Goal: Transaction & Acquisition: Purchase product/service

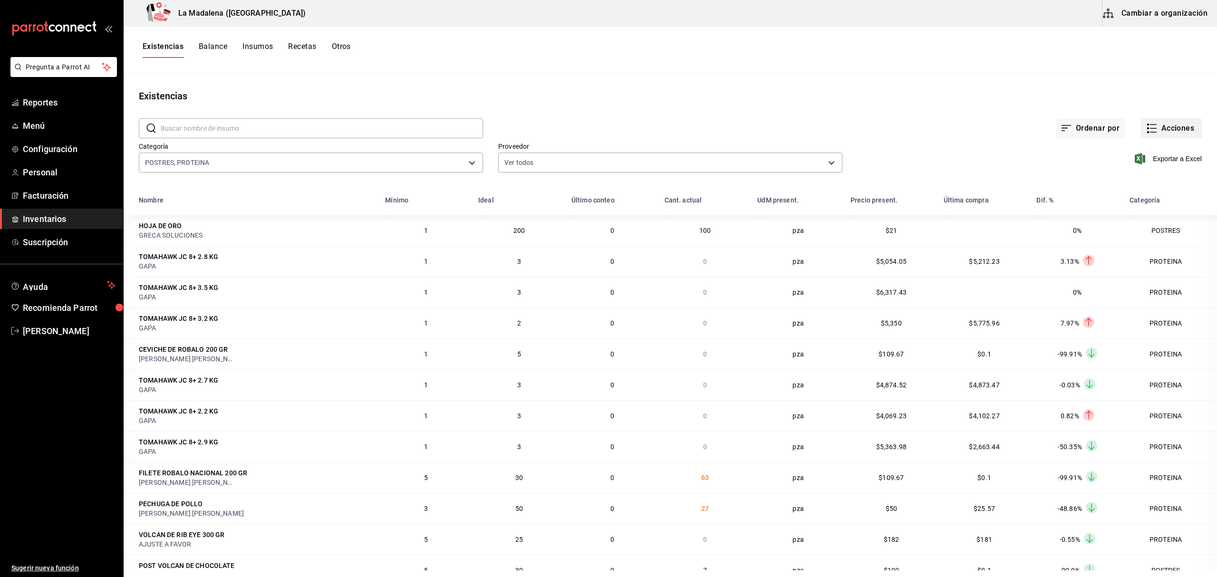
click at [1162, 133] on button "Acciones" at bounding box center [1170, 128] width 61 height 20
click at [920, 73] on div at bounding box center [608, 288] width 1217 height 577
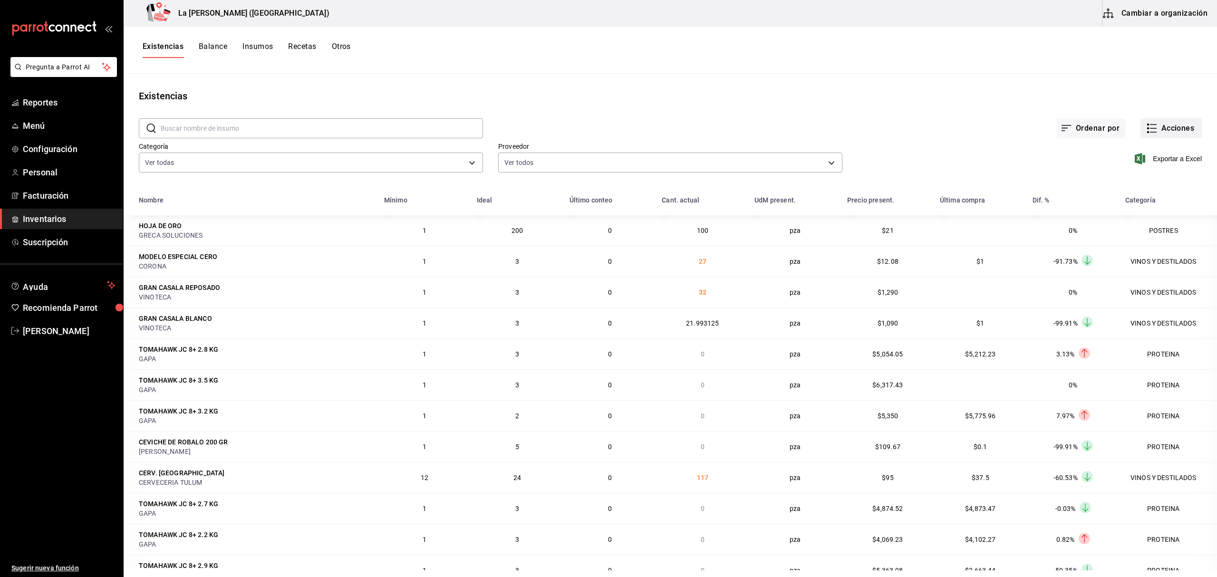
click at [1168, 134] on button "Acciones" at bounding box center [1170, 128] width 61 height 20
click at [1155, 183] on span "Compra" at bounding box center [1161, 180] width 80 height 10
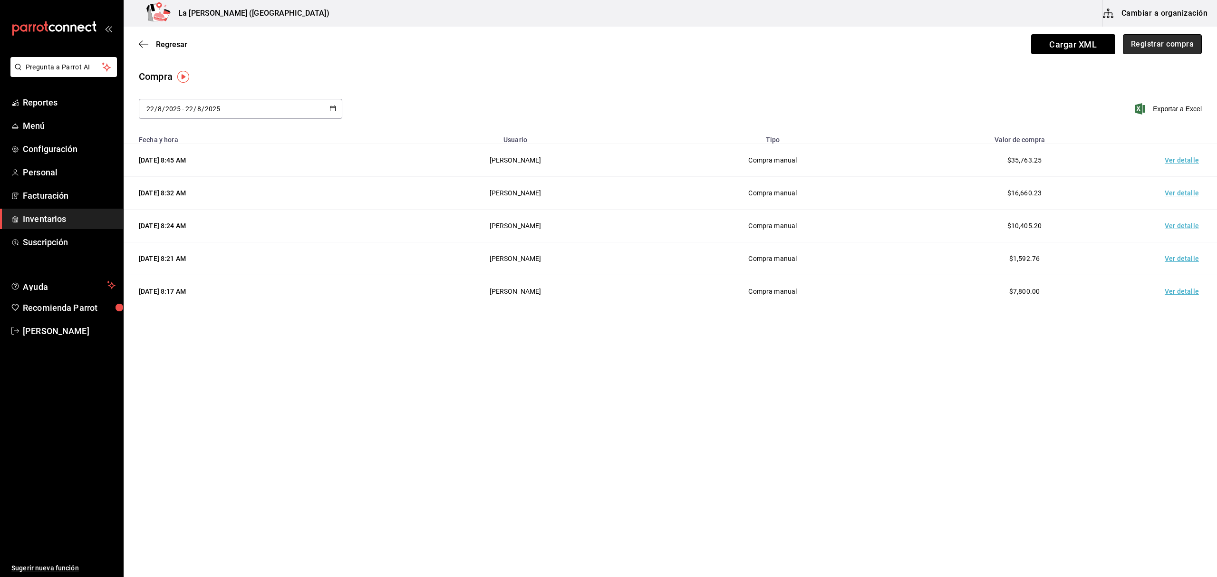
click at [1135, 42] on button "Registrar compra" at bounding box center [1162, 44] width 79 height 20
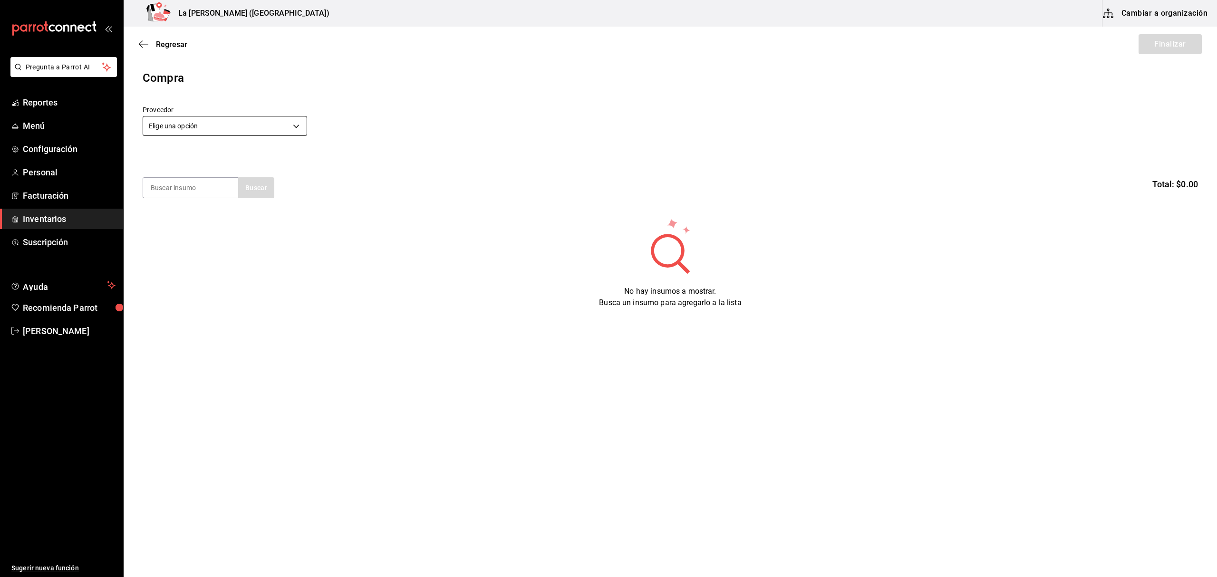
click at [250, 126] on body "Pregunta a Parrot AI Reportes Menú Configuración Personal Facturación Inventari…" at bounding box center [608, 261] width 1217 height 523
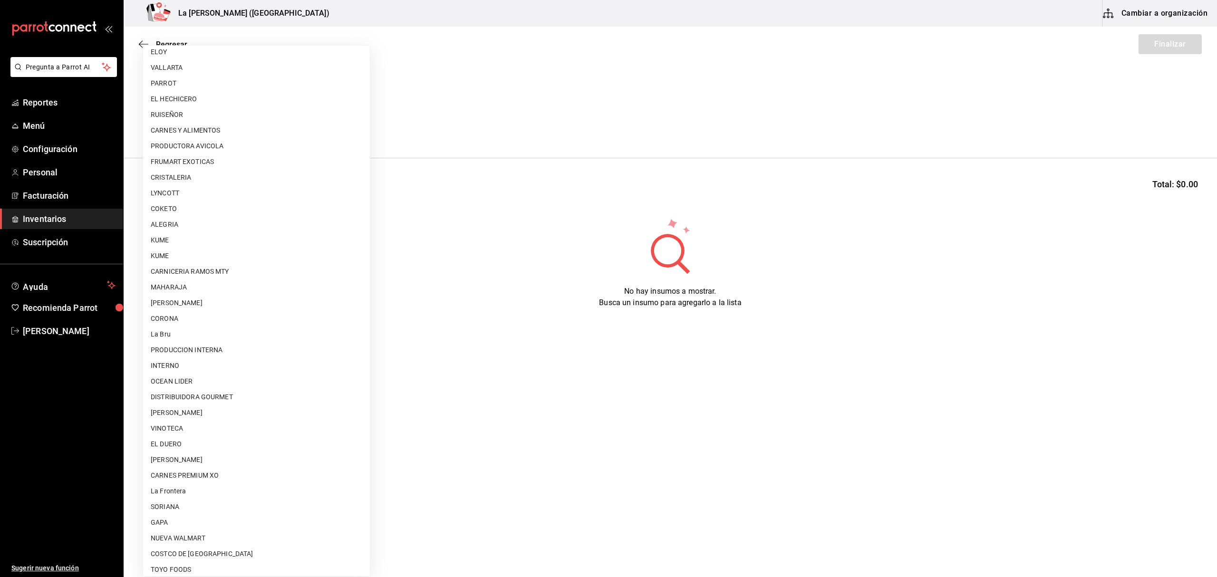
scroll to position [512, 0]
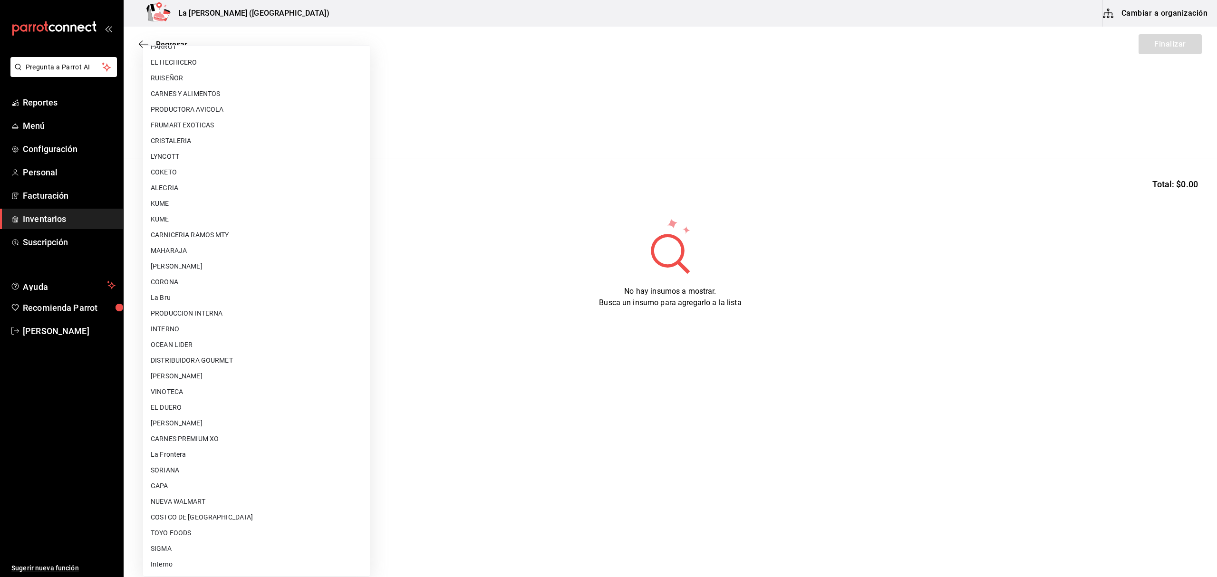
click at [217, 312] on li "PRODUCCION INTERNA" at bounding box center [256, 314] width 227 height 16
type input "87994001-4809-4af2-bb25-541b74e25a5c"
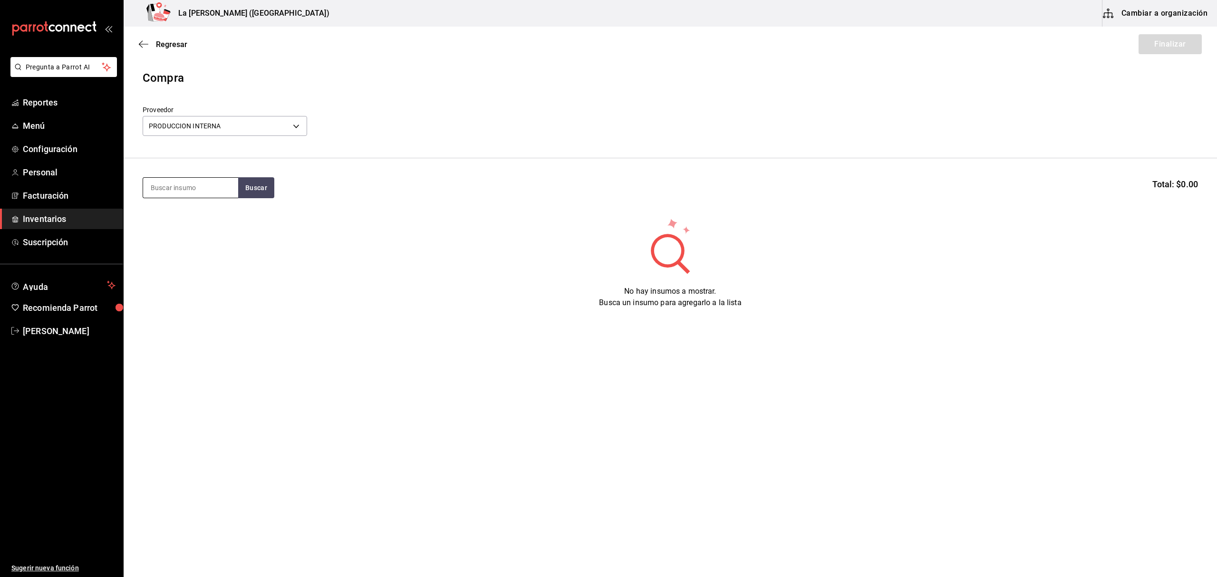
click at [198, 185] on input at bounding box center [190, 188] width 95 height 20
type input "ELOT"
click at [182, 225] on div "Piezas - PRODUCCION INTERNA" at bounding box center [191, 231] width 80 height 20
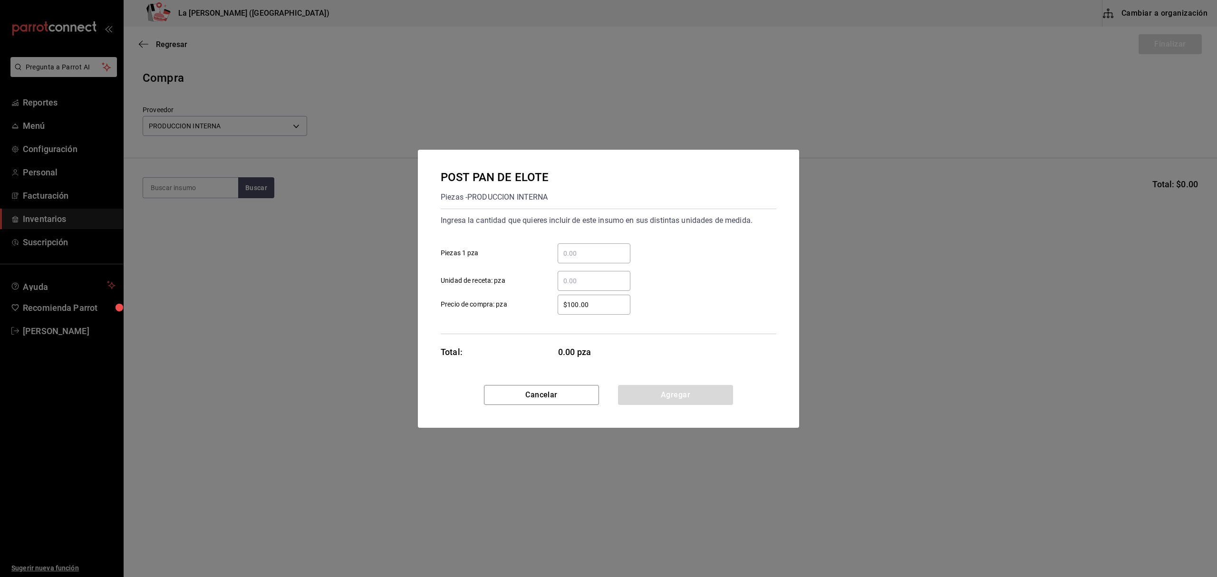
click at [592, 254] on input "​ Piezas 1 pza" at bounding box center [594, 253] width 73 height 11
type input "20"
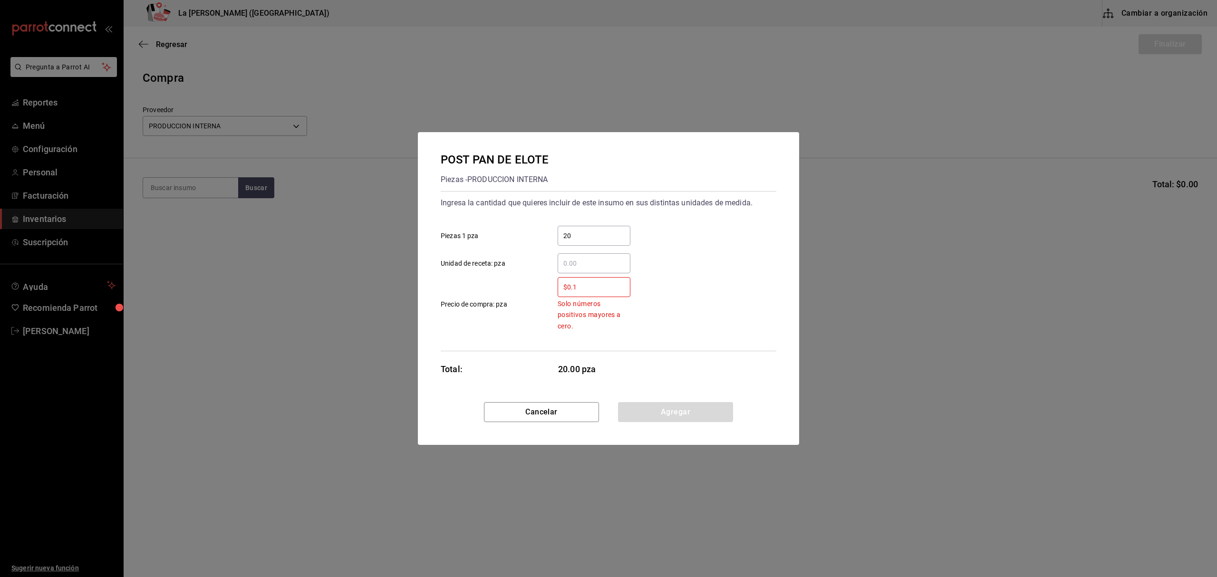
type input "$0.1"
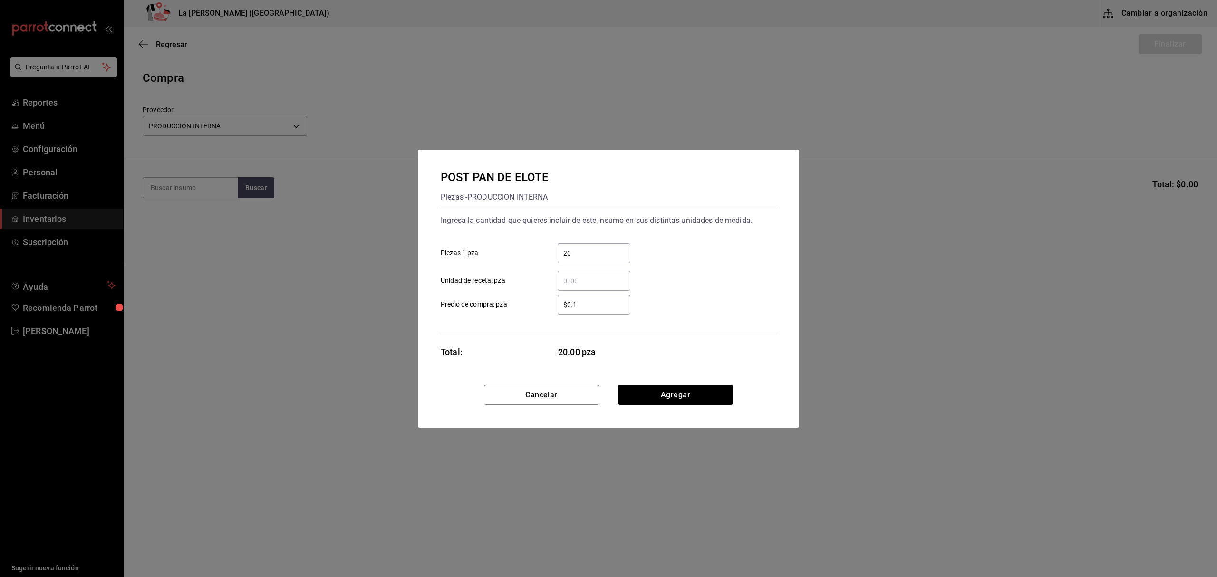
click button "Agregar" at bounding box center [675, 395] width 115 height 20
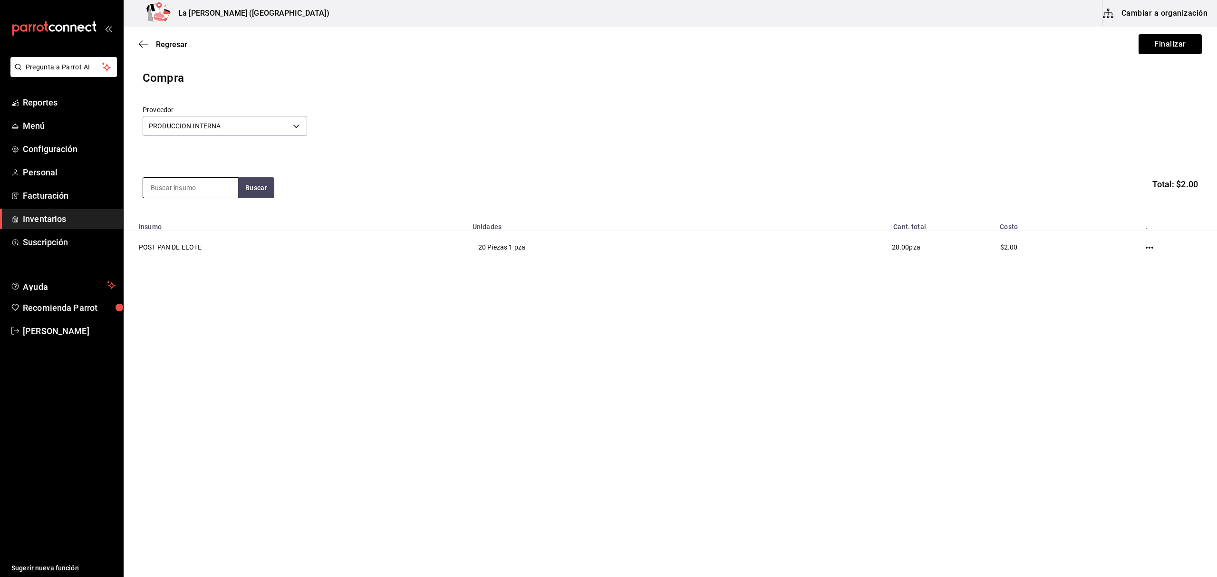
click at [205, 188] on input at bounding box center [190, 188] width 95 height 20
type input "ZANA"
click at [208, 221] on div "POST PASTEL DE ZANAHORIA" at bounding box center [191, 221] width 80 height 23
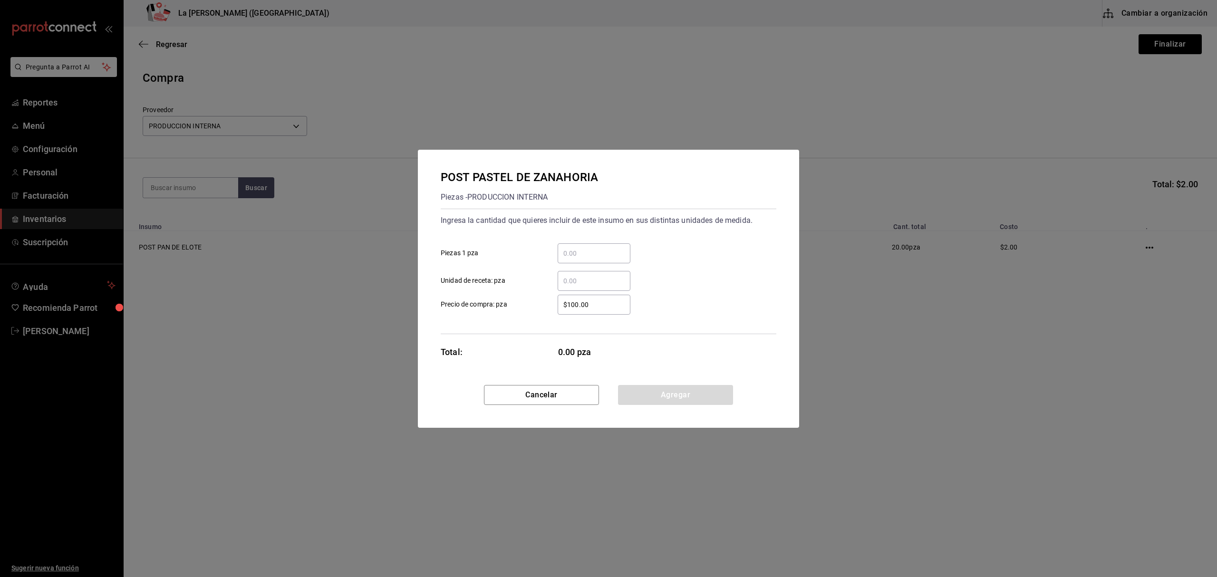
click at [584, 242] on div "​ Piezas 1 pza" at bounding box center [604, 250] width 343 height 28
click at [586, 249] on input "​ Piezas 1 pza" at bounding box center [594, 253] width 73 height 11
type input "12"
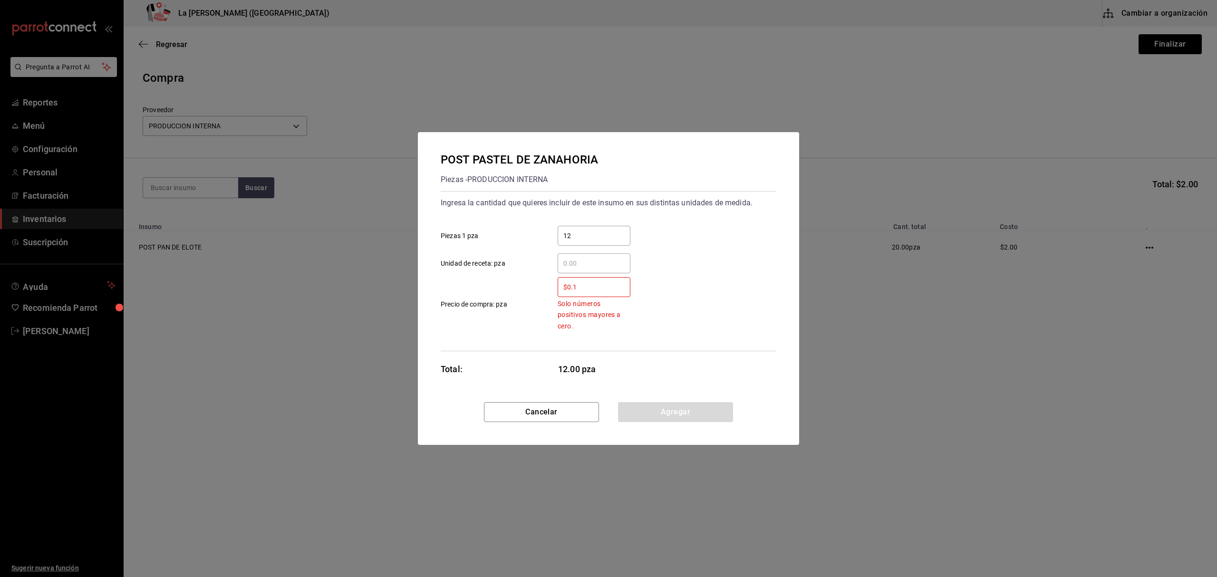
type input "$0.1"
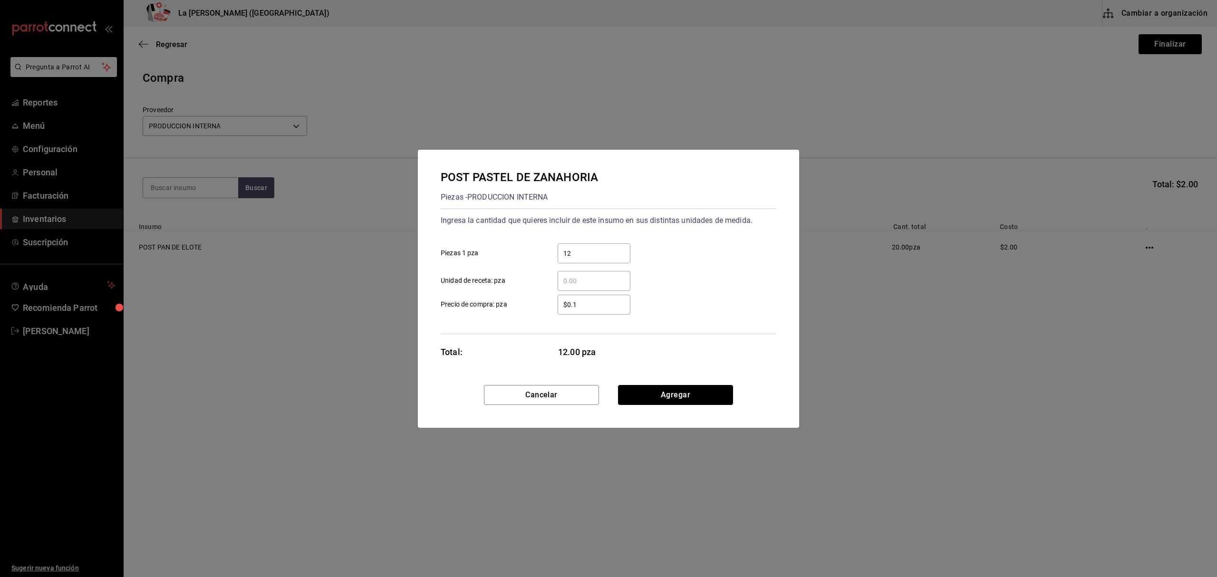
click button "Agregar" at bounding box center [675, 395] width 115 height 20
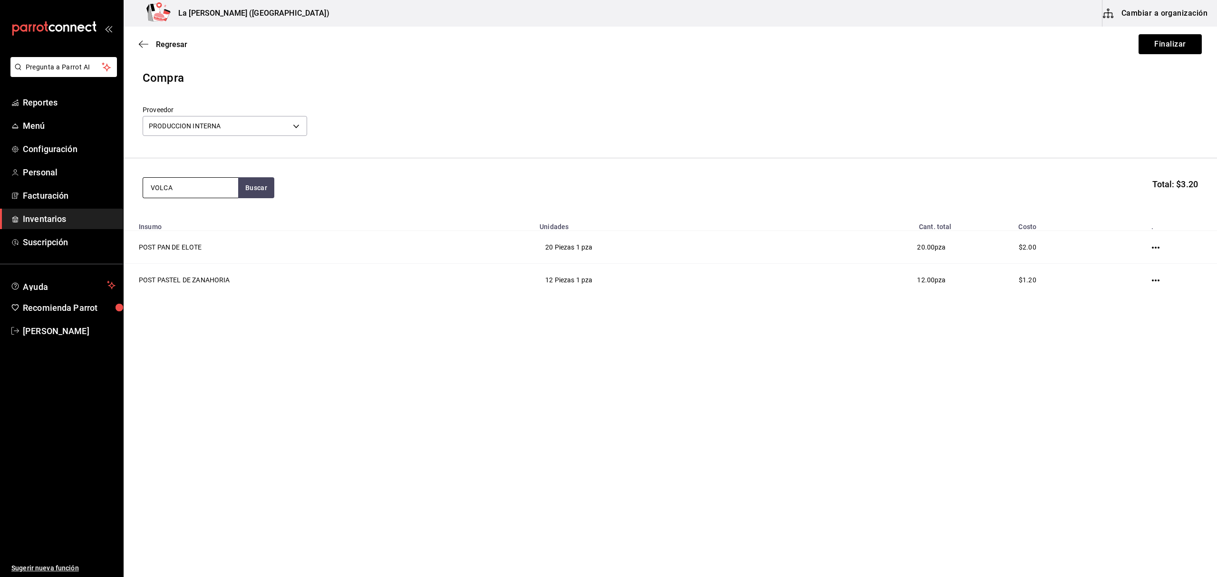
type input "VOLCA"
click at [198, 256] on div "POST VOLCAN DE CHOCOLATE Piezas - PRODUCCION INTERNA" at bounding box center [190, 231] width 95 height 58
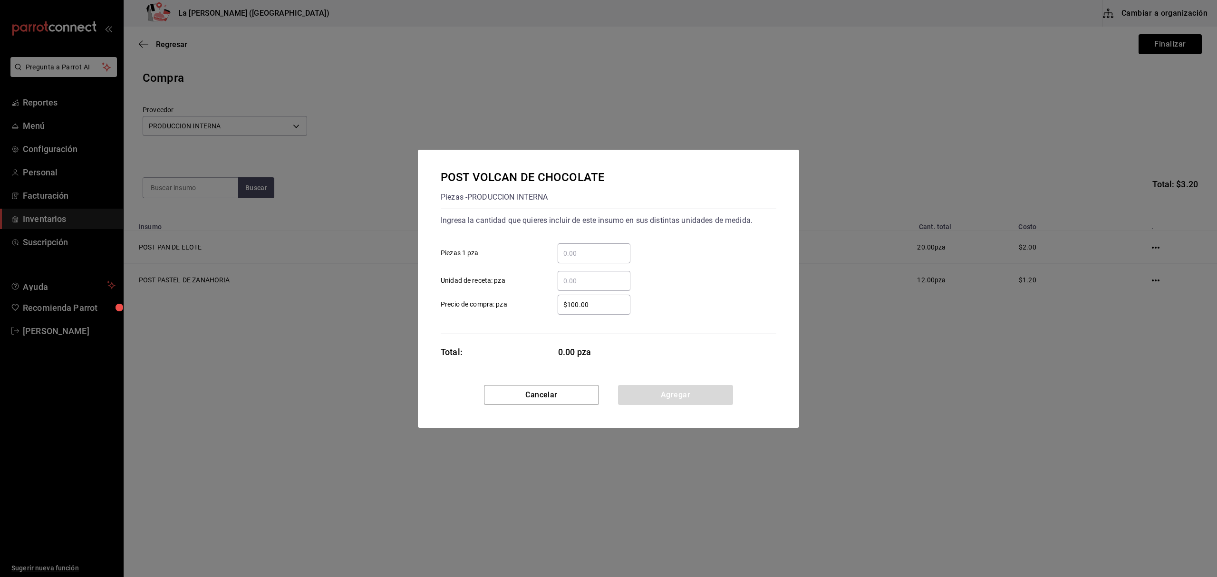
click at [616, 255] on input "​ Piezas 1 pza" at bounding box center [594, 253] width 73 height 11
type input "10"
type input "$0.1"
click button "Agregar" at bounding box center [675, 395] width 115 height 20
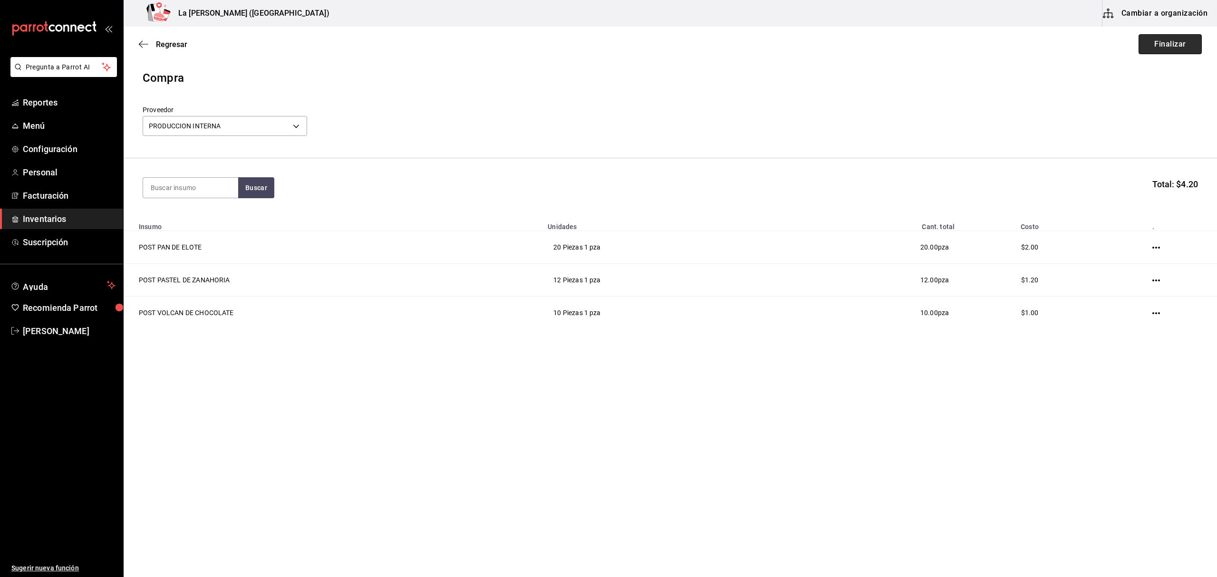
click at [1158, 46] on button "Finalizar" at bounding box center [1169, 44] width 63 height 20
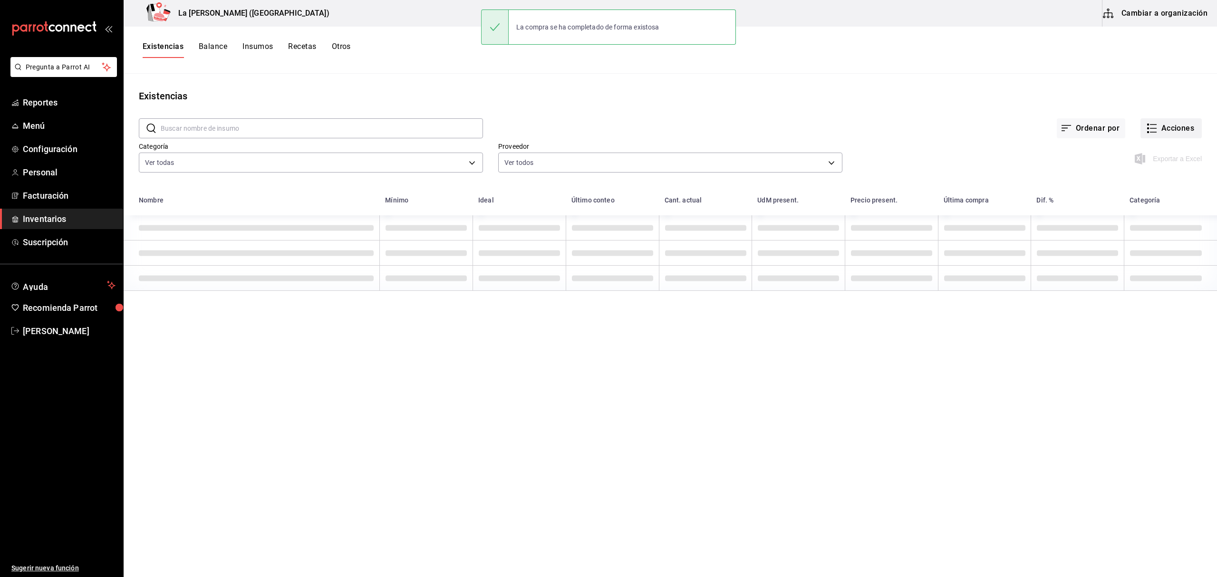
click at [1184, 128] on button "Acciones" at bounding box center [1170, 128] width 61 height 20
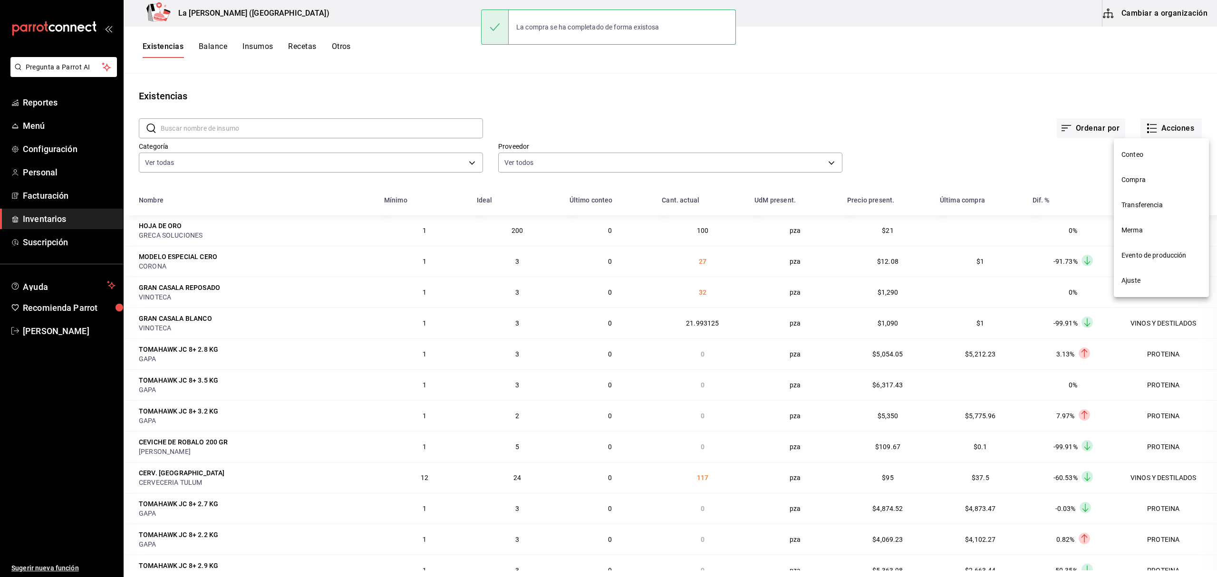
click at [1137, 179] on span "Compra" at bounding box center [1161, 180] width 80 height 10
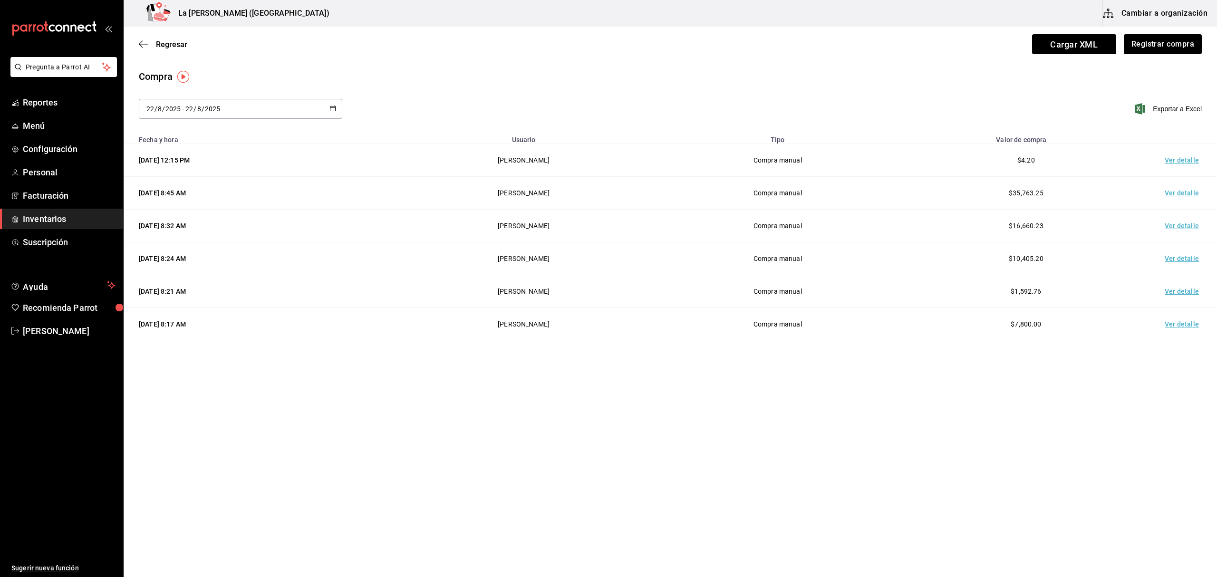
click at [1184, 169] on td "Ver detalle" at bounding box center [1183, 160] width 67 height 33
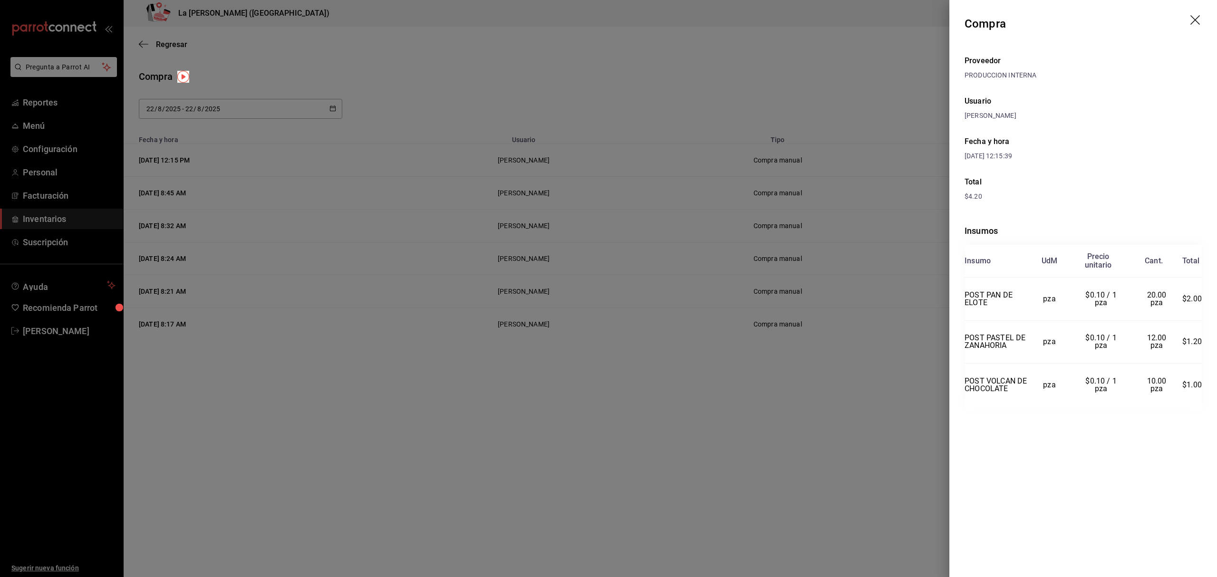
click at [795, 192] on div at bounding box center [608, 288] width 1217 height 577
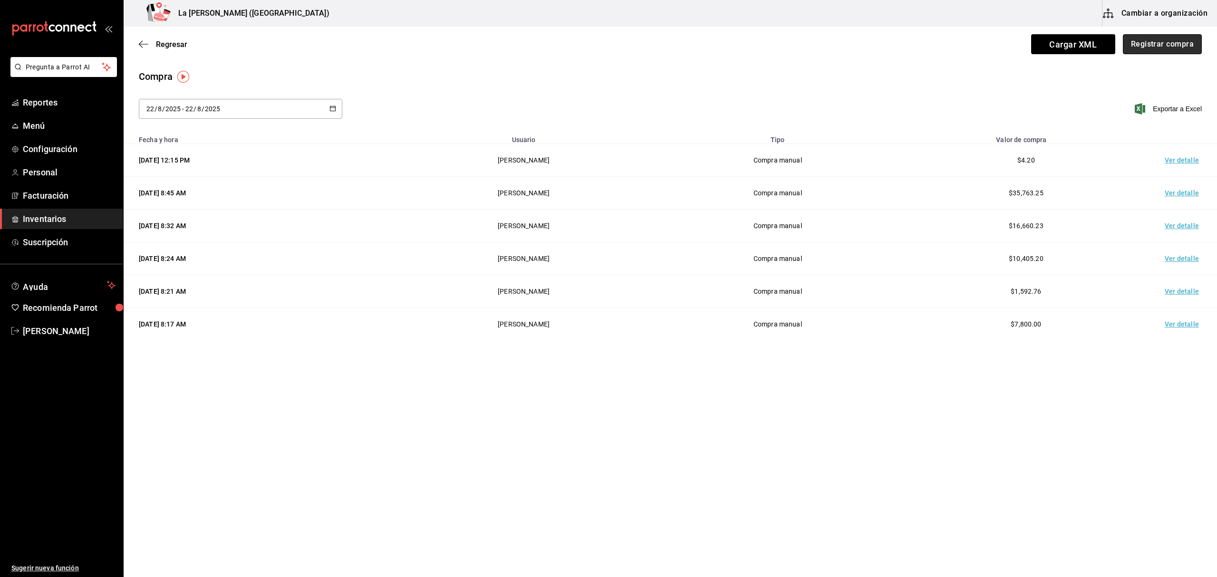
click at [1168, 48] on button "Registrar compra" at bounding box center [1162, 44] width 79 height 20
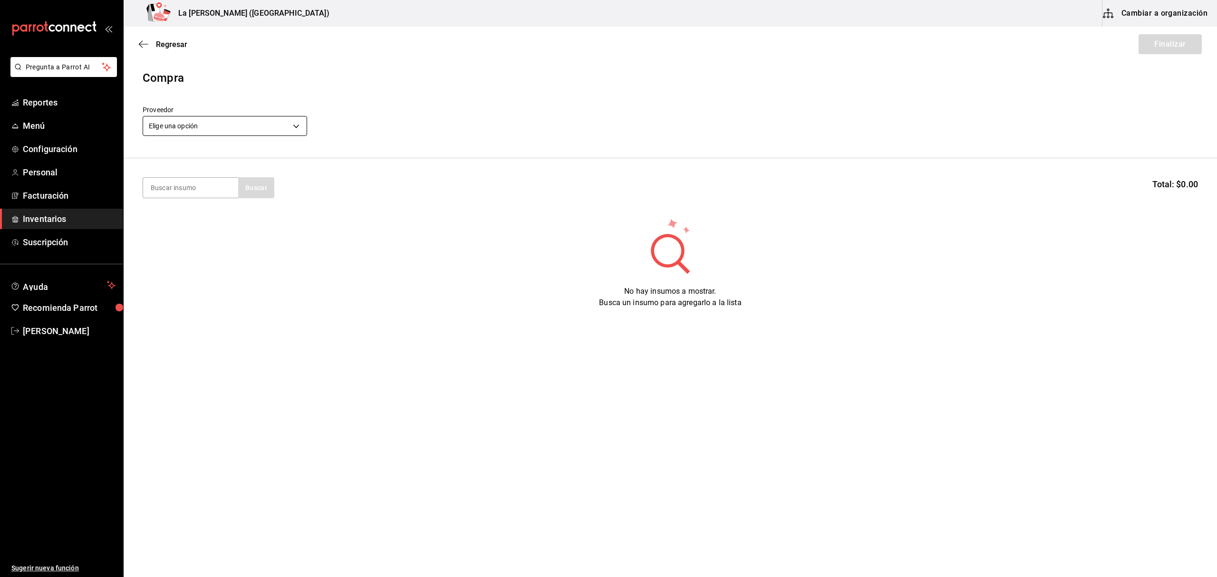
click at [239, 133] on body "Pregunta a Parrot AI Reportes Menú Configuración Personal Facturación Inventari…" at bounding box center [608, 261] width 1217 height 523
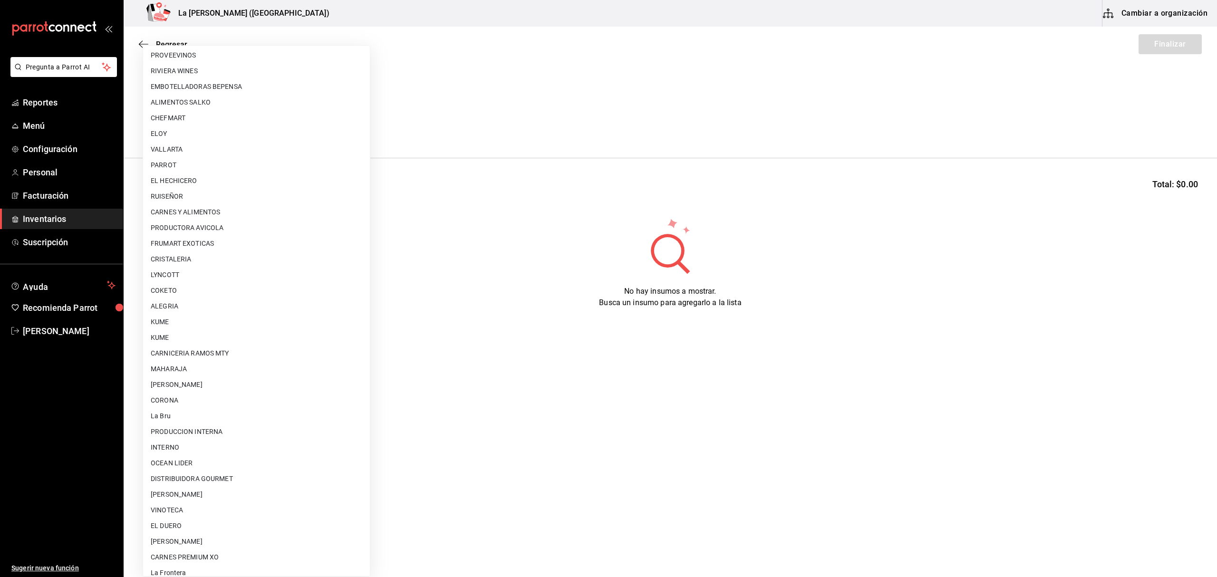
scroll to position [512, 0]
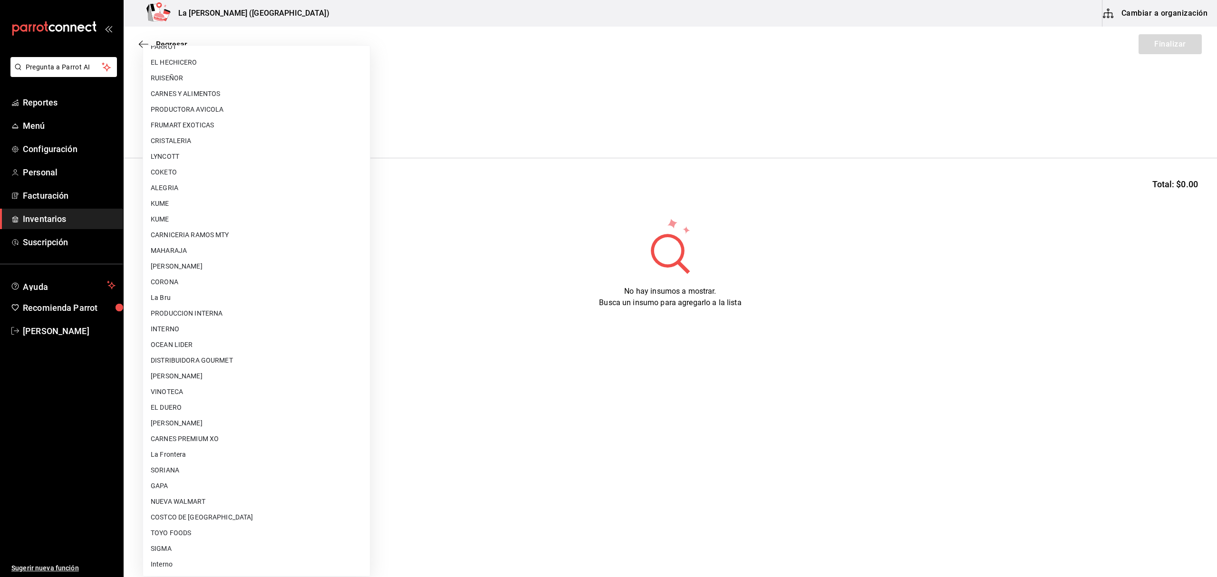
click at [162, 550] on li "SIGMA" at bounding box center [256, 549] width 227 height 16
type input "7be4aef0-d45c-4fb8-8582-73dc67408d2e"
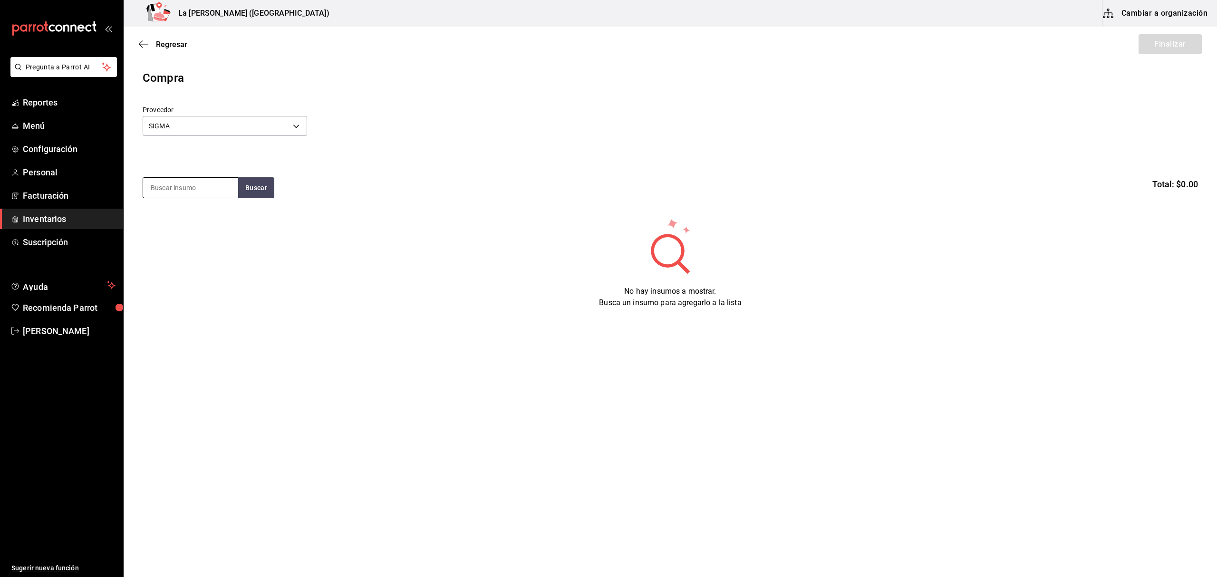
click at [184, 187] on input at bounding box center [190, 188] width 95 height 20
type input "TAPA"
click at [178, 221] on div "TAPA DE RIB EYE 450 GR" at bounding box center [191, 221] width 80 height 23
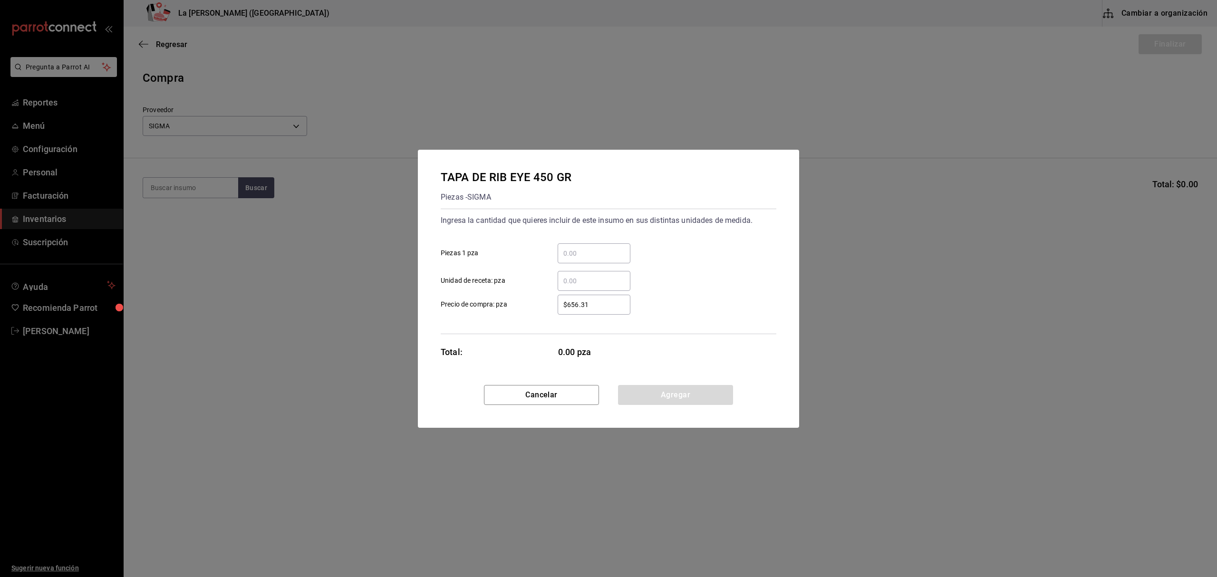
click at [611, 253] on input "​ Piezas 1 pza" at bounding box center [594, 253] width 73 height 11
type input "1"
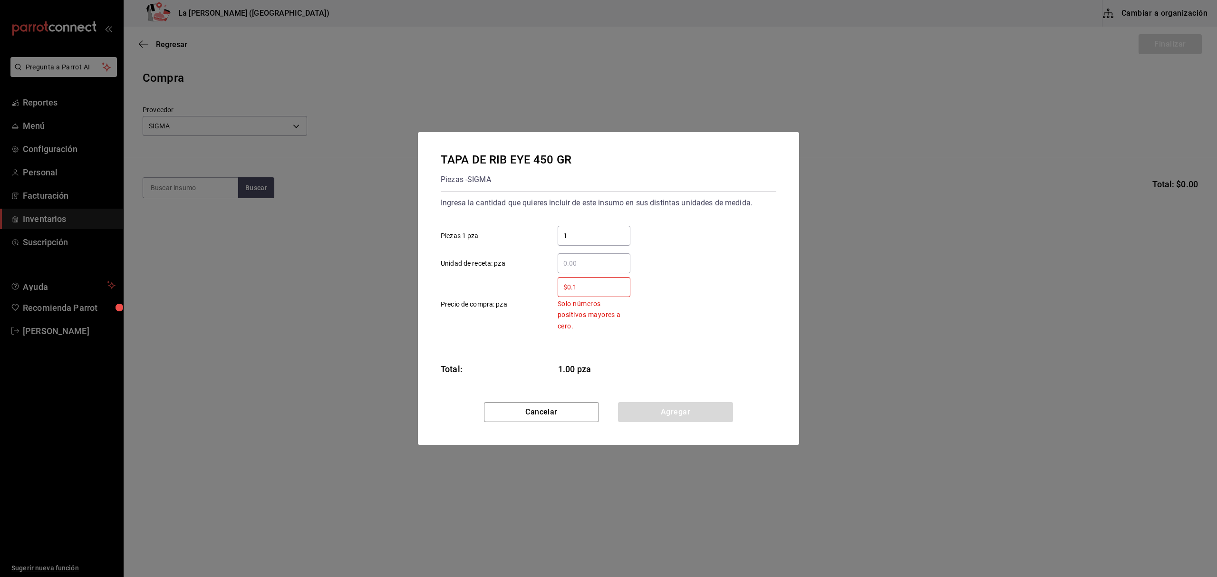
type input "$0.1"
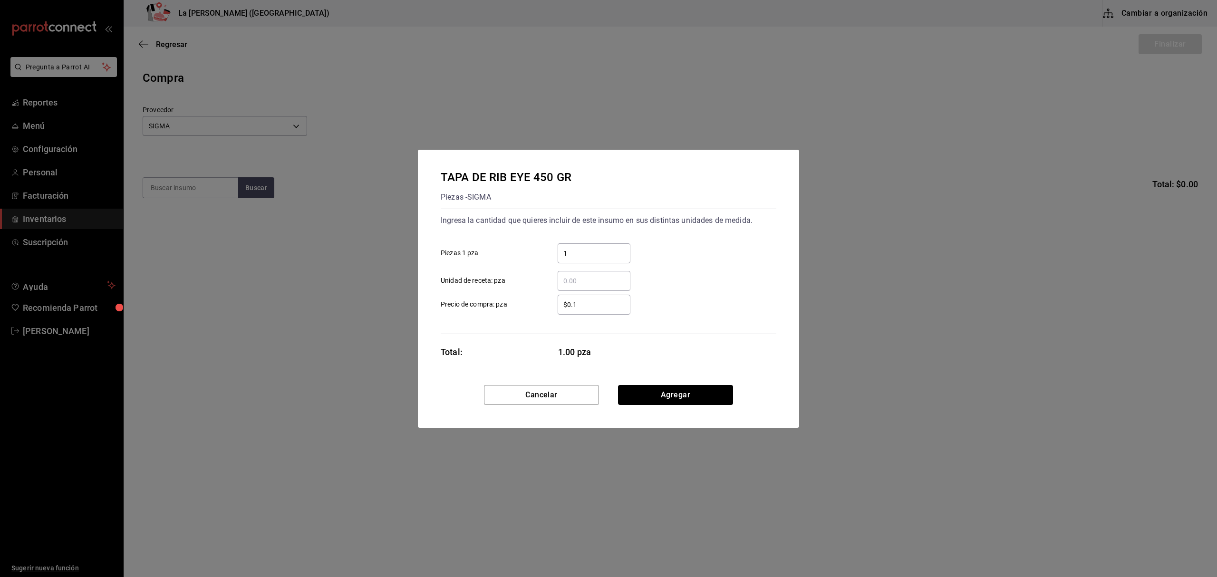
click button "Agregar" at bounding box center [675, 395] width 115 height 20
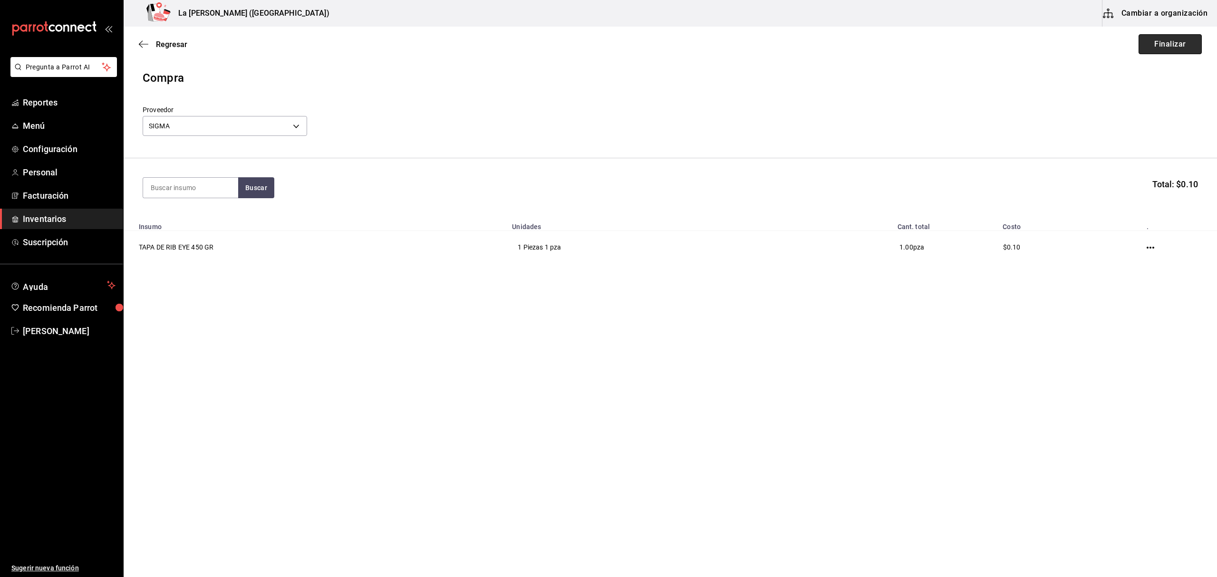
click at [1174, 48] on button "Finalizar" at bounding box center [1169, 44] width 63 height 20
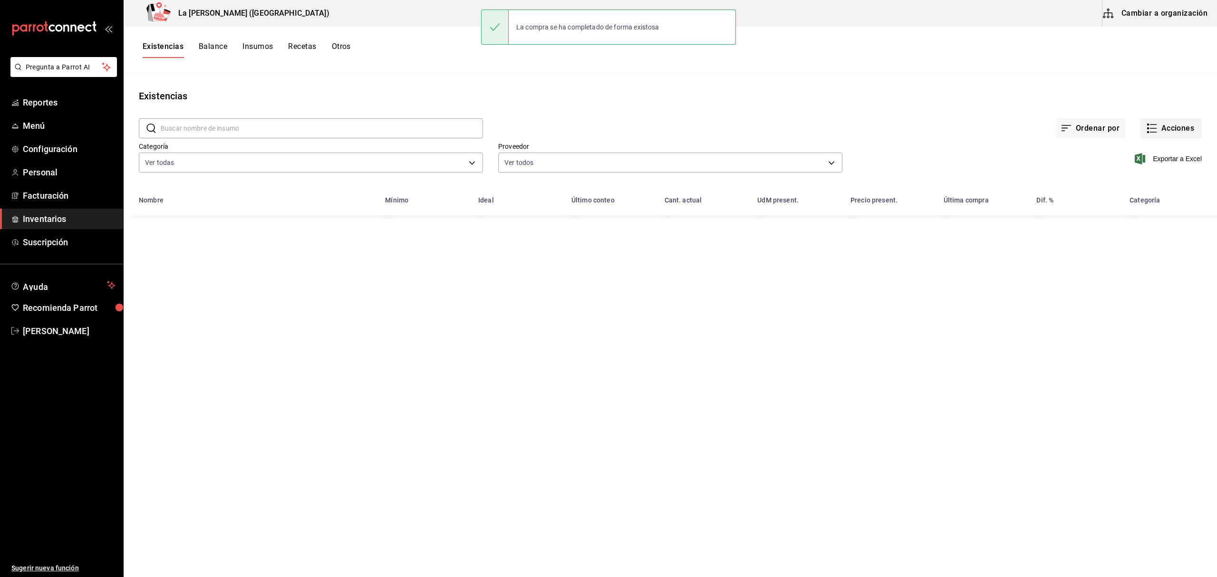
click at [1176, 134] on button "Acciones" at bounding box center [1170, 128] width 61 height 20
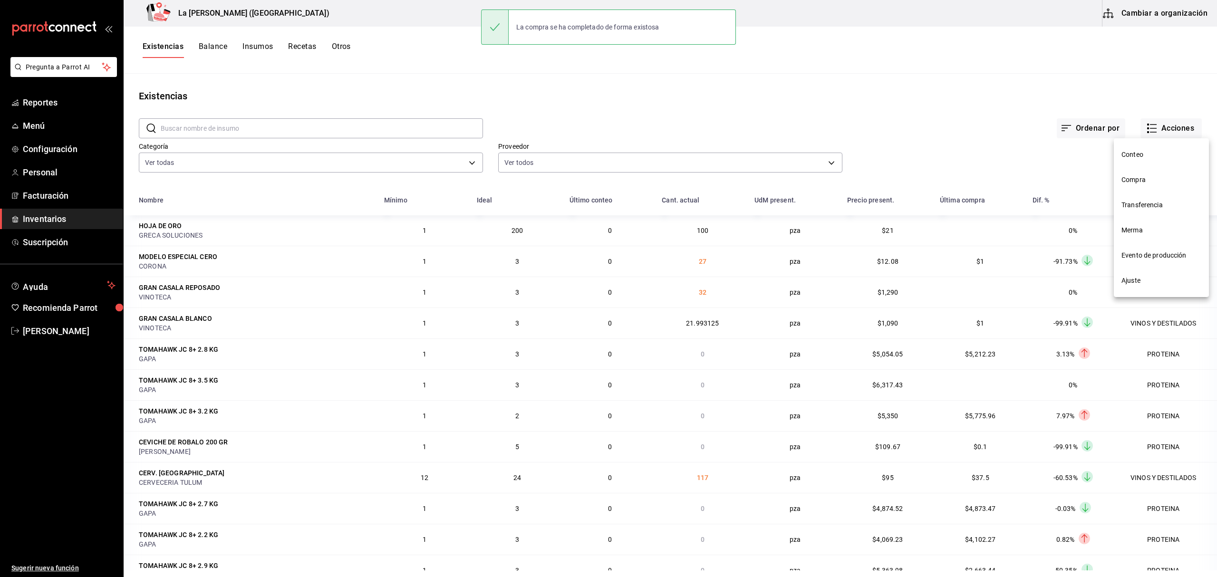
click at [1143, 178] on span "Compra" at bounding box center [1161, 180] width 80 height 10
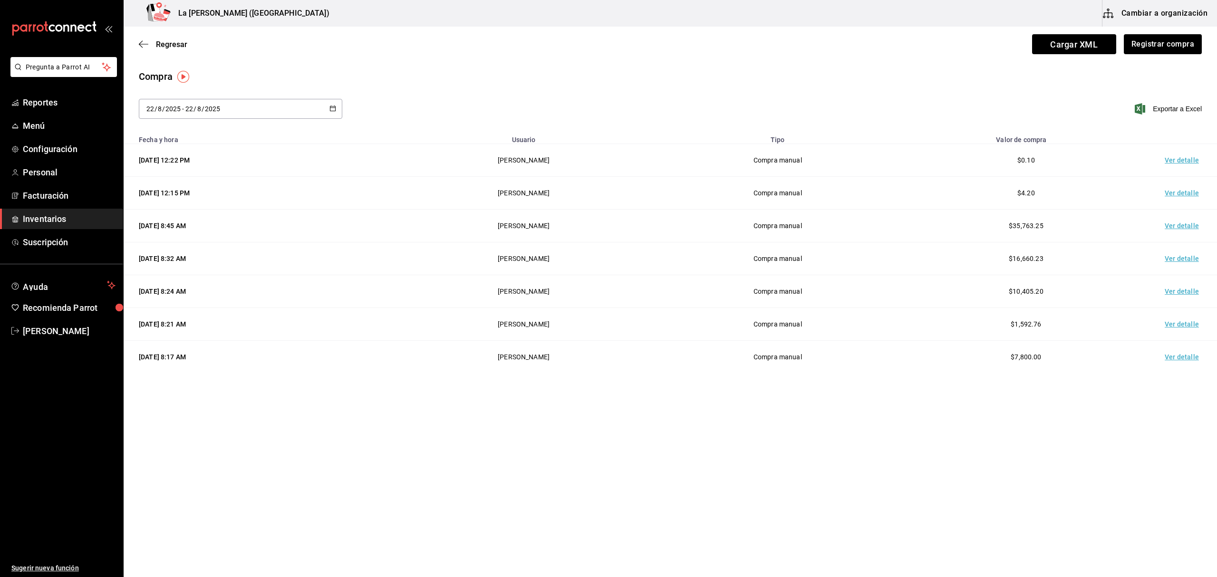
click at [1179, 158] on td "Ver detalle" at bounding box center [1183, 160] width 67 height 33
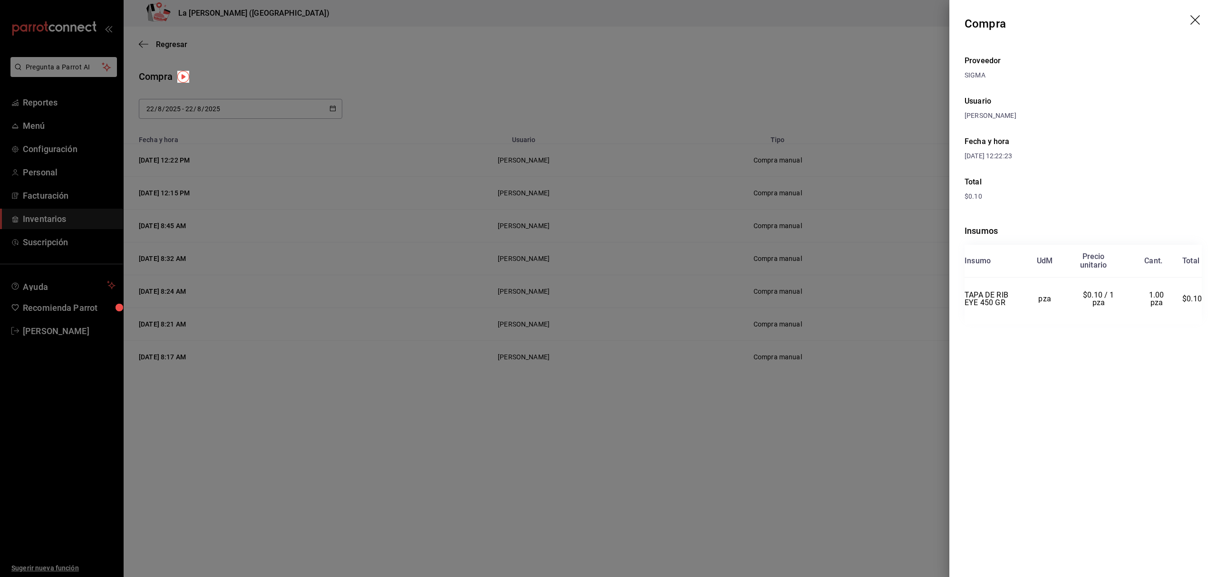
click at [106, 266] on div at bounding box center [608, 288] width 1217 height 577
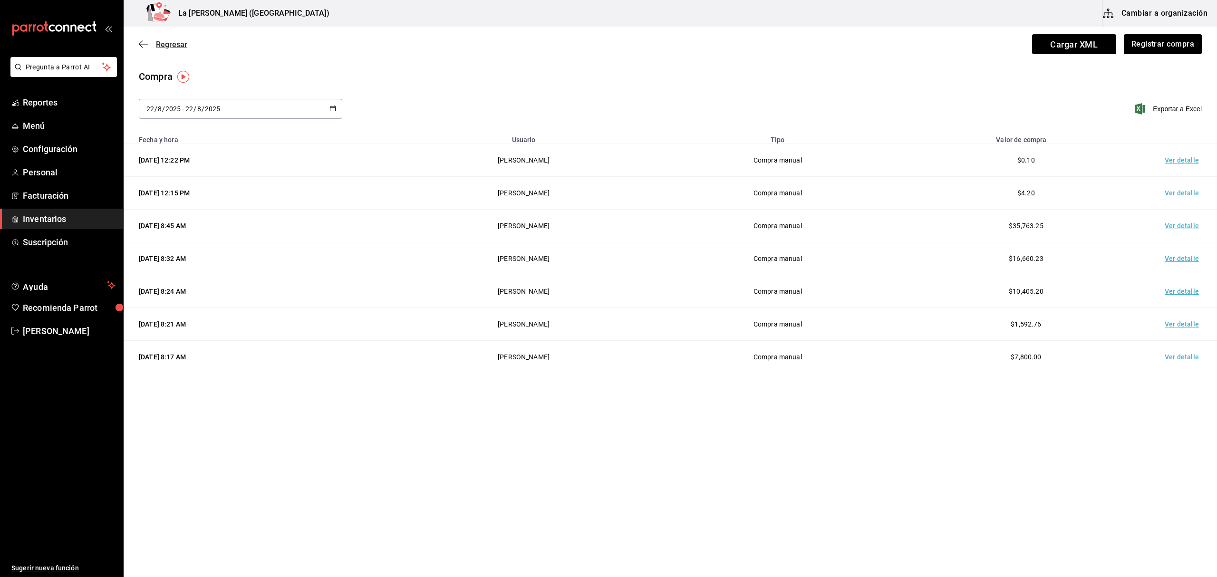
click at [146, 40] on icon "button" at bounding box center [144, 44] width 10 height 9
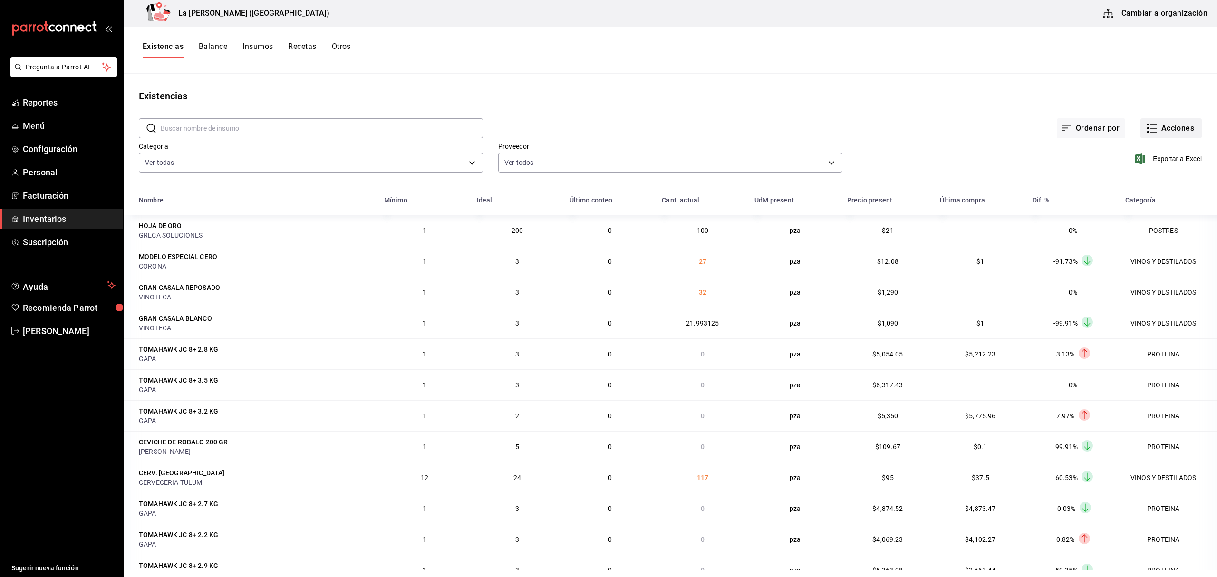
click at [1158, 130] on button "Acciones" at bounding box center [1170, 128] width 61 height 20
click at [1147, 223] on li "Merma" at bounding box center [1161, 230] width 95 height 25
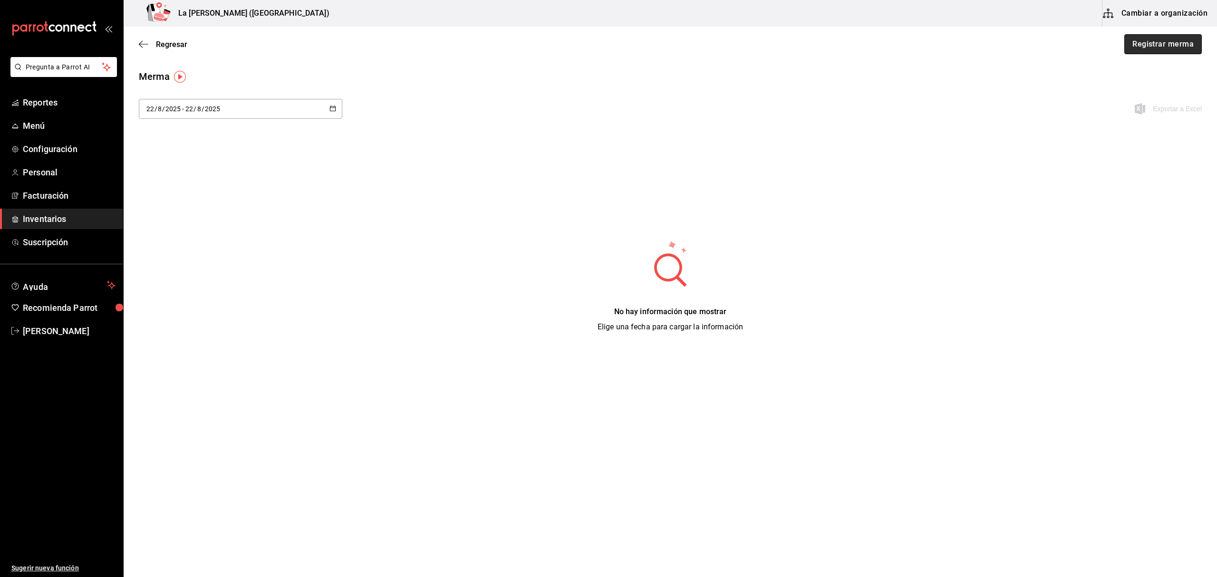
click at [1184, 48] on button "Registrar merma" at bounding box center [1162, 44] width 77 height 20
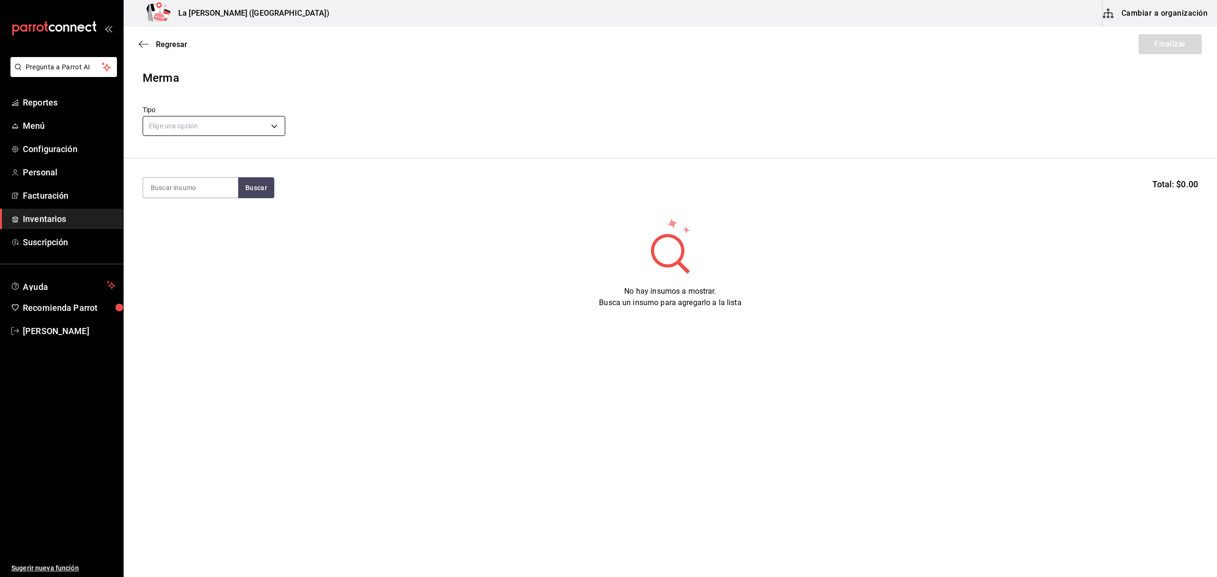
click at [202, 126] on body "Pregunta a Parrot AI Reportes Menú Configuración Personal Facturación Inventari…" at bounding box center [608, 261] width 1217 height 523
click at [189, 185] on li "Error" at bounding box center [214, 187] width 142 height 16
type input "ERROR"
click at [185, 185] on input at bounding box center [190, 188] width 95 height 20
type input "TENAZA"
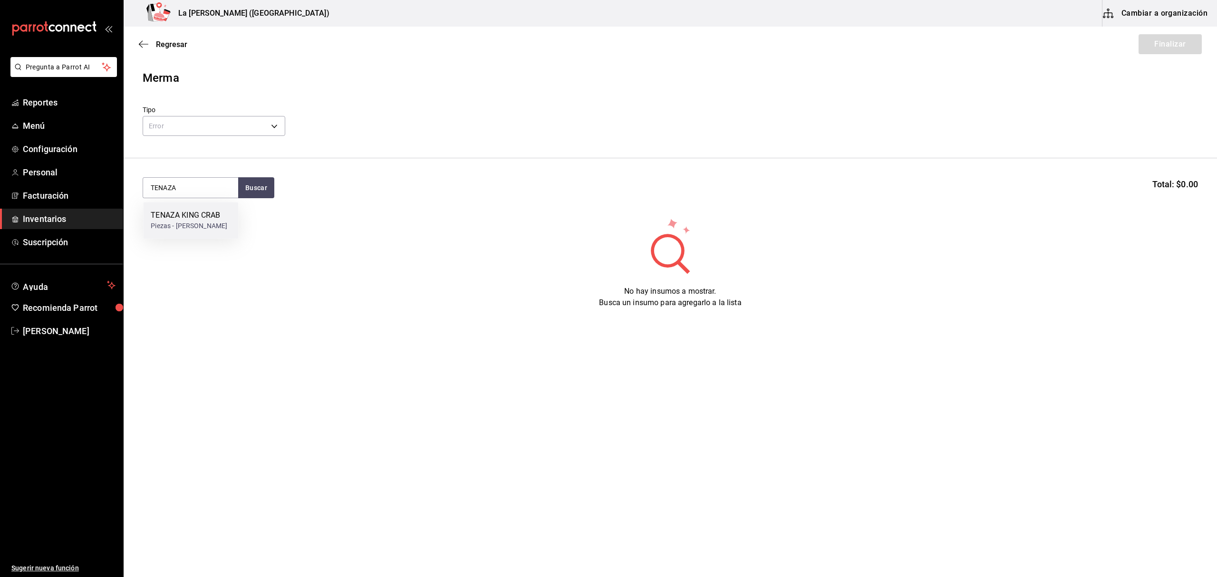
click at [175, 231] on div "Piezas - CARLOS ALFONSO TAPIA VARGAS" at bounding box center [189, 226] width 77 height 10
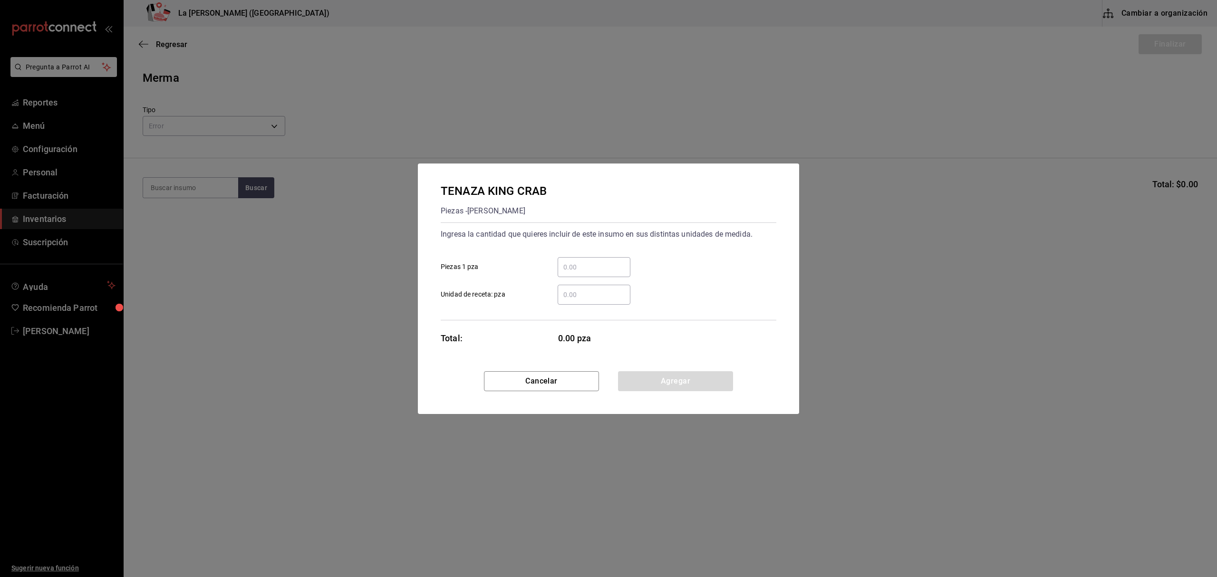
click at [582, 258] on div "​" at bounding box center [594, 267] width 73 height 20
click at [582, 261] on input "​ Piezas 1 pza" at bounding box center [594, 266] width 73 height 11
type input "1"
click button "Agregar" at bounding box center [675, 381] width 115 height 20
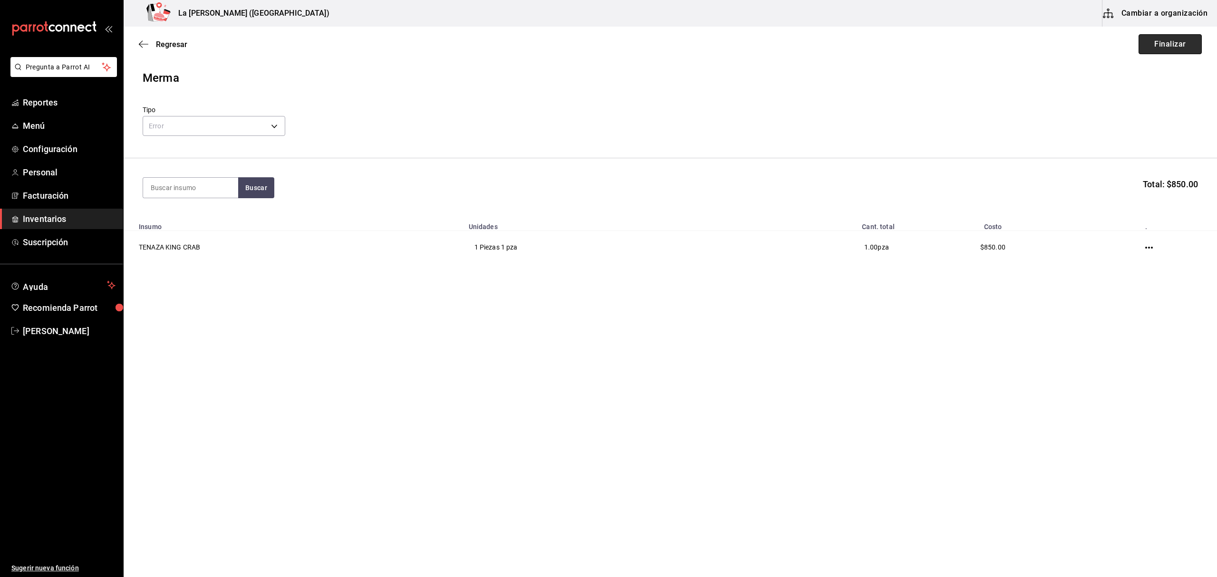
click at [1187, 41] on button "Finalizar" at bounding box center [1169, 44] width 63 height 20
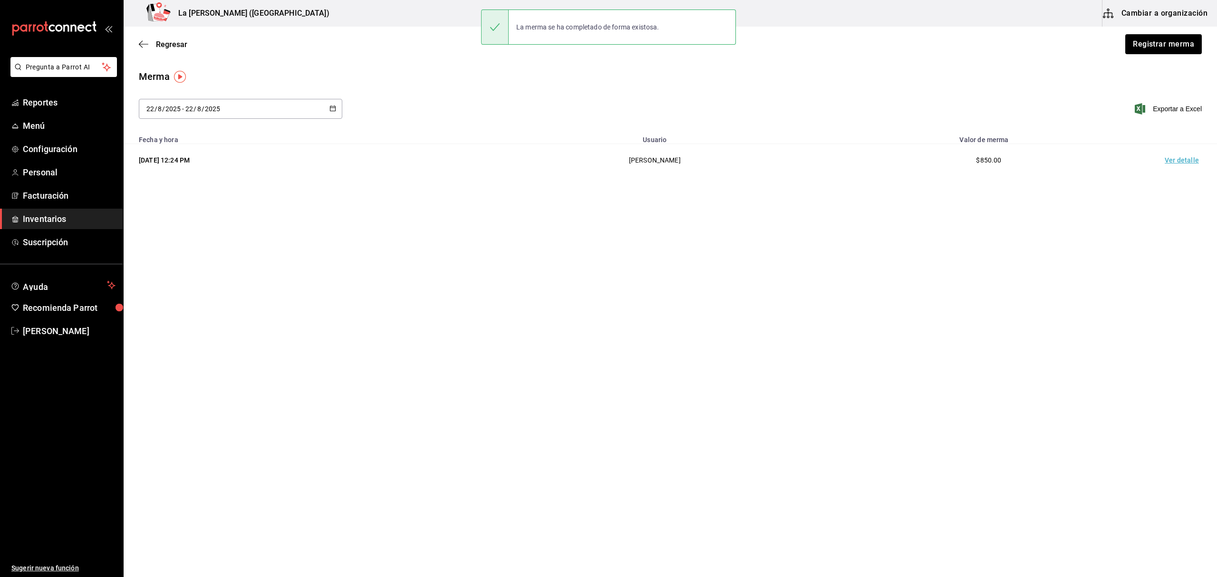
click at [1185, 162] on td "Ver detalle" at bounding box center [1183, 160] width 67 height 33
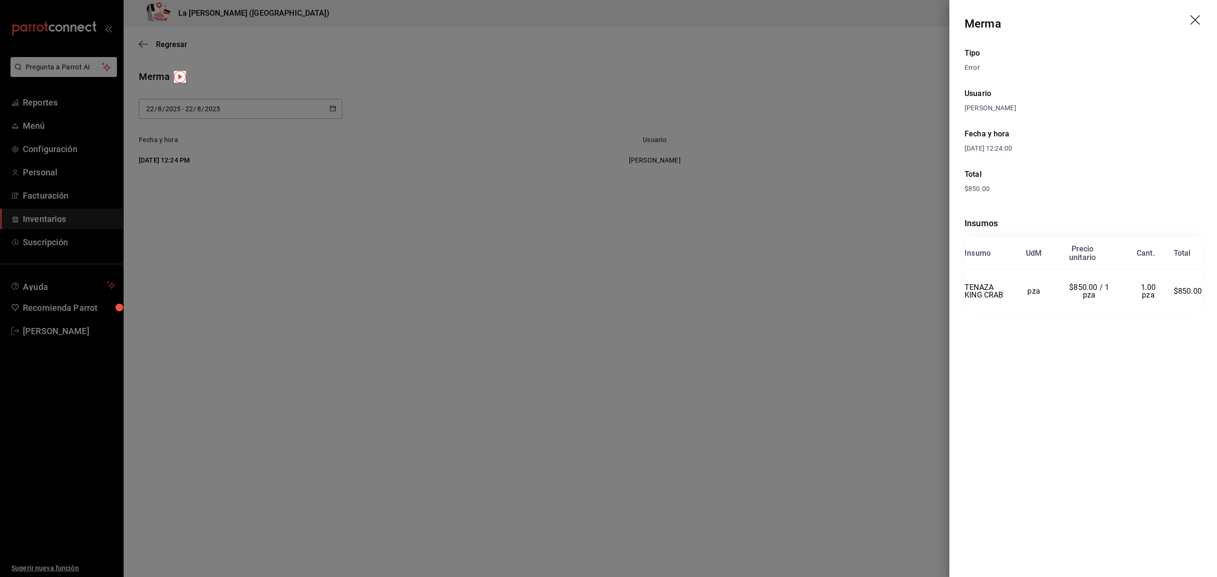
click at [289, 166] on div at bounding box center [608, 288] width 1217 height 577
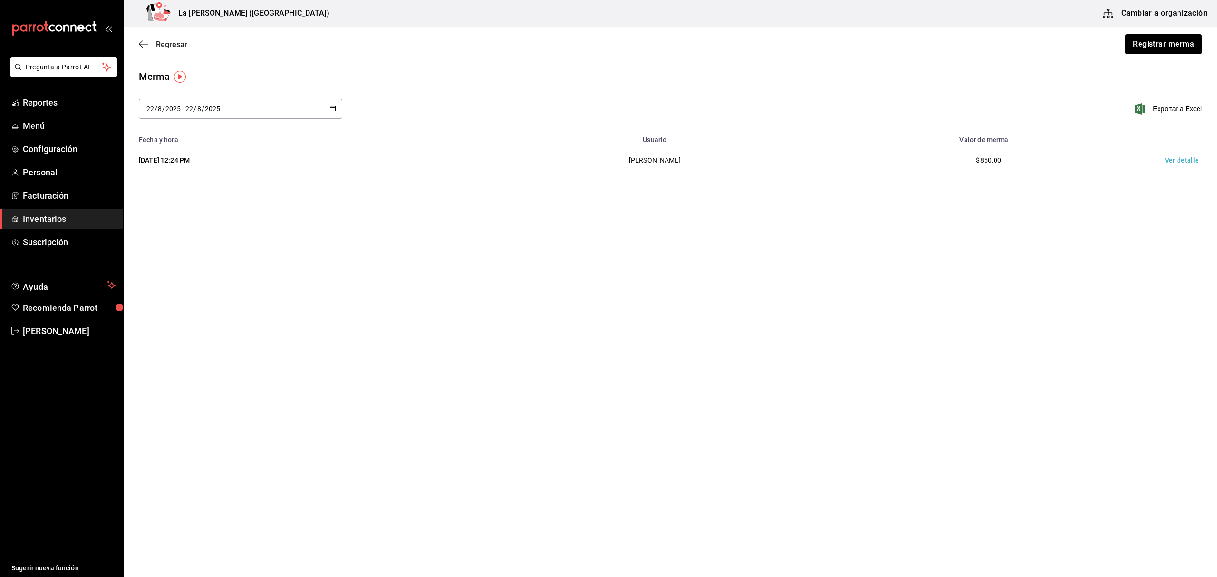
click at [162, 43] on span "Regresar" at bounding box center [171, 44] width 31 height 9
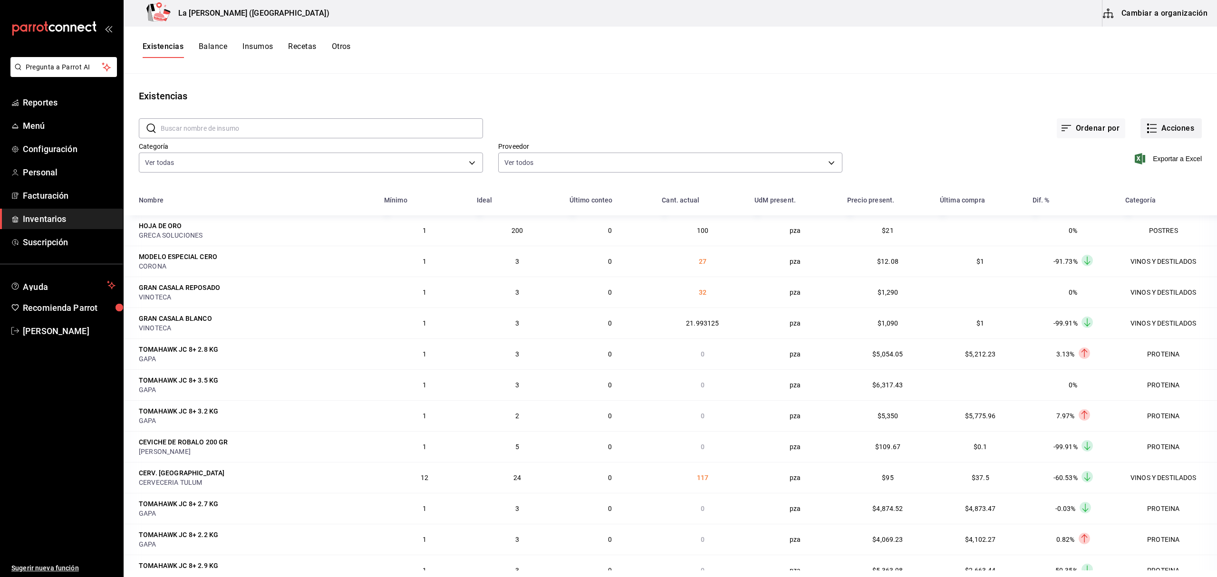
click at [1158, 127] on button "Acciones" at bounding box center [1170, 128] width 61 height 20
click at [1147, 174] on li "Compra" at bounding box center [1161, 179] width 95 height 25
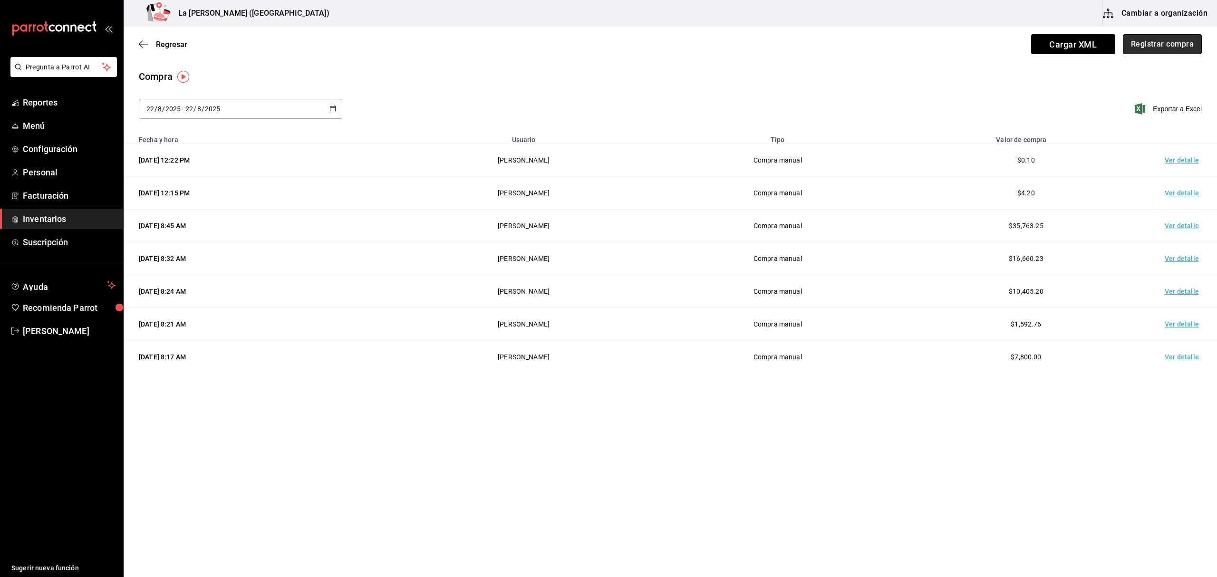
click at [1174, 45] on button "Registrar compra" at bounding box center [1162, 44] width 79 height 20
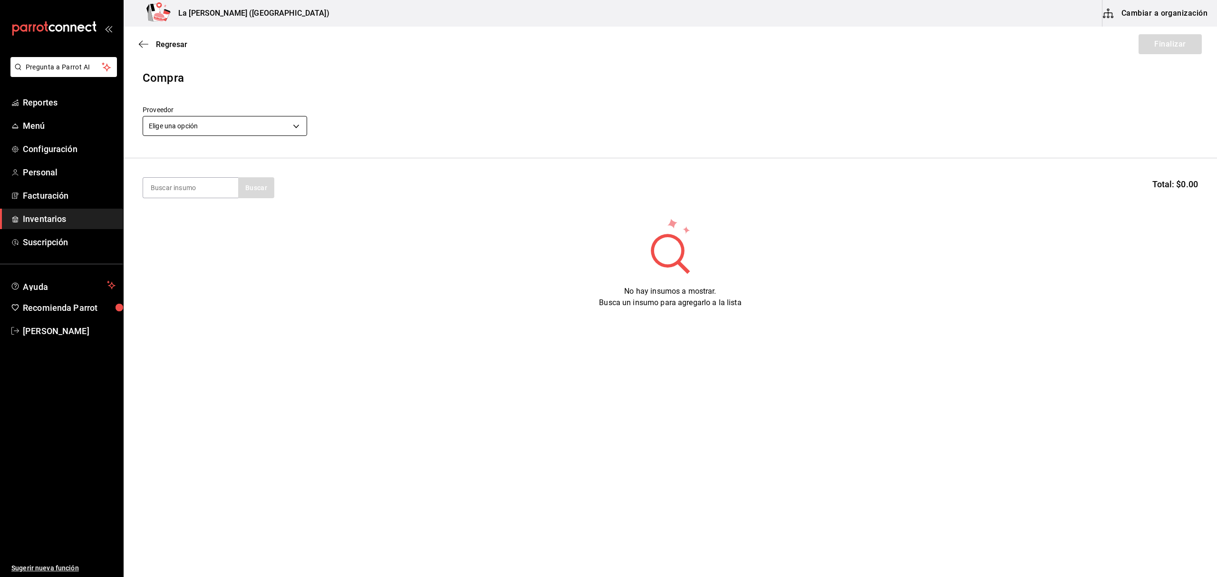
click at [230, 128] on body "Pregunta a Parrot AI Reportes Menú Configuración Personal Facturación Inventari…" at bounding box center [608, 261] width 1217 height 523
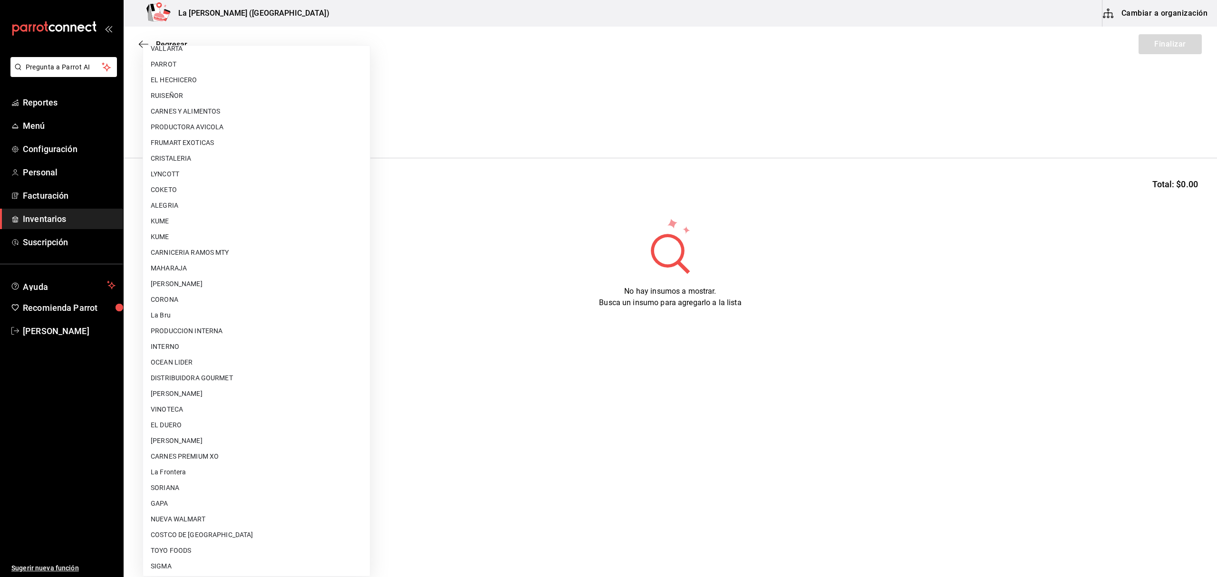
scroll to position [512, 0]
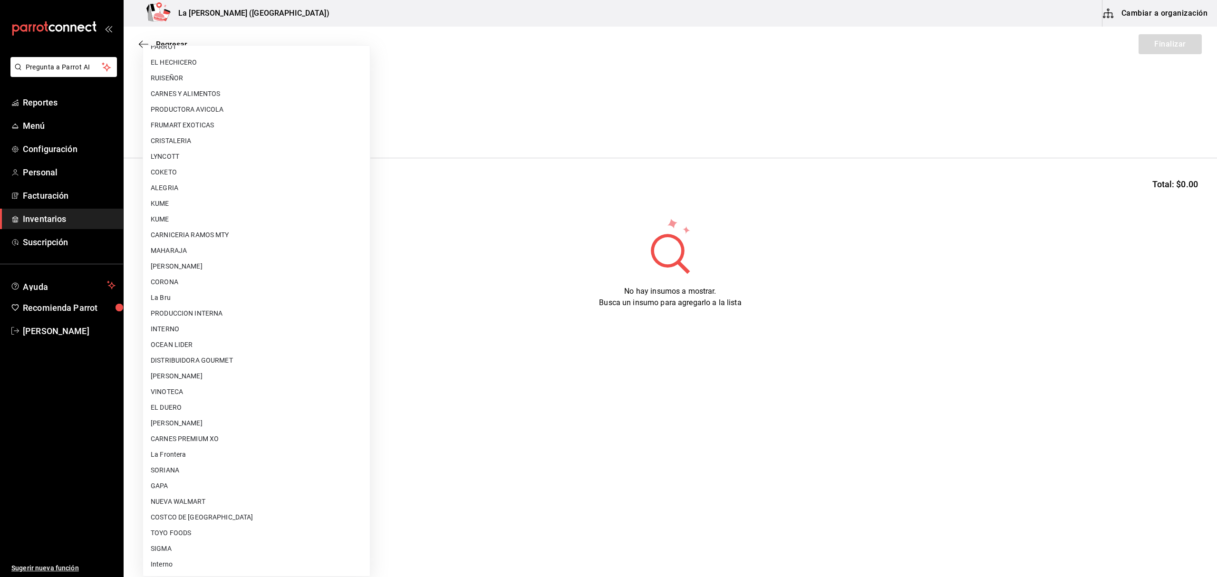
click at [246, 419] on li "[PERSON_NAME]" at bounding box center [256, 423] width 227 height 16
type input "315b81d5-d420-441a-a150-3d316ba9d60a"
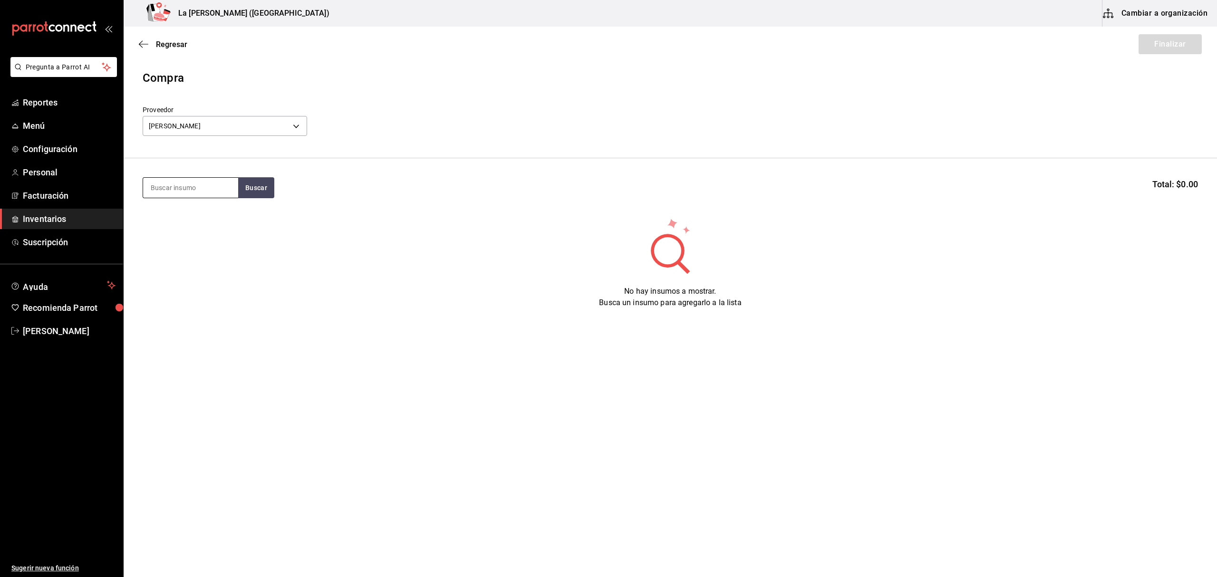
click at [207, 191] on input at bounding box center [190, 188] width 95 height 20
type input "KING"
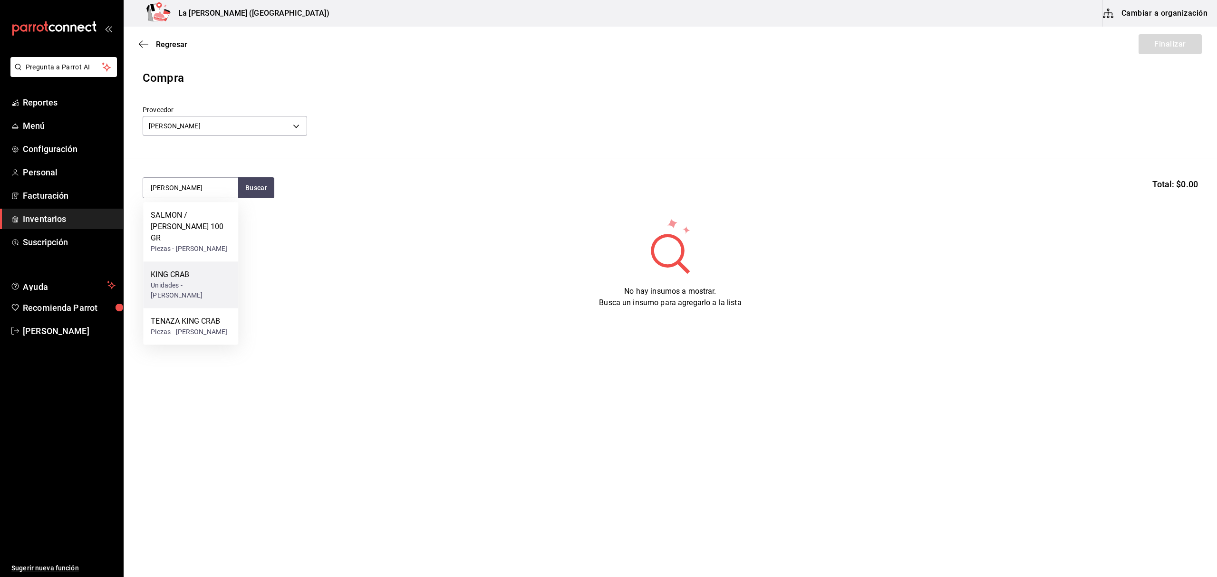
click at [187, 281] on div "Unidades - CARLOS ALFONSO TAPIA VARGAS" at bounding box center [191, 290] width 80 height 20
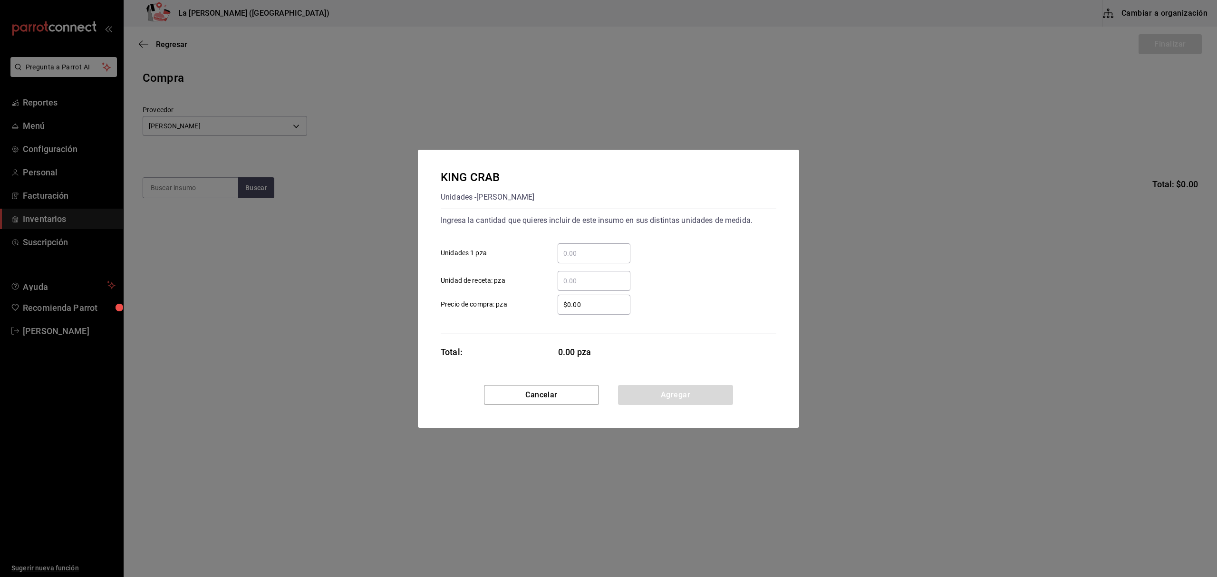
click at [561, 242] on div "​ Unidades 1 pza" at bounding box center [604, 250] width 343 height 28
click at [591, 250] on input "​ Unidades 1 pza" at bounding box center [594, 253] width 73 height 11
type input "1"
type input "$0.1"
click button "Agregar" at bounding box center [675, 395] width 115 height 20
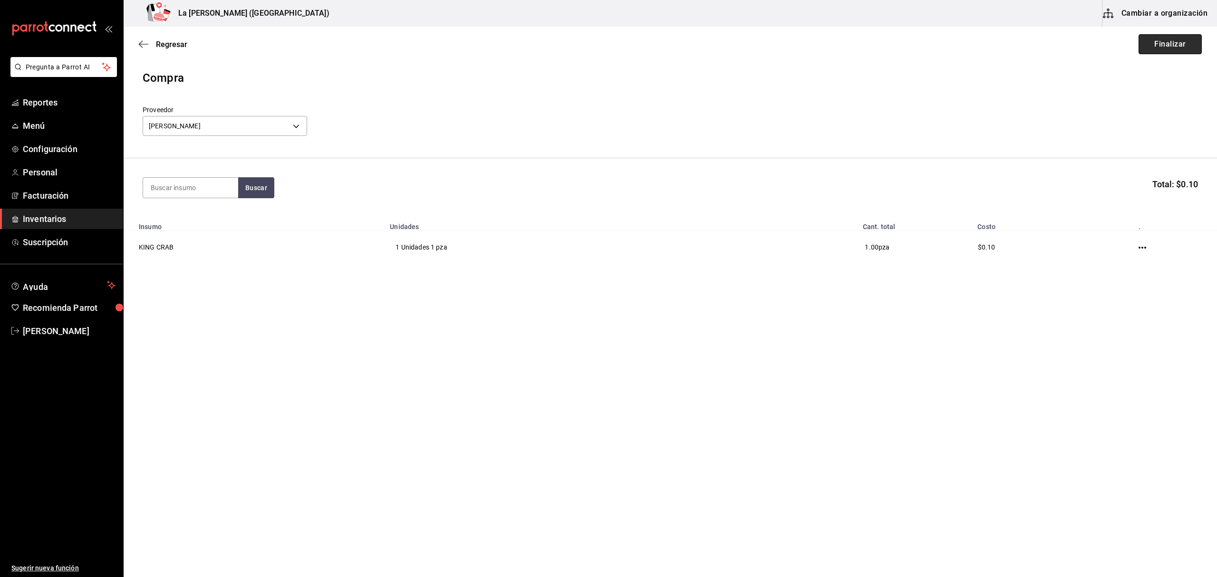
click at [1170, 49] on button "Finalizar" at bounding box center [1169, 44] width 63 height 20
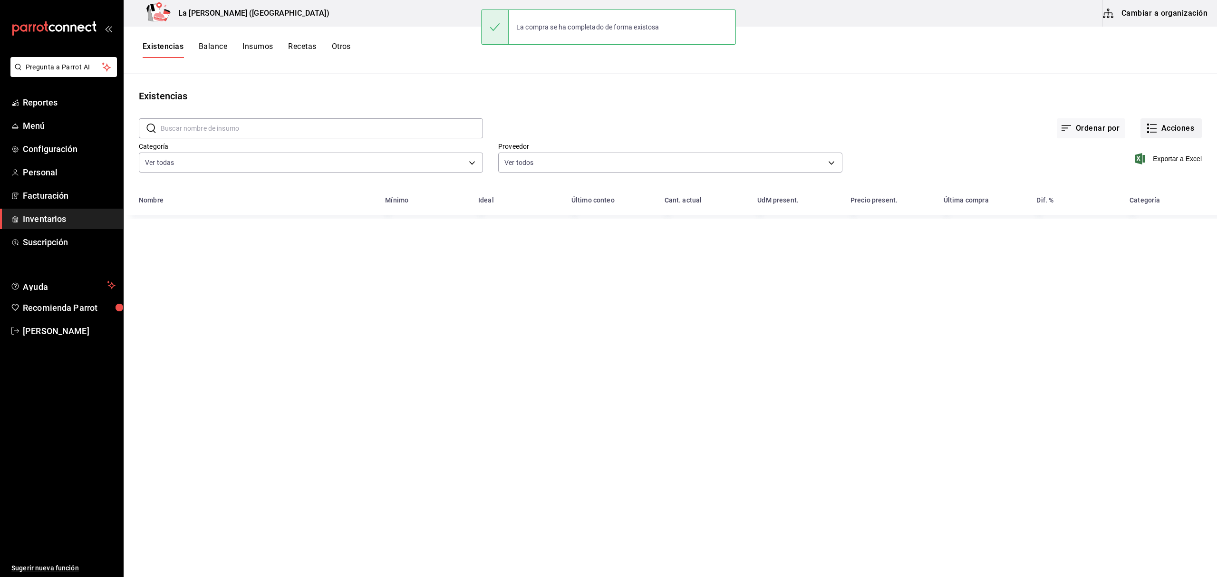
click at [1177, 110] on div "Ordenar por Acciones" at bounding box center [842, 120] width 719 height 35
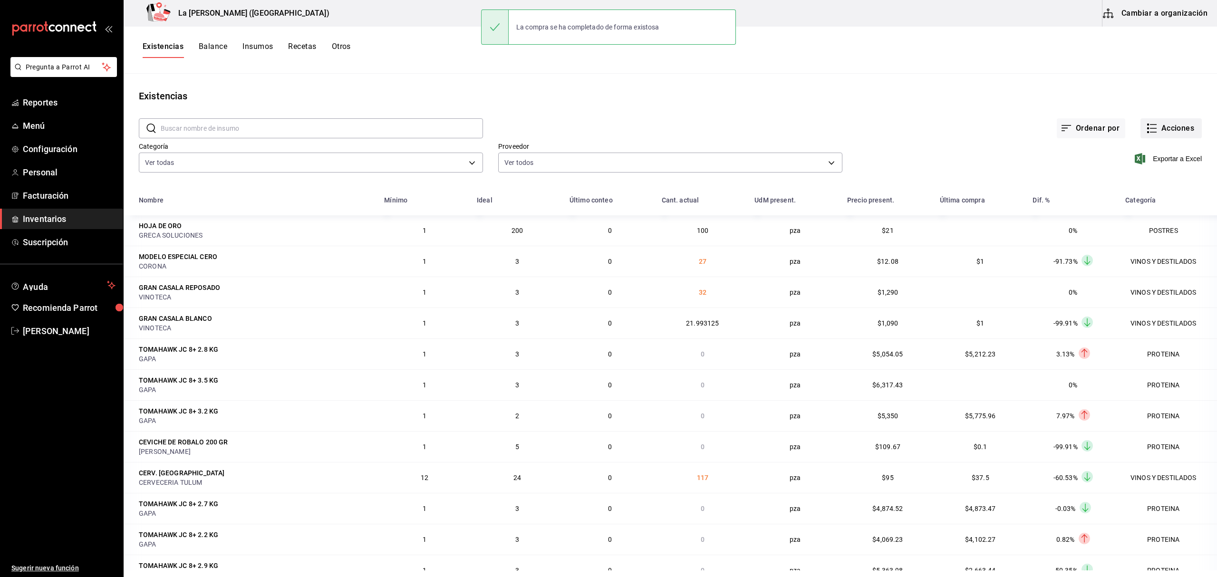
click at [1175, 135] on button "Acciones" at bounding box center [1170, 128] width 61 height 20
click at [1158, 183] on span "Compra" at bounding box center [1161, 180] width 80 height 10
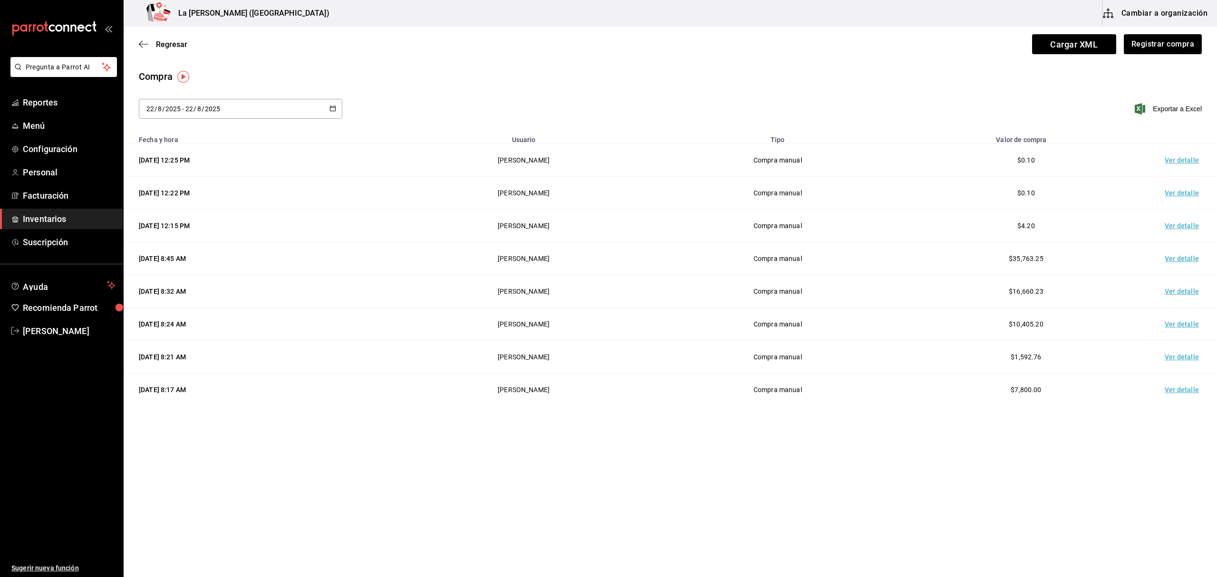
click at [1185, 159] on td "Ver detalle" at bounding box center [1183, 160] width 67 height 33
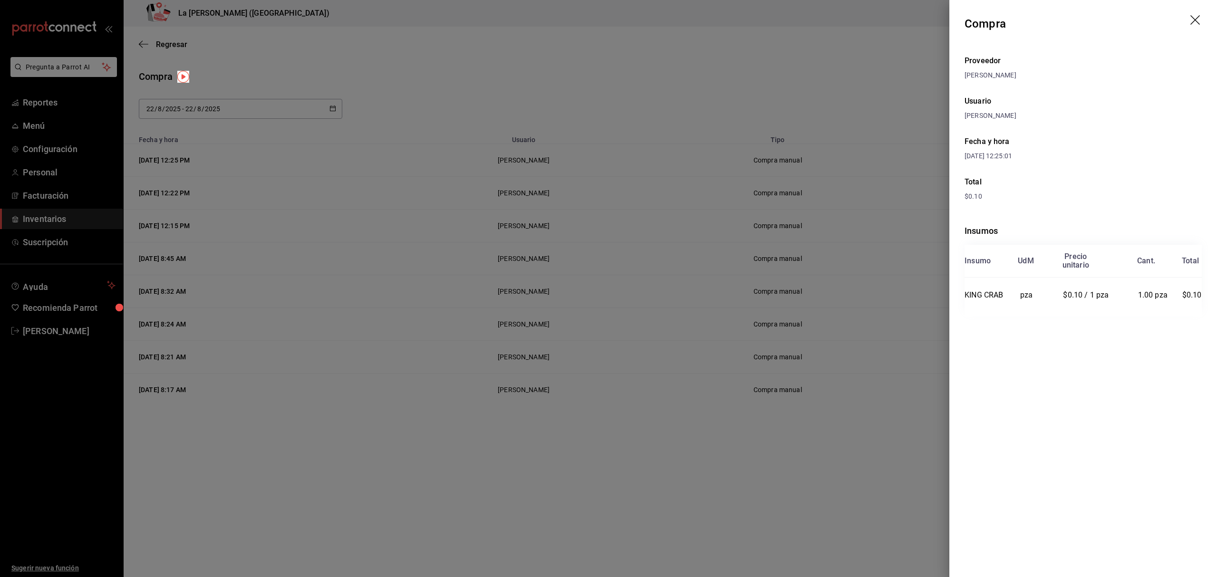
click at [654, 149] on div at bounding box center [608, 288] width 1217 height 577
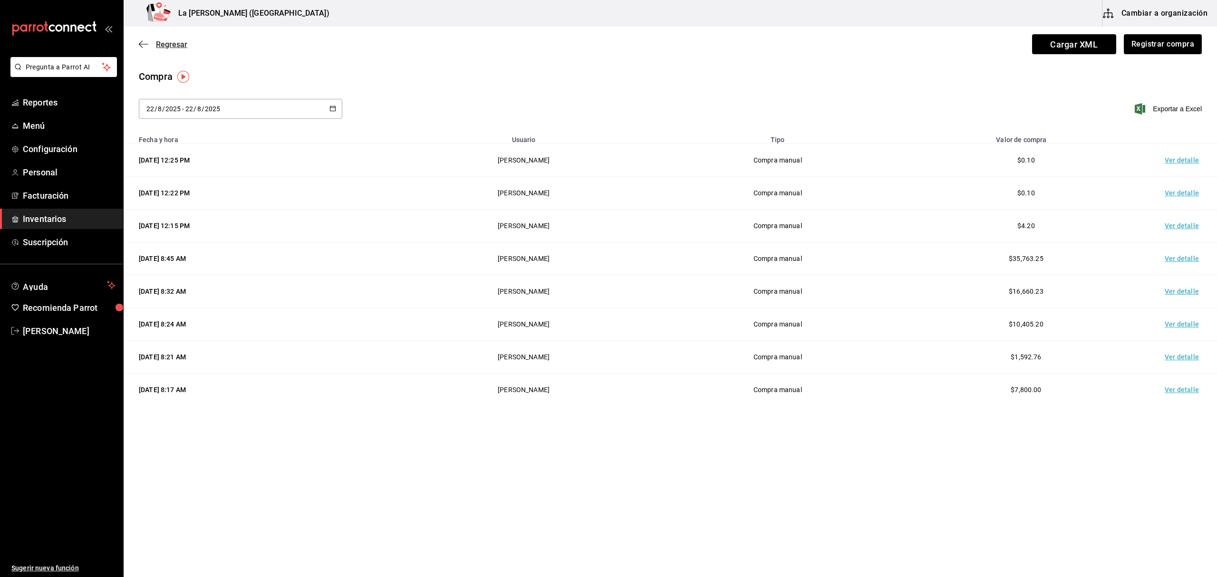
click at [155, 47] on span "Regresar" at bounding box center [163, 44] width 48 height 9
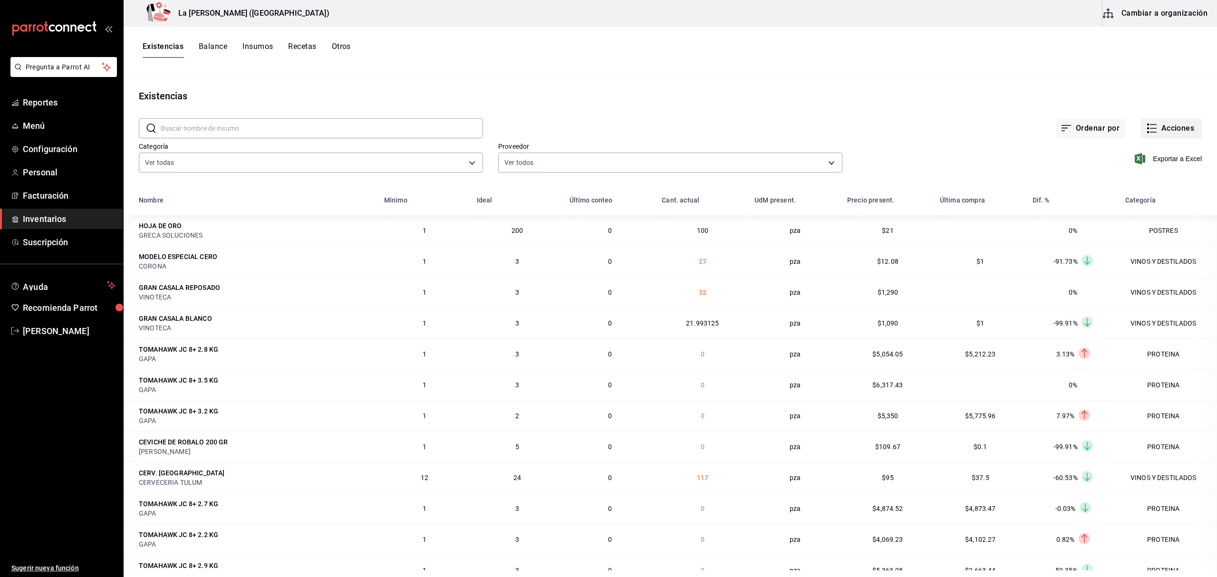
click at [1172, 128] on button "Acciones" at bounding box center [1170, 128] width 61 height 20
click at [1138, 237] on li "Merma" at bounding box center [1161, 230] width 95 height 25
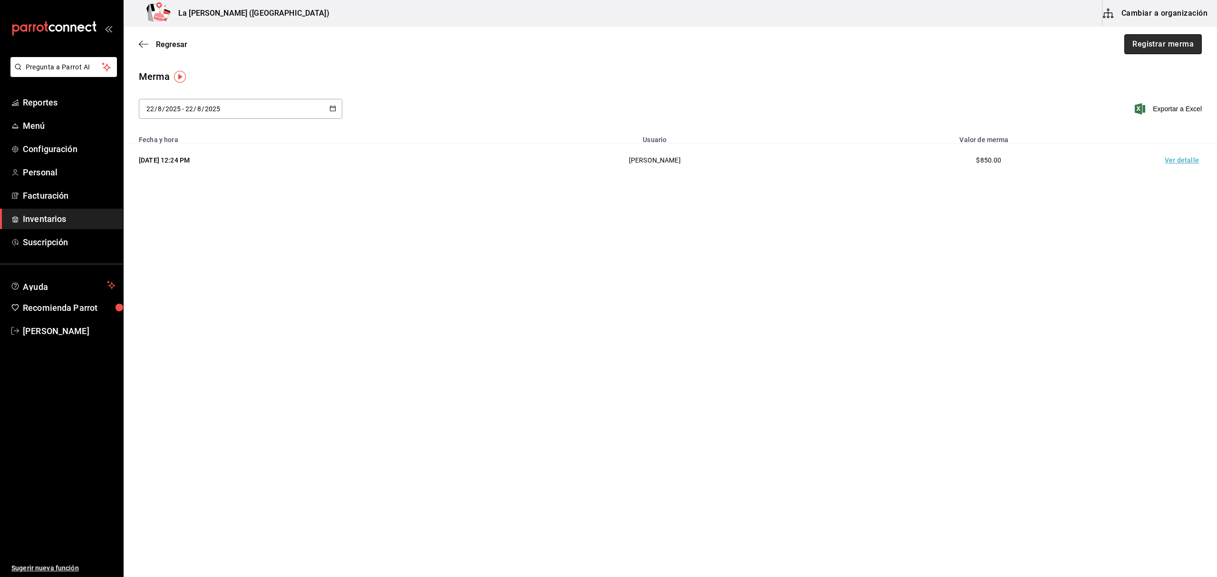
click at [1144, 48] on button "Registrar merma" at bounding box center [1162, 44] width 77 height 20
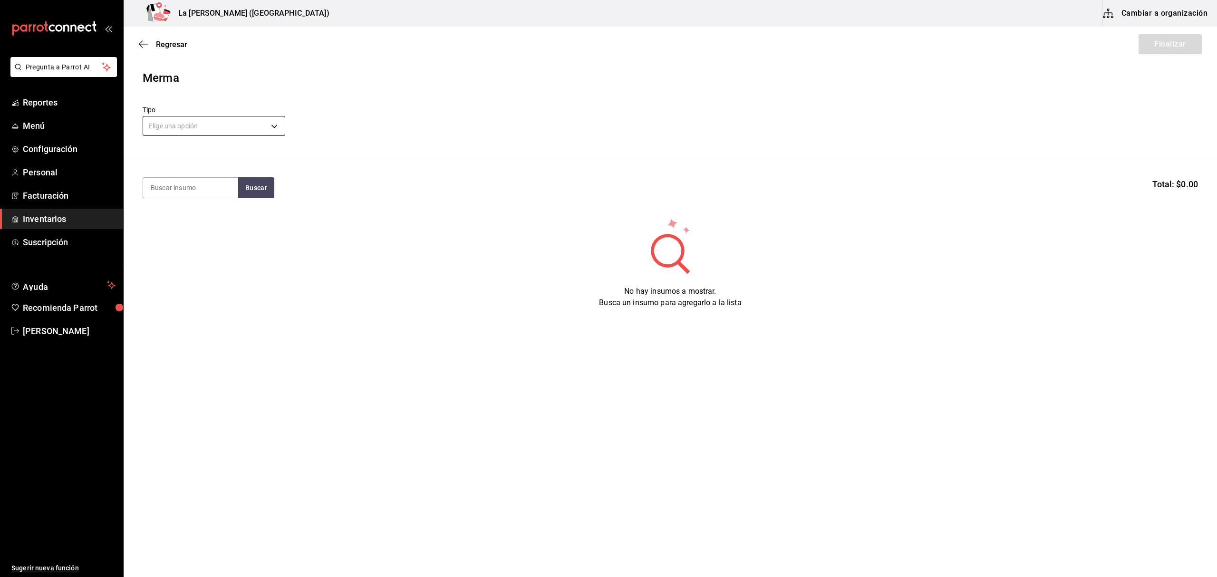
click at [209, 121] on body "Pregunta a Parrot AI Reportes Menú Configuración Personal Facturación Inventari…" at bounding box center [608, 261] width 1217 height 523
click at [192, 183] on li "Error" at bounding box center [214, 187] width 142 height 16
type input "ERROR"
click at [188, 185] on input at bounding box center [190, 188] width 95 height 20
type input "COSTI"
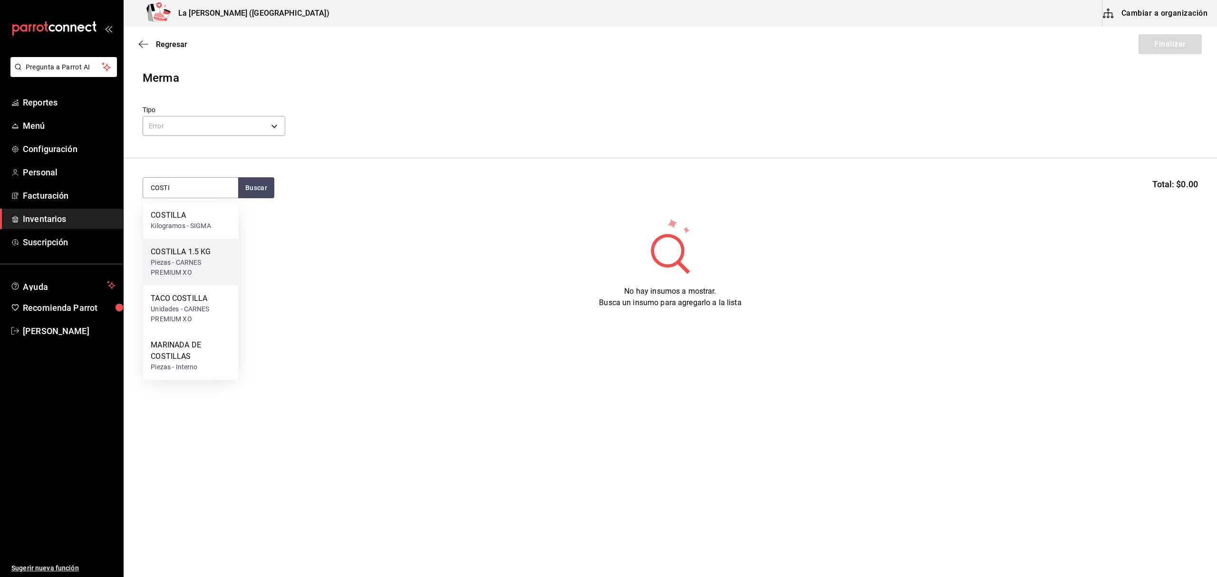
click at [184, 250] on div "COSTILLA 1.5 KG" at bounding box center [191, 251] width 80 height 11
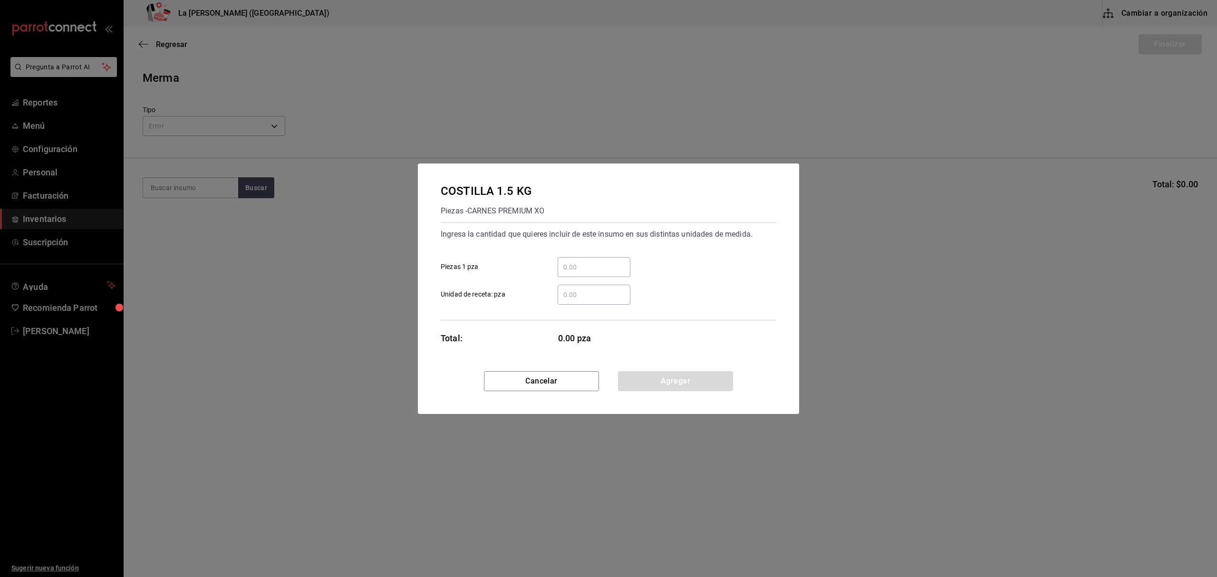
click at [601, 253] on div "​ Piezas 1 pza" at bounding box center [604, 264] width 343 height 28
click at [597, 260] on div "​" at bounding box center [594, 267] width 73 height 20
click at [597, 261] on input "​ Piezas 1 pza" at bounding box center [594, 266] width 73 height 11
type input "2"
click button "Agregar" at bounding box center [675, 381] width 115 height 20
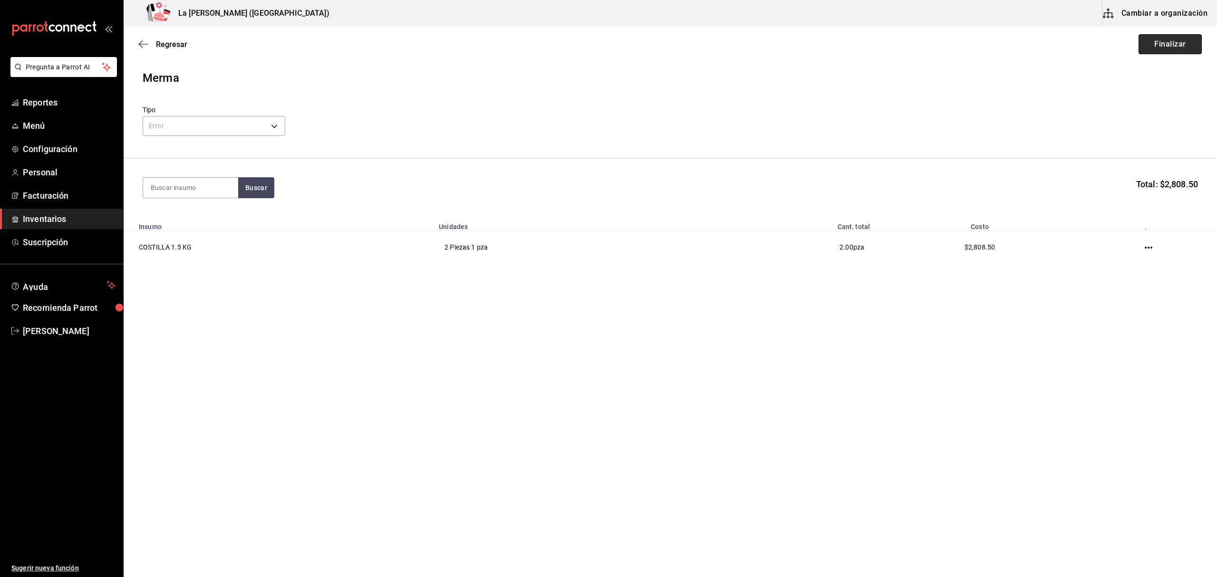
click at [1169, 46] on button "Finalizar" at bounding box center [1169, 44] width 63 height 20
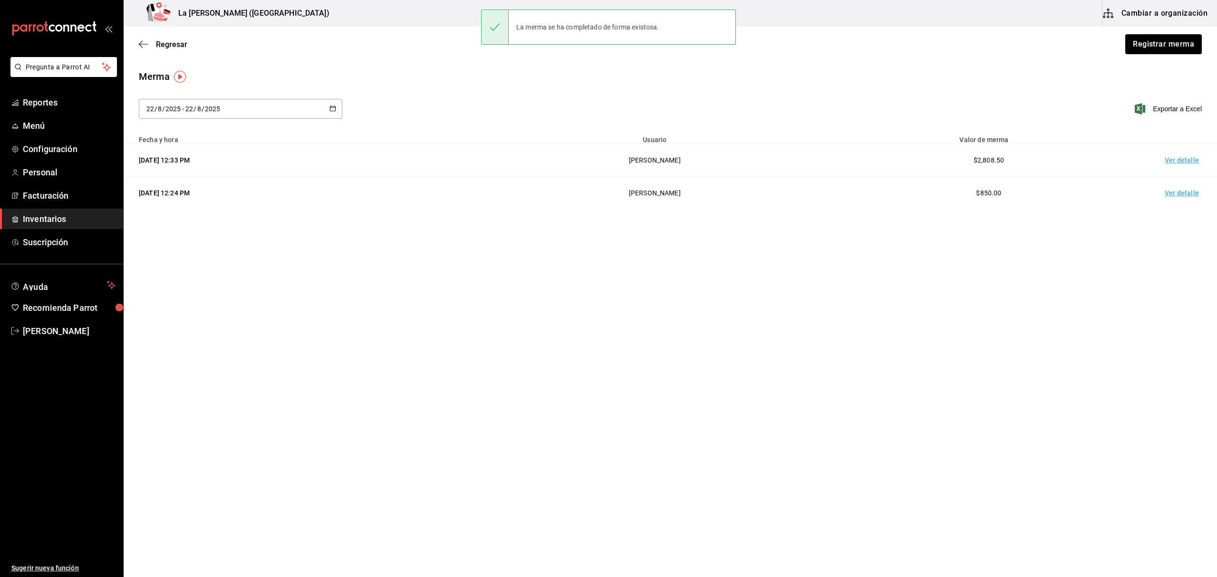
click at [1186, 156] on td "Ver detalle" at bounding box center [1183, 160] width 67 height 33
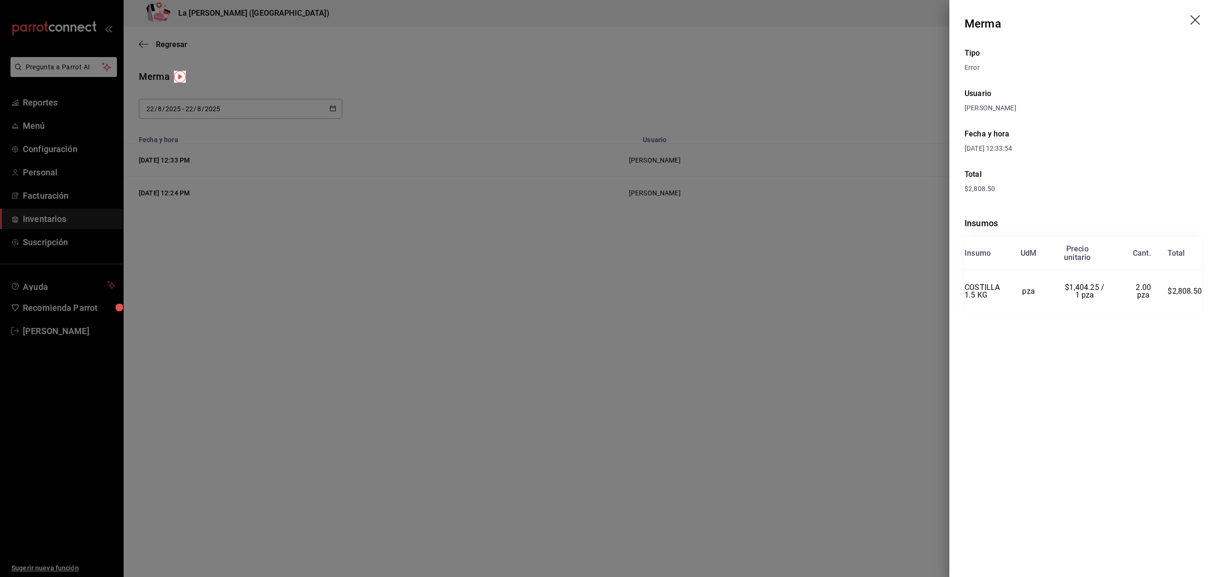
click at [362, 307] on div at bounding box center [608, 288] width 1217 height 577
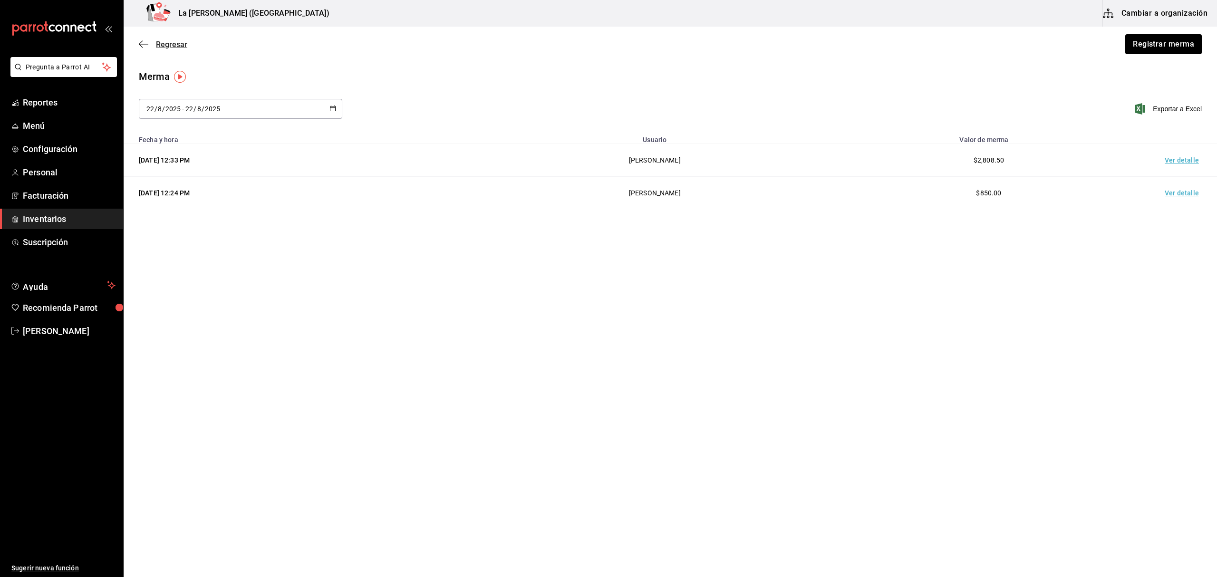
click at [151, 44] on span "Regresar" at bounding box center [163, 44] width 48 height 9
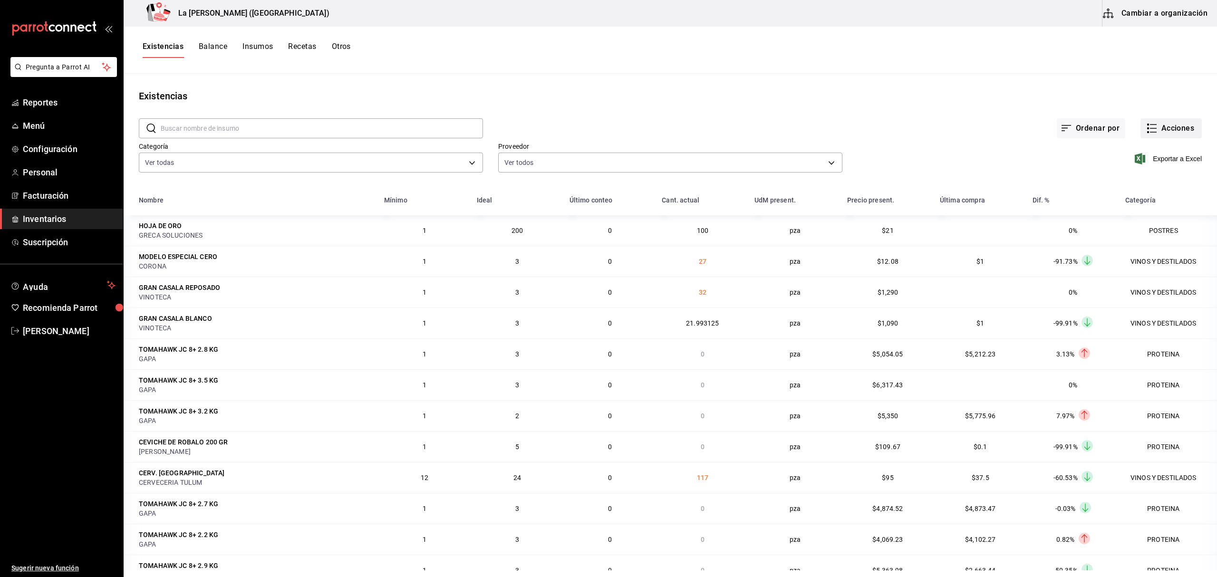
click at [1155, 128] on button "Acciones" at bounding box center [1170, 128] width 61 height 20
click at [1148, 185] on li "Compra" at bounding box center [1161, 179] width 95 height 25
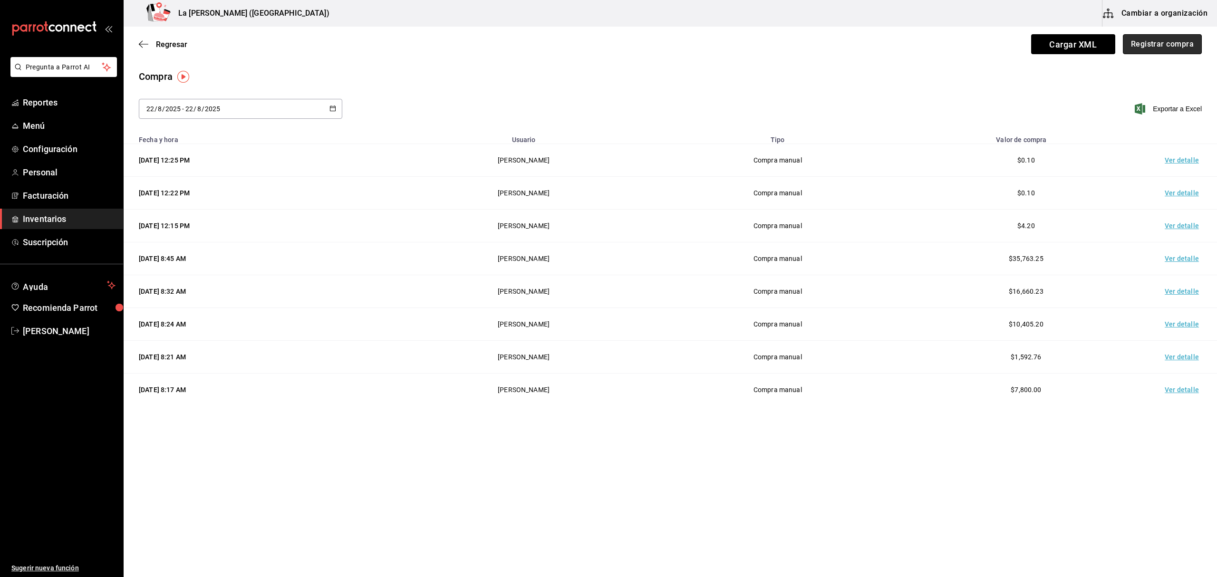
click at [1192, 48] on button "Registrar compra" at bounding box center [1162, 44] width 79 height 20
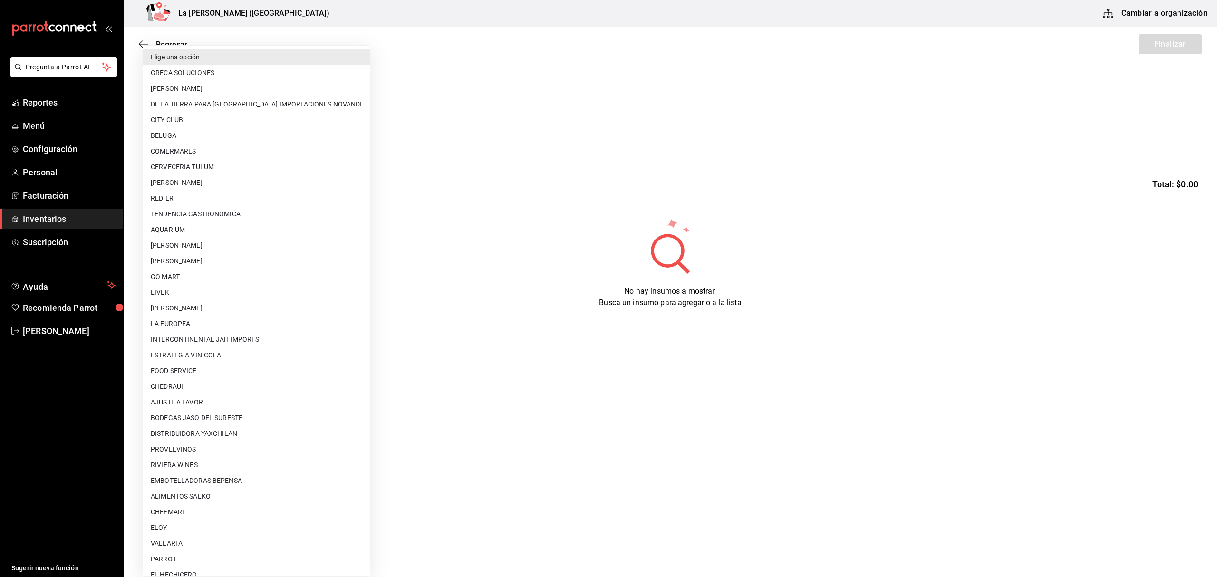
click at [203, 126] on body "Pregunta a Parrot AI Reportes Menú Configuración Personal Facturación Inventari…" at bounding box center [608, 261] width 1217 height 523
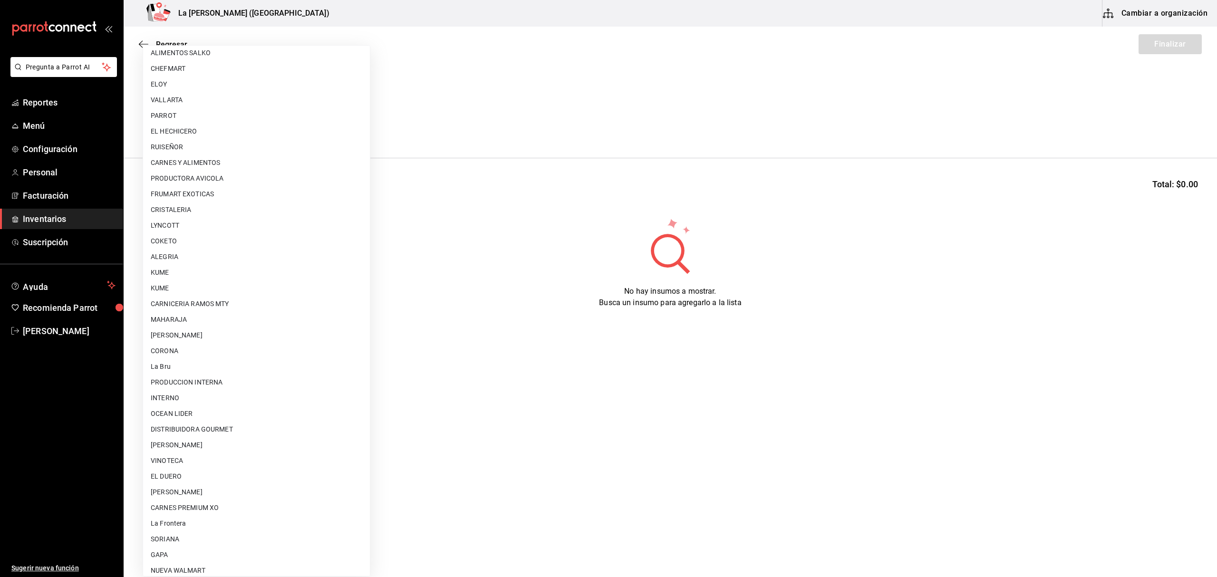
scroll to position [512, 0]
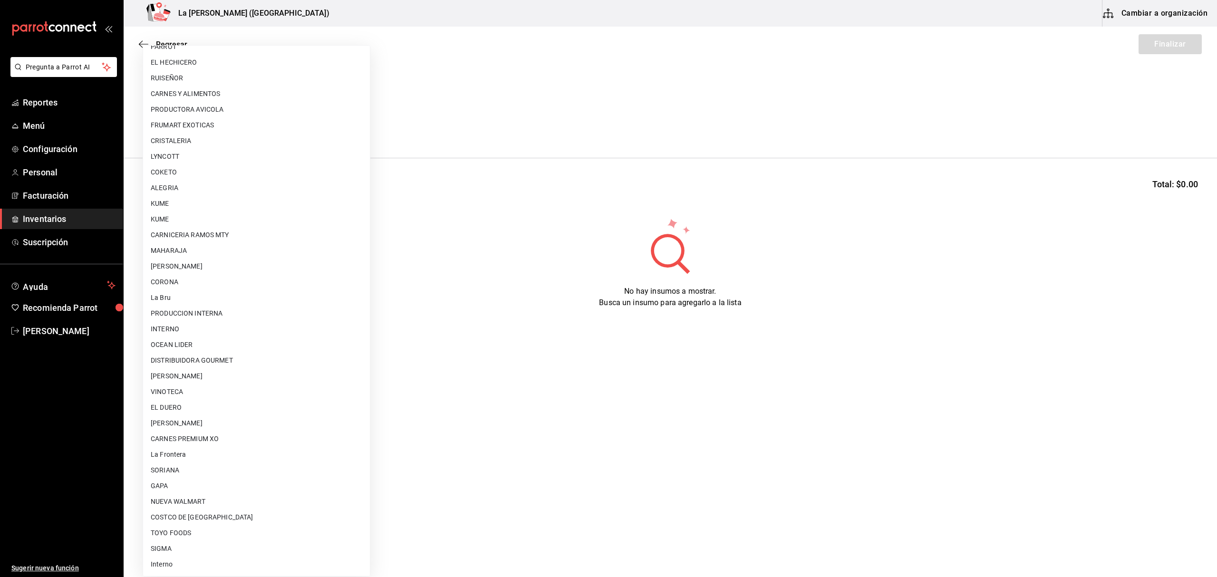
click at [210, 438] on li "CARNES PREMIUM XO" at bounding box center [256, 439] width 227 height 16
type input "54e8a872-6d4b-4a35-871b-737f2548723c"
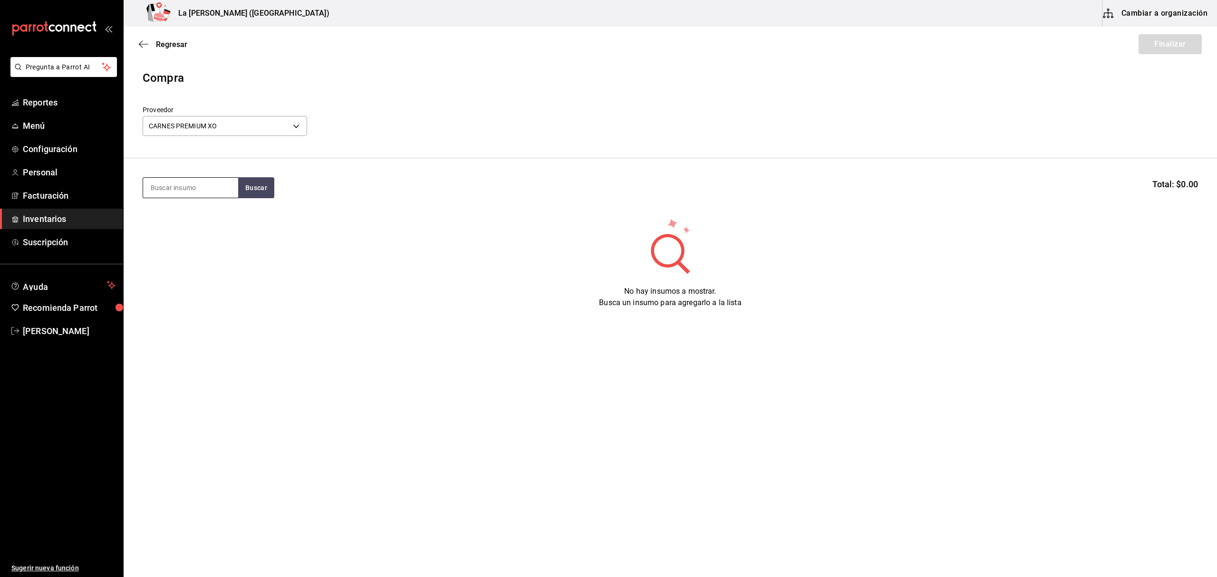
click at [187, 181] on input at bounding box center [190, 188] width 95 height 20
type input "TACO C"
click at [190, 230] on div "Unidades - CARNES PREMIUM XO" at bounding box center [191, 231] width 80 height 20
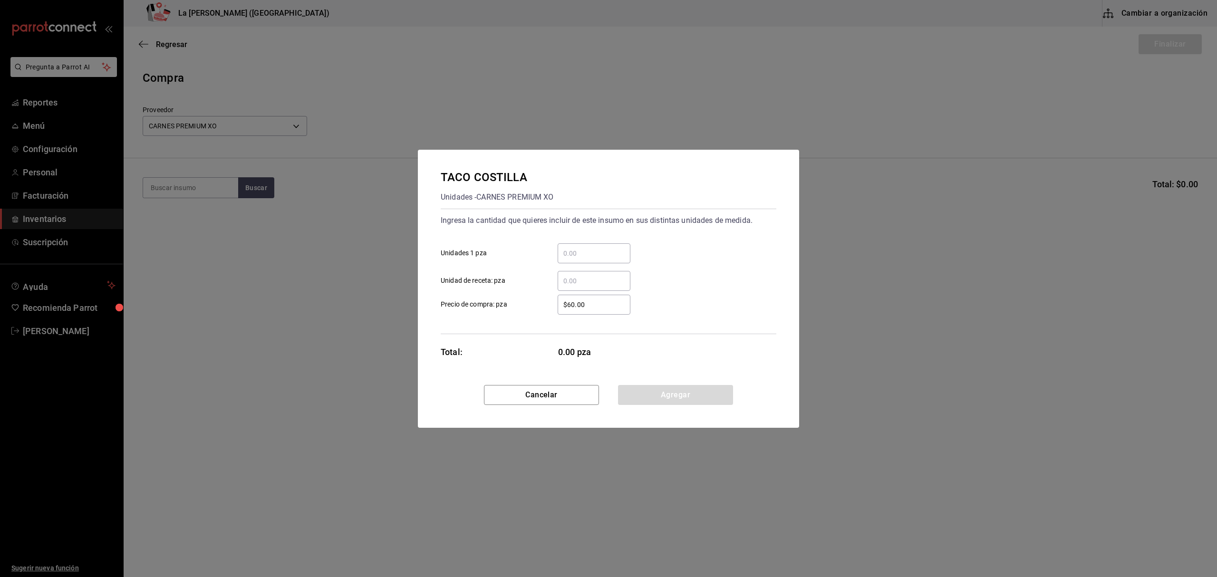
click at [606, 250] on input "​ Unidades 1 pza" at bounding box center [594, 253] width 73 height 11
type input "7"
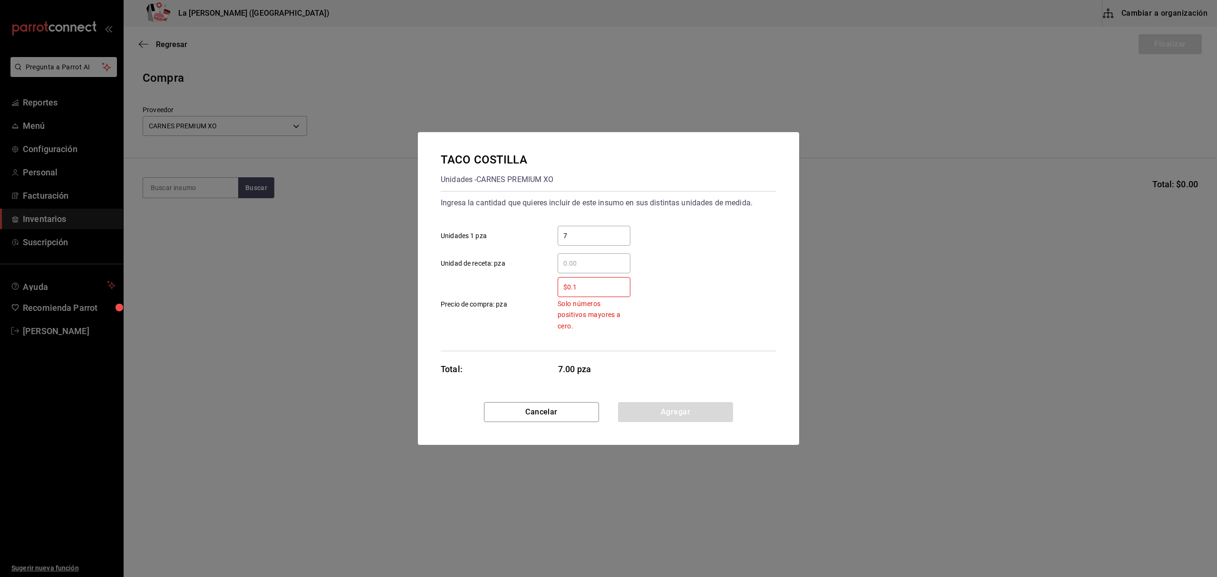
type input "$0.1"
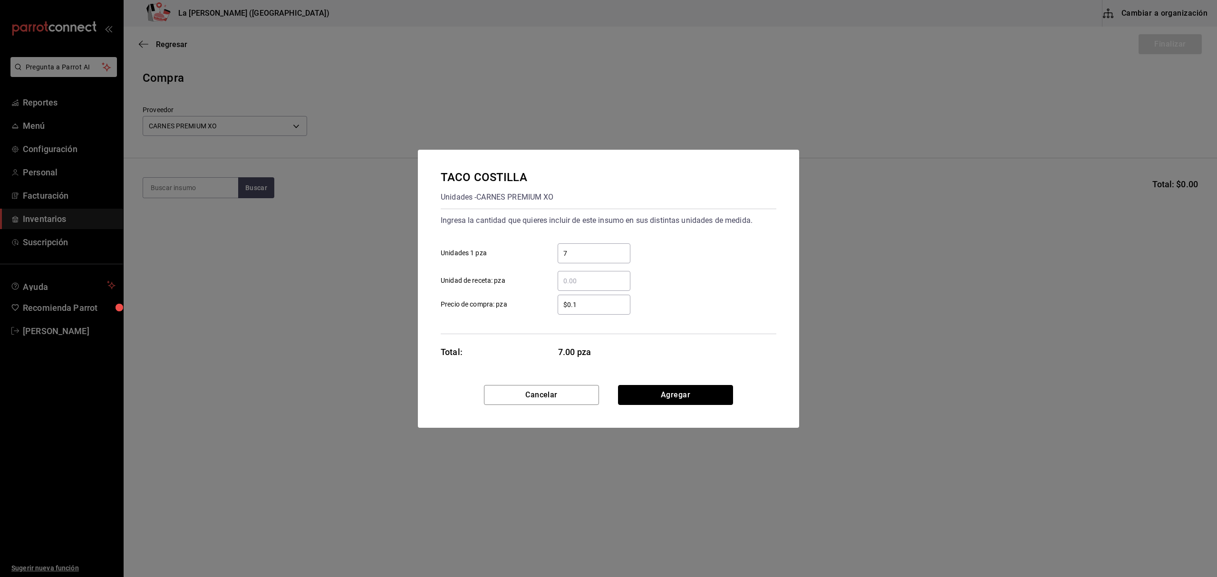
click button "Agregar" at bounding box center [675, 395] width 115 height 20
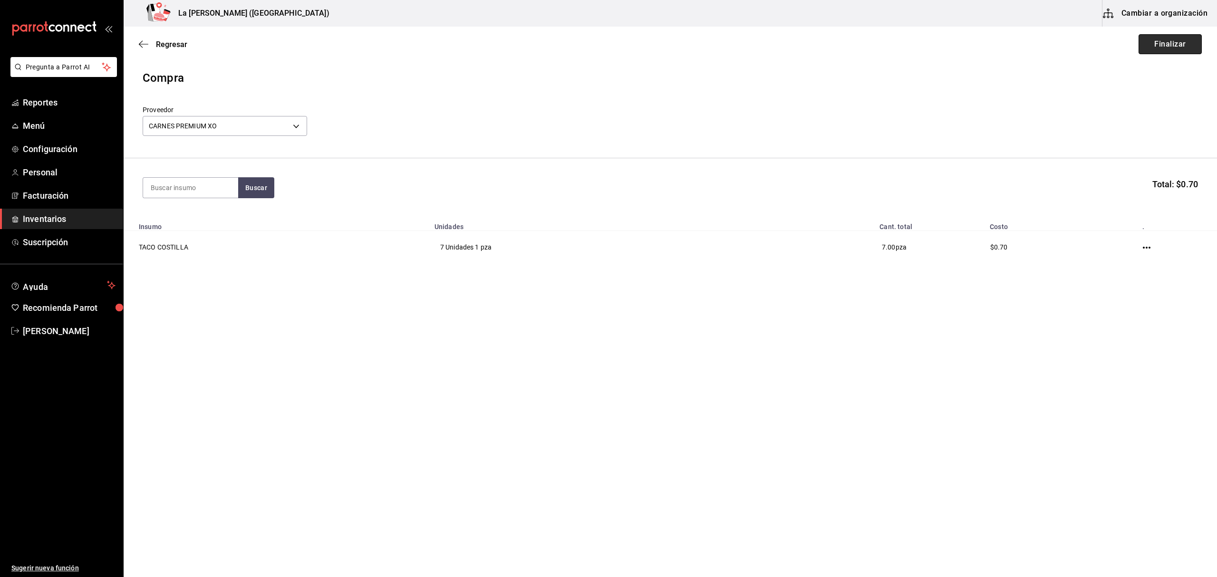
click at [1170, 41] on button "Finalizar" at bounding box center [1169, 44] width 63 height 20
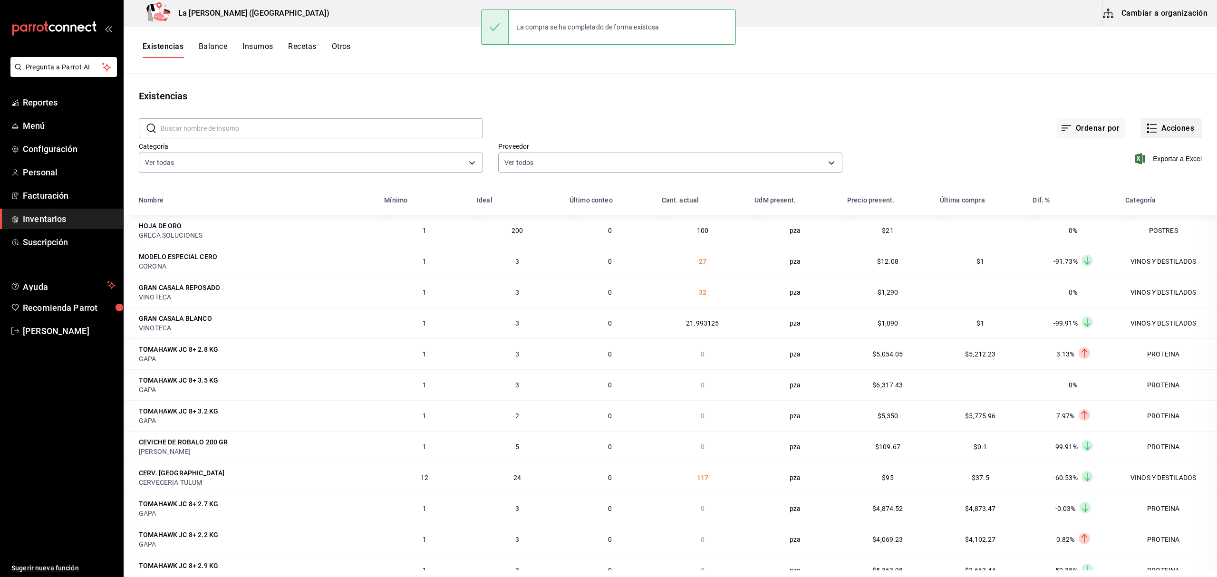
click at [1176, 126] on button "Acciones" at bounding box center [1170, 128] width 61 height 20
click at [1141, 187] on li "Compra" at bounding box center [1161, 179] width 95 height 25
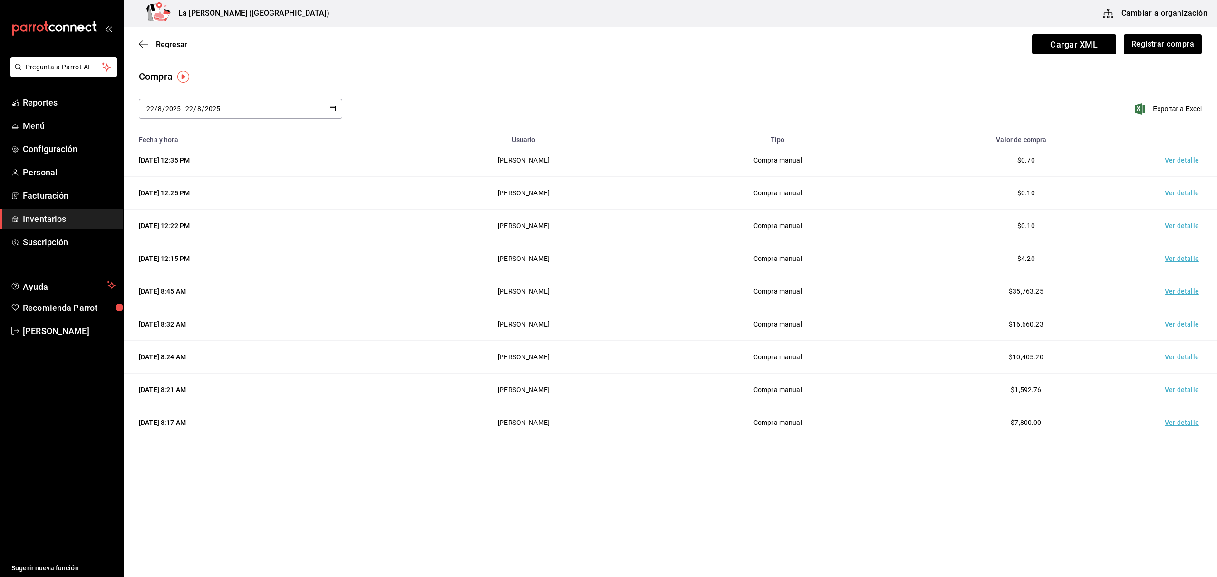
click at [1185, 162] on td "Ver detalle" at bounding box center [1183, 160] width 67 height 33
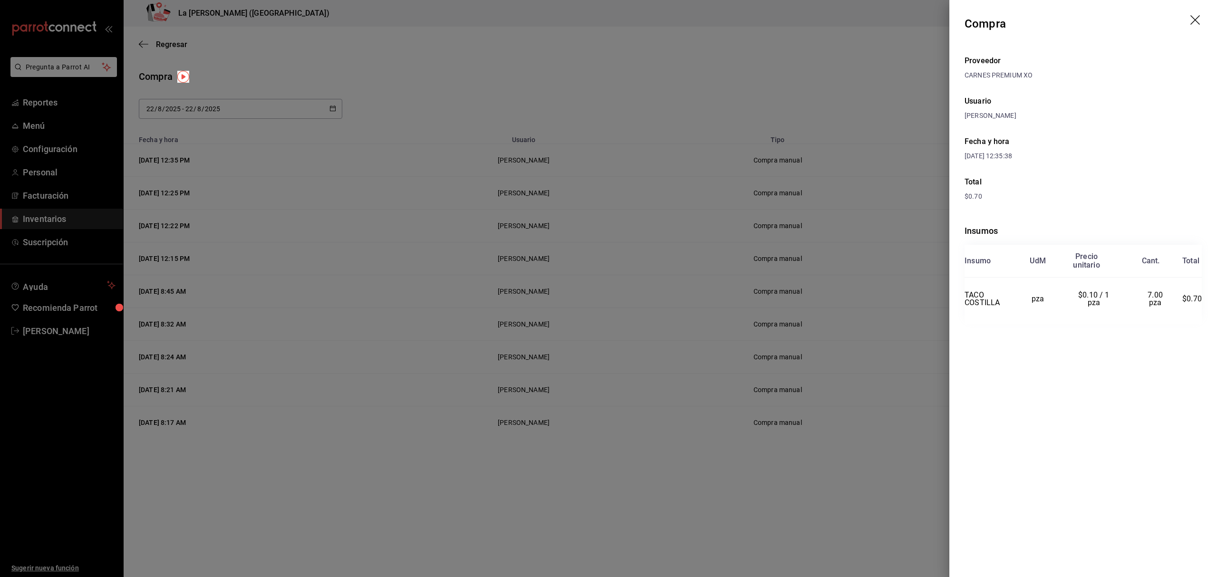
click at [713, 107] on div at bounding box center [608, 288] width 1217 height 577
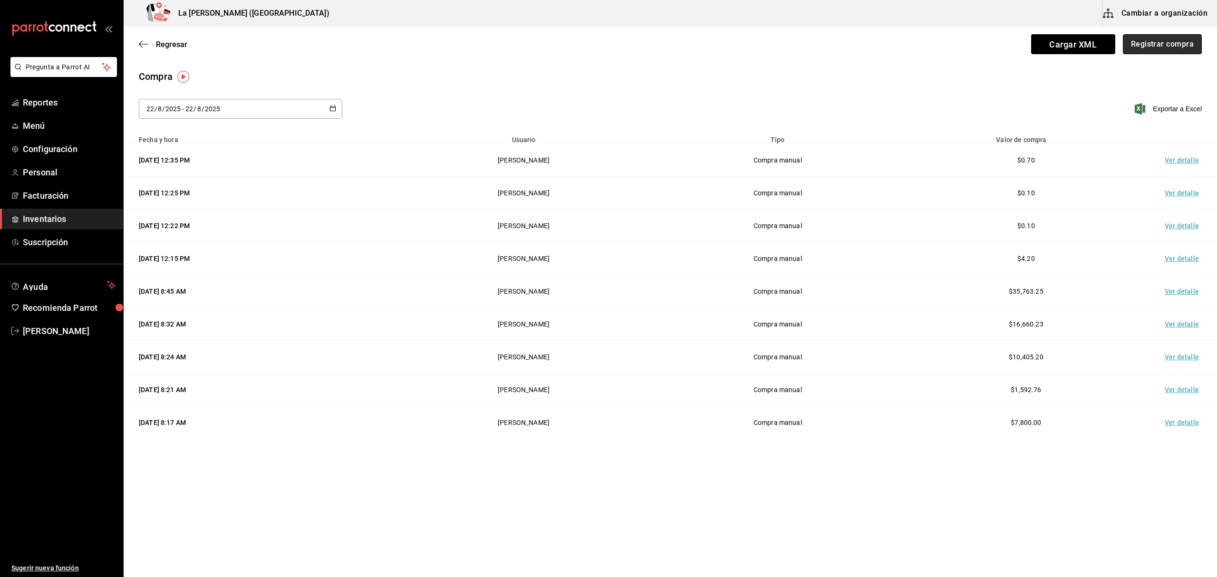
click at [1166, 46] on button "Registrar compra" at bounding box center [1162, 44] width 79 height 20
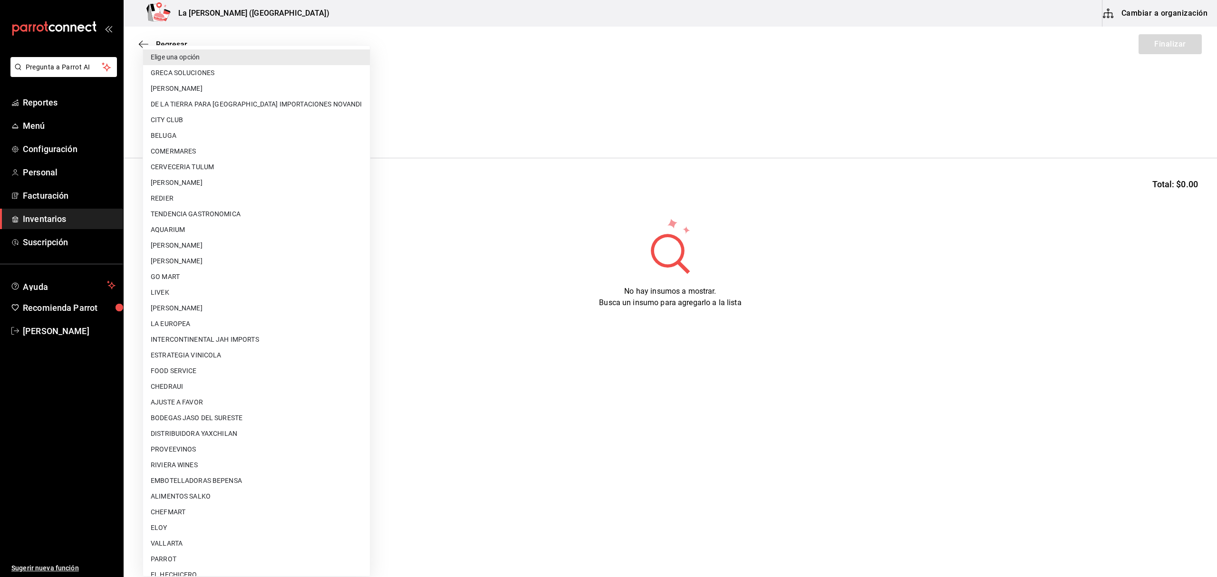
click at [250, 130] on body "Pregunta a Parrot AI Reportes Menú Configuración Personal Facturación Inventari…" at bounding box center [608, 261] width 1217 height 523
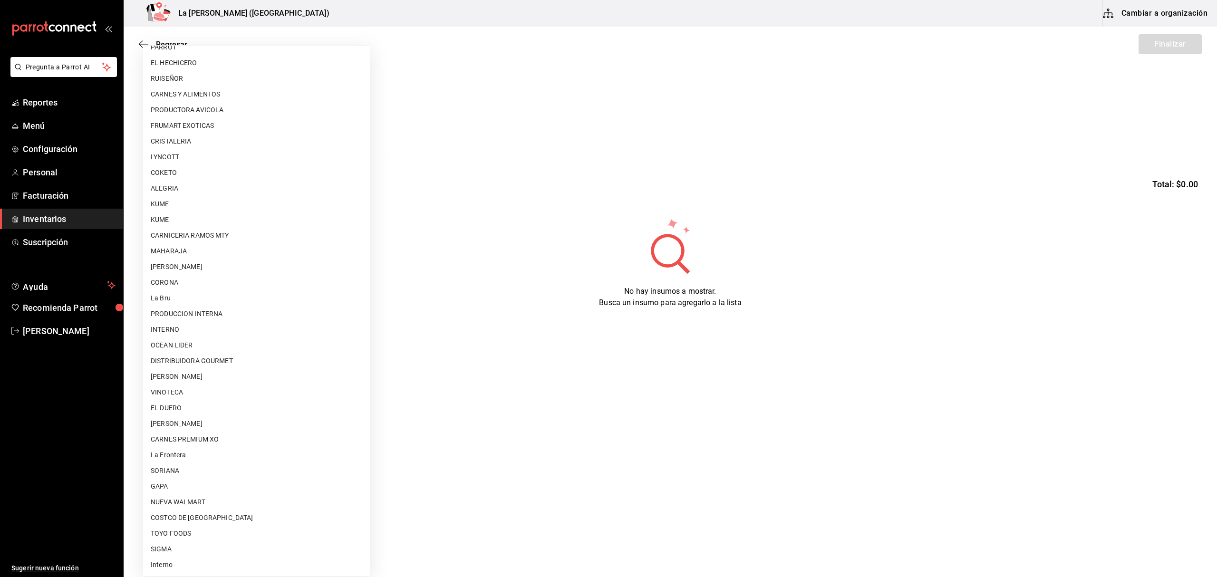
scroll to position [512, 0]
click at [225, 483] on li "GAPA" at bounding box center [256, 486] width 227 height 16
type input "6ab27149-1398-43e9-b738-270e30eb1364"
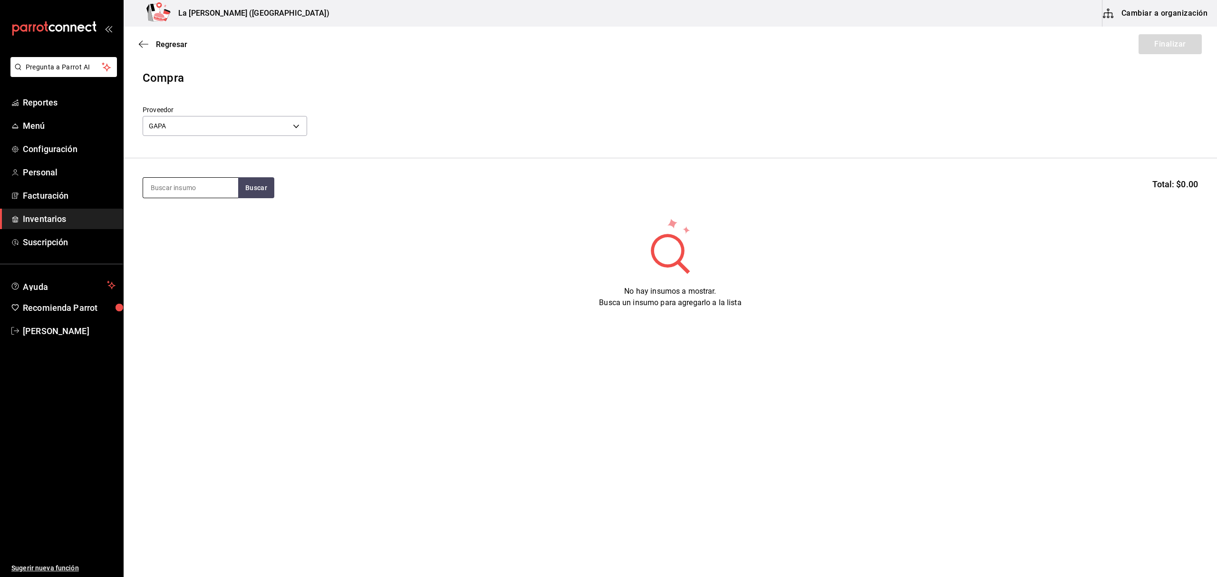
click at [190, 186] on input at bounding box center [190, 188] width 95 height 20
type input "RIB EYE"
click at [185, 229] on div "RIB EYE AKAUSHI 650GR" at bounding box center [191, 221] width 80 height 23
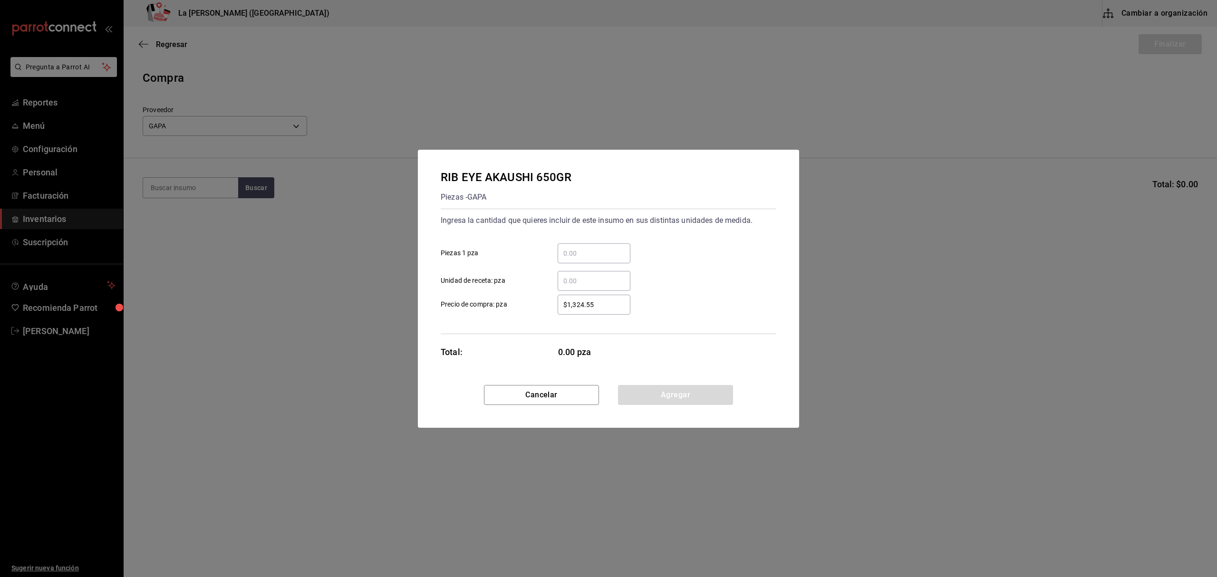
click at [585, 264] on div "​ Unidad de receta: pza" at bounding box center [604, 277] width 343 height 28
click at [585, 254] on input "​ Piezas 1 pza" at bounding box center [594, 253] width 73 height 11
type input "32"
type input "$1,334.73"
click button "Agregar" at bounding box center [675, 395] width 115 height 20
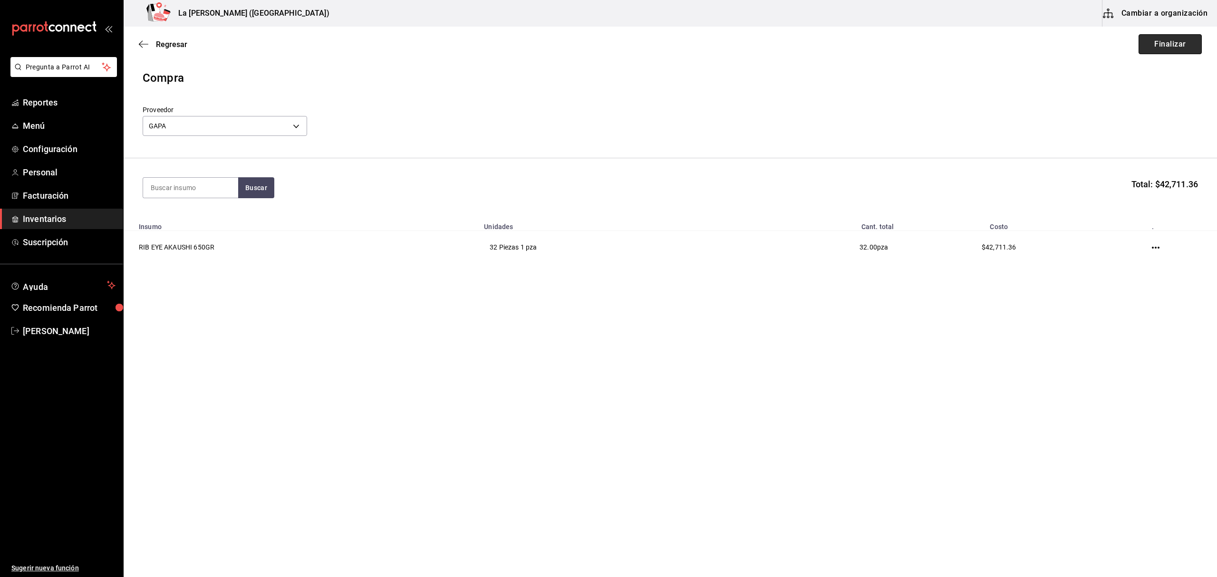
click at [1173, 47] on button "Finalizar" at bounding box center [1169, 44] width 63 height 20
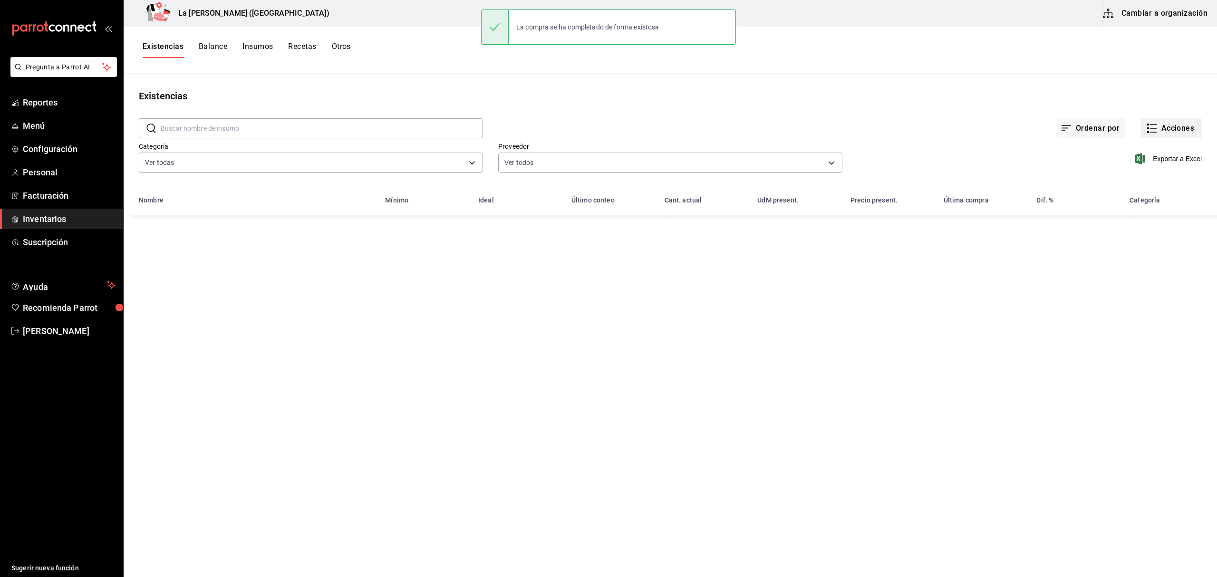
click at [1177, 134] on button "Acciones" at bounding box center [1170, 128] width 61 height 20
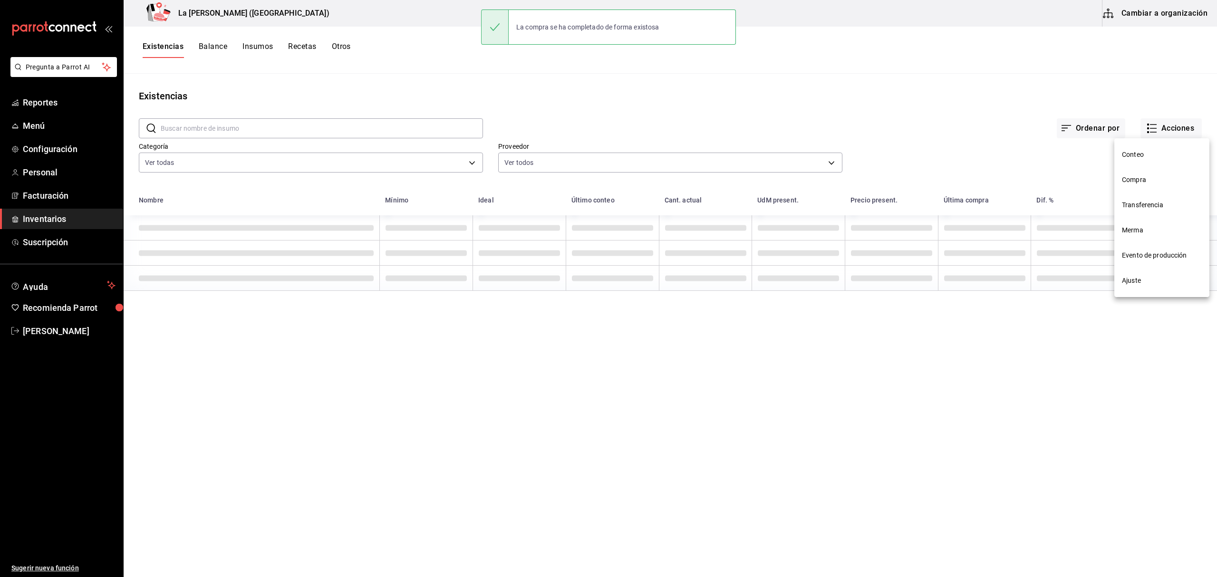
click at [1166, 176] on span "Compra" at bounding box center [1162, 180] width 80 height 10
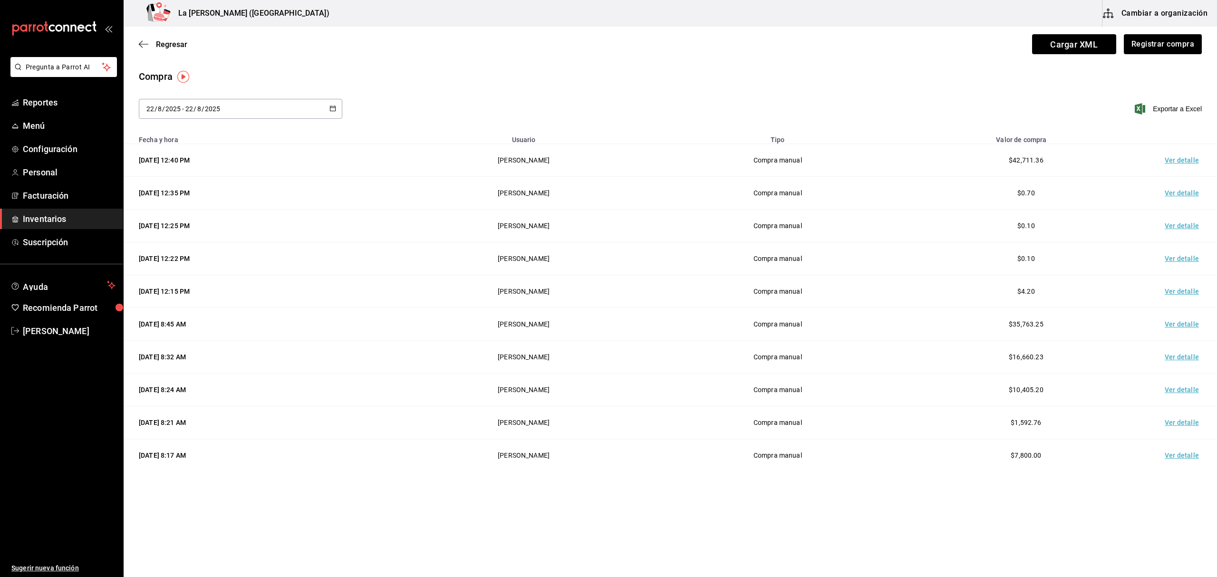
click at [1194, 162] on td "Ver detalle" at bounding box center [1183, 160] width 67 height 33
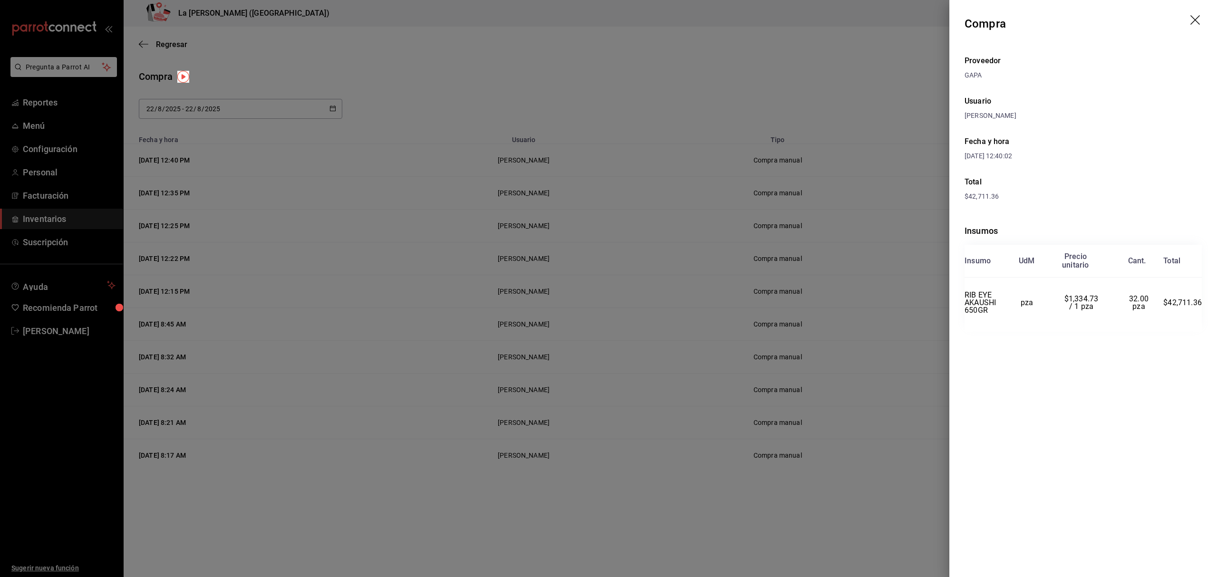
click at [679, 192] on div at bounding box center [608, 288] width 1217 height 577
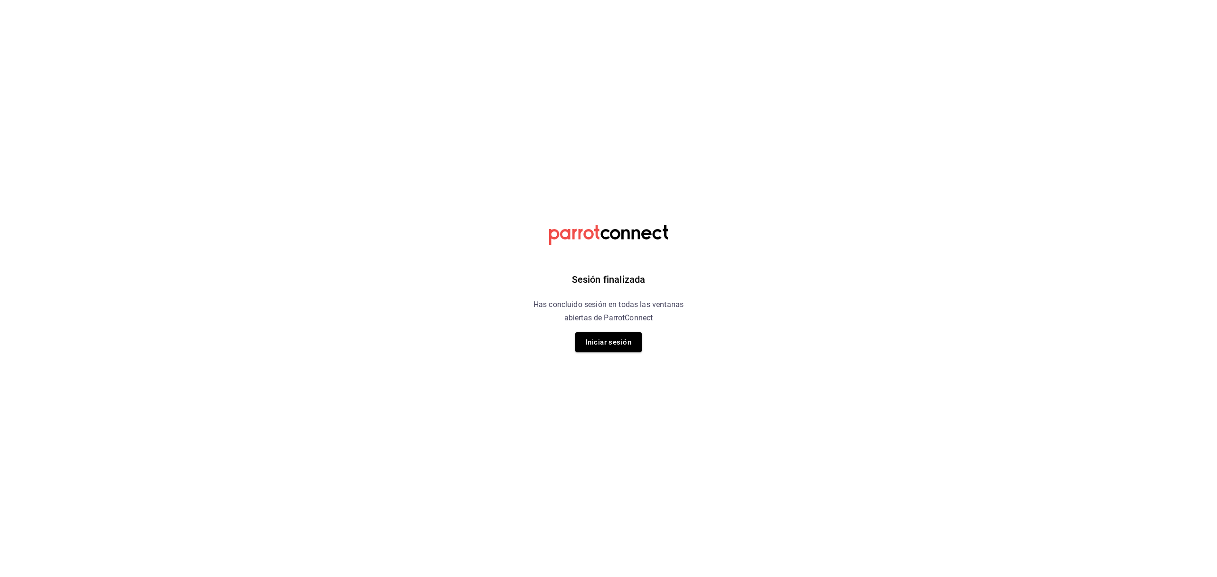
click at [594, 340] on button "Iniciar sesión" at bounding box center [608, 342] width 67 height 20
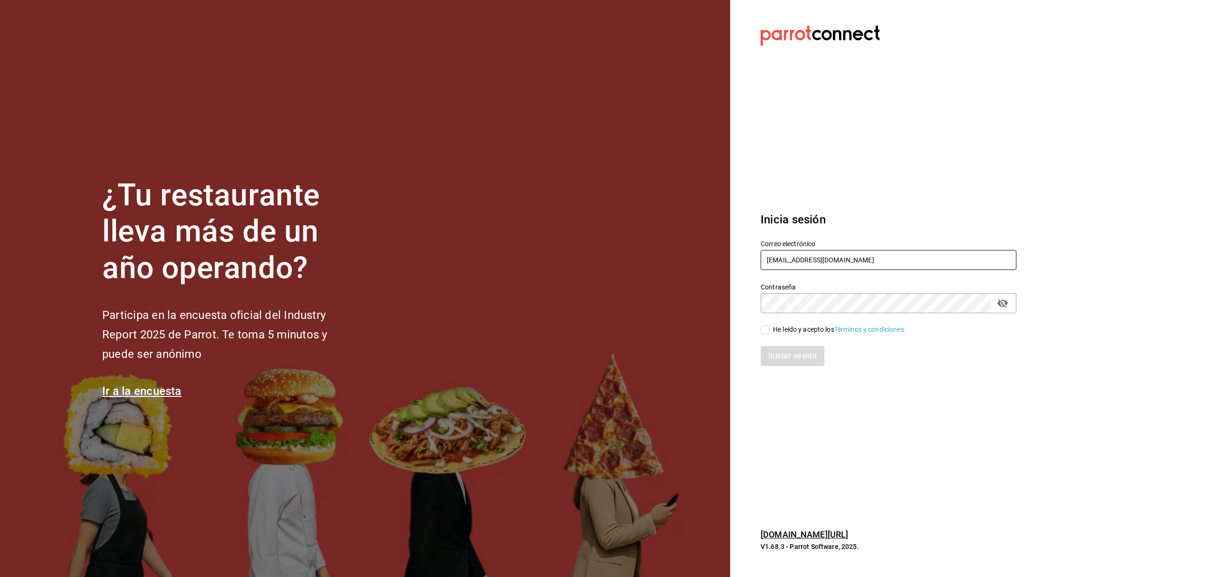
click at [873, 251] on input "miguelfalcon2894@gmail.com" at bounding box center [888, 260] width 256 height 20
type input "rivekasam@gmail.com"
click at [764, 326] on input "He leído y acepto los Términos y condiciones." at bounding box center [764, 330] width 9 height 9
checkbox input "true"
click at [810, 358] on button "Iniciar sesión" at bounding box center [792, 356] width 65 height 20
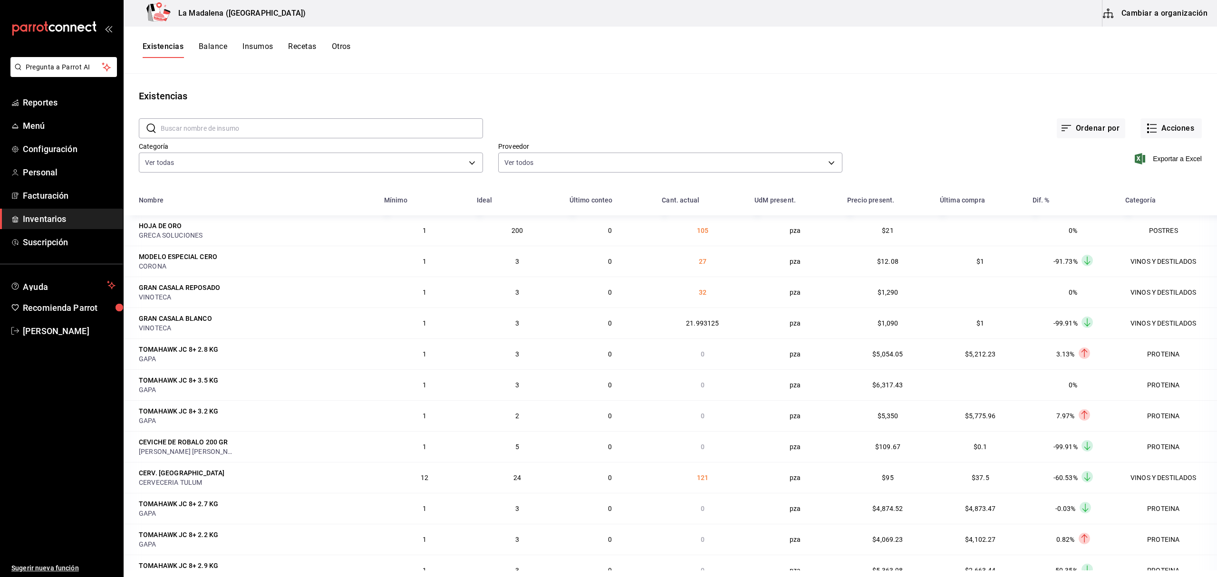
click at [250, 130] on input "text" at bounding box center [322, 128] width 322 height 19
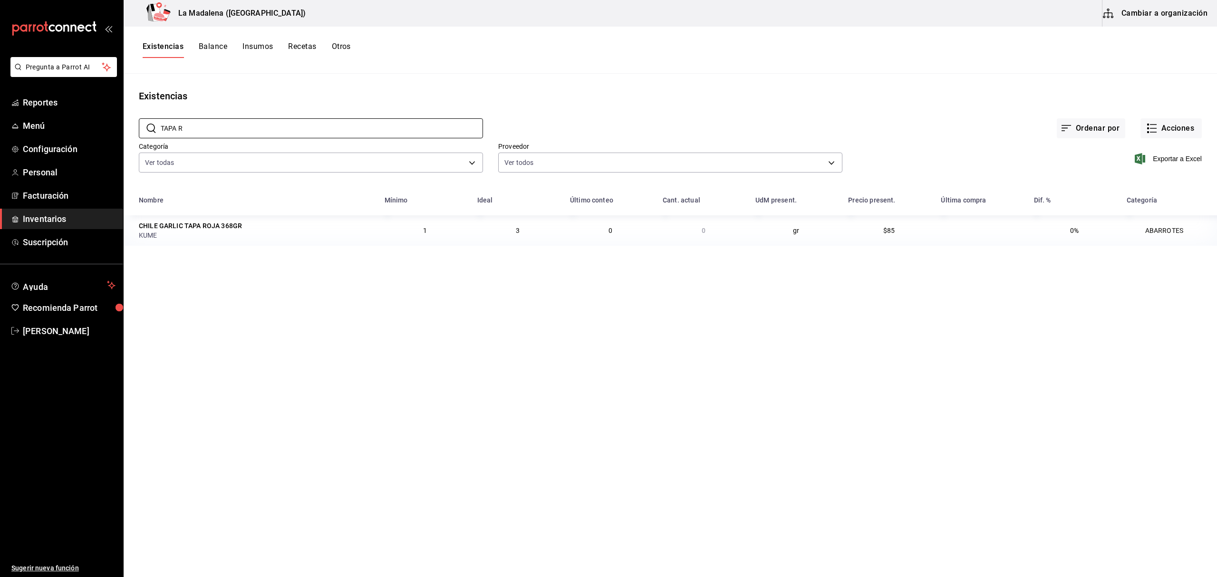
type input "TAPA R"
click at [1141, 12] on button "Cambiar a organización" at bounding box center [1155, 13] width 107 height 27
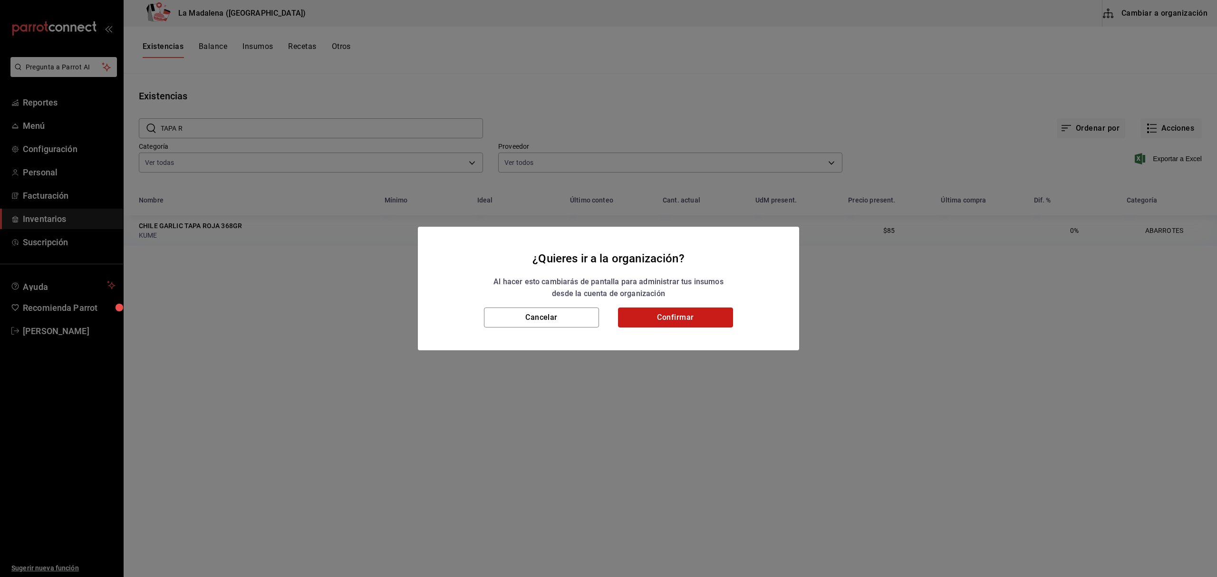
click at [671, 310] on button "Confirmar" at bounding box center [675, 318] width 115 height 20
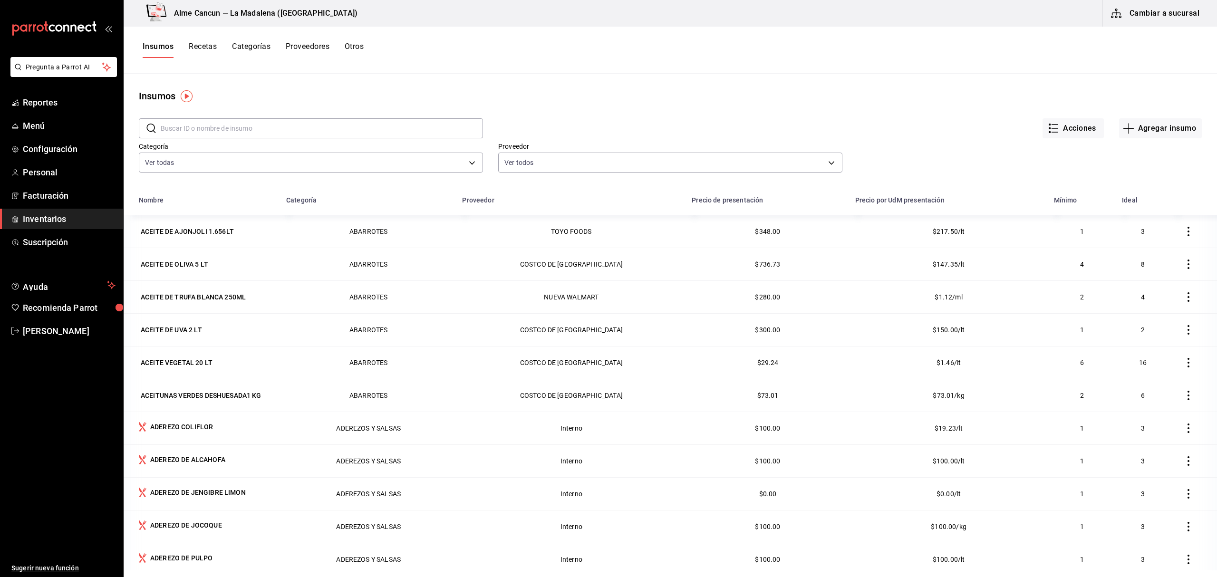
click at [321, 130] on input "text" at bounding box center [322, 128] width 322 height 19
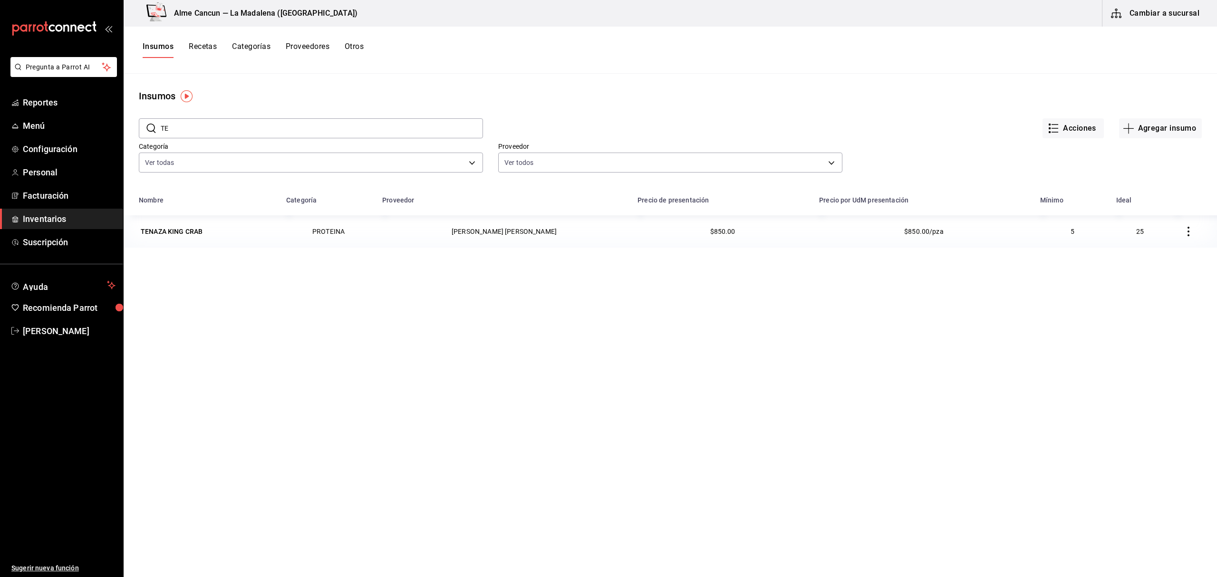
type input "T"
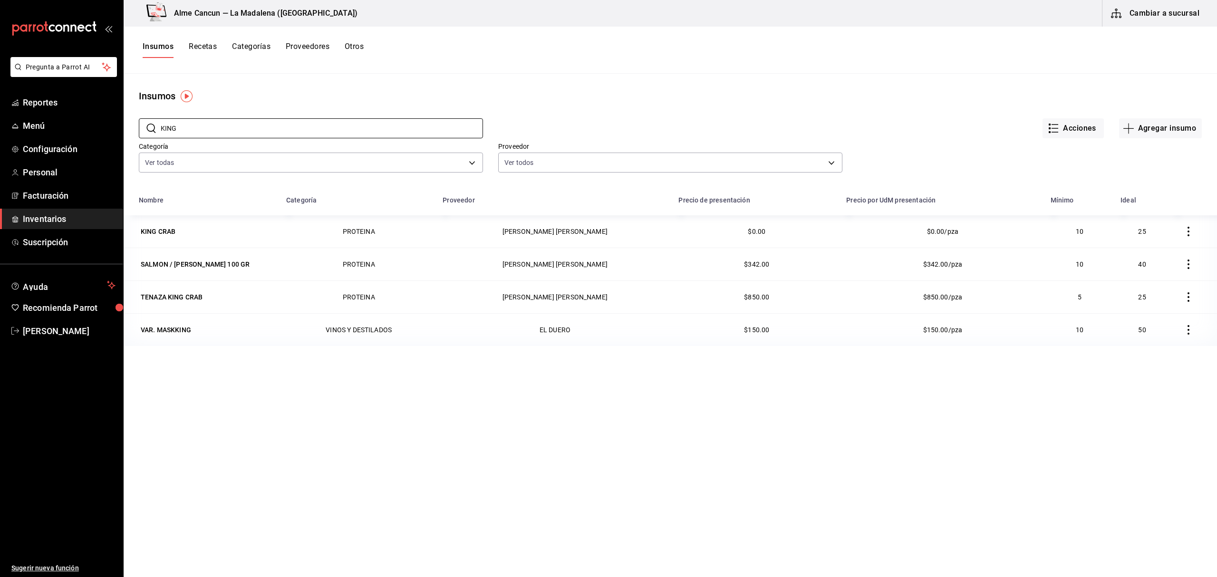
click at [414, 381] on div "Nombre Categoría Proveedor Precio de presentación Precio por UdM presentación M…" at bounding box center [670, 439] width 1093 height 496
click at [194, 126] on input "KING" at bounding box center [322, 128] width 322 height 19
type input "K"
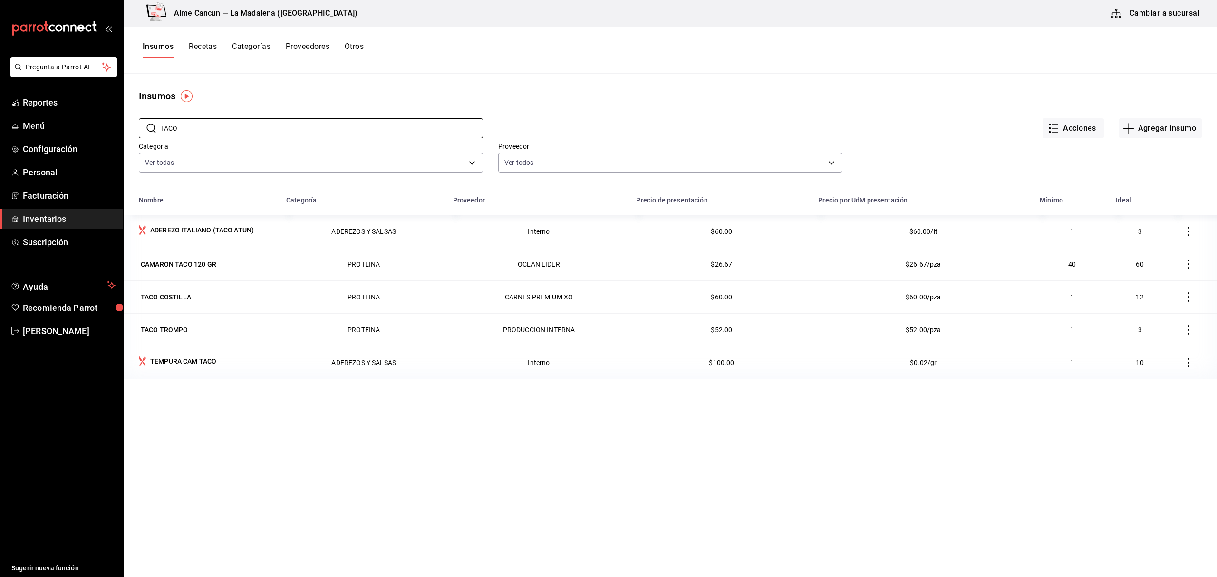
type input "TACO"
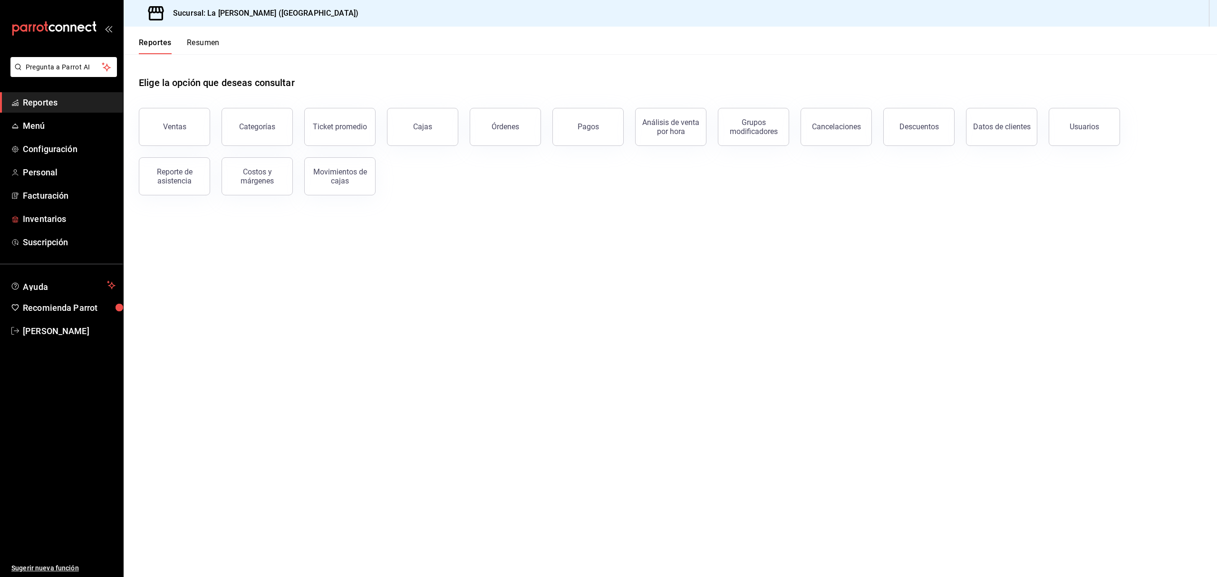
drag, startPoint x: 37, startPoint y: 216, endPoint x: 180, endPoint y: 252, distance: 147.1
click at [38, 216] on span "Inventarios" at bounding box center [69, 218] width 93 height 13
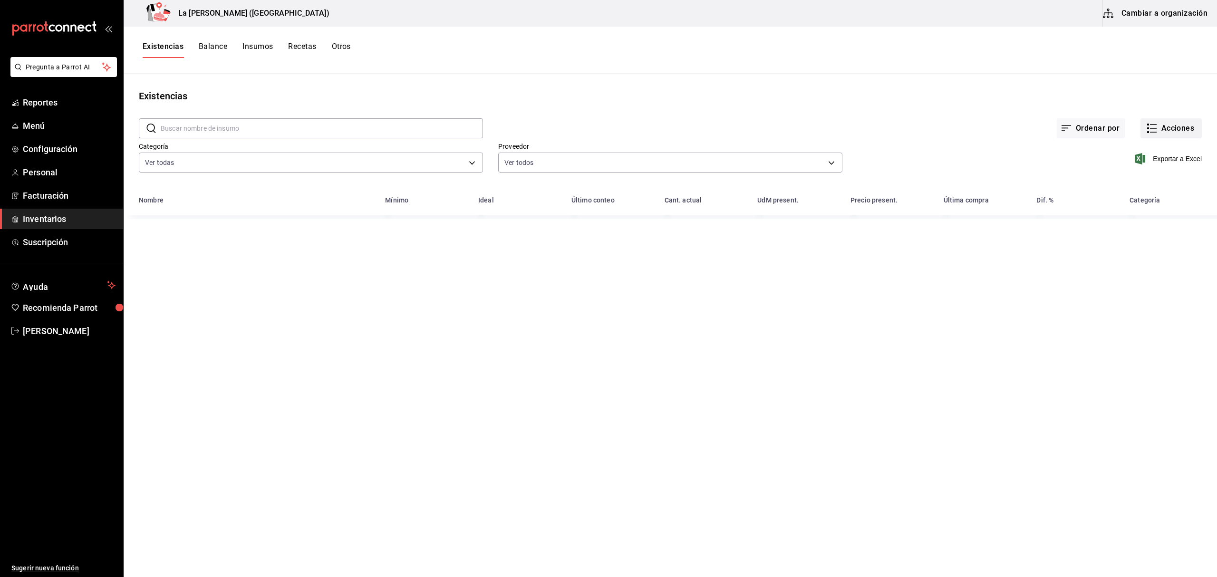
click at [1164, 134] on button "Acciones" at bounding box center [1170, 128] width 61 height 20
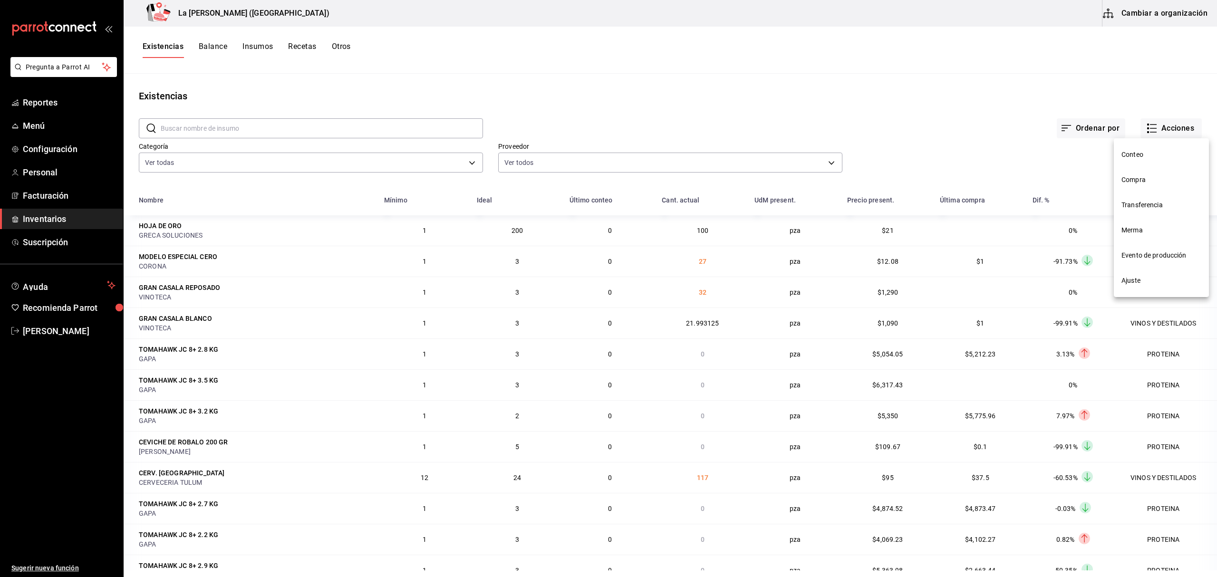
click at [1144, 183] on span "Compra" at bounding box center [1161, 180] width 80 height 10
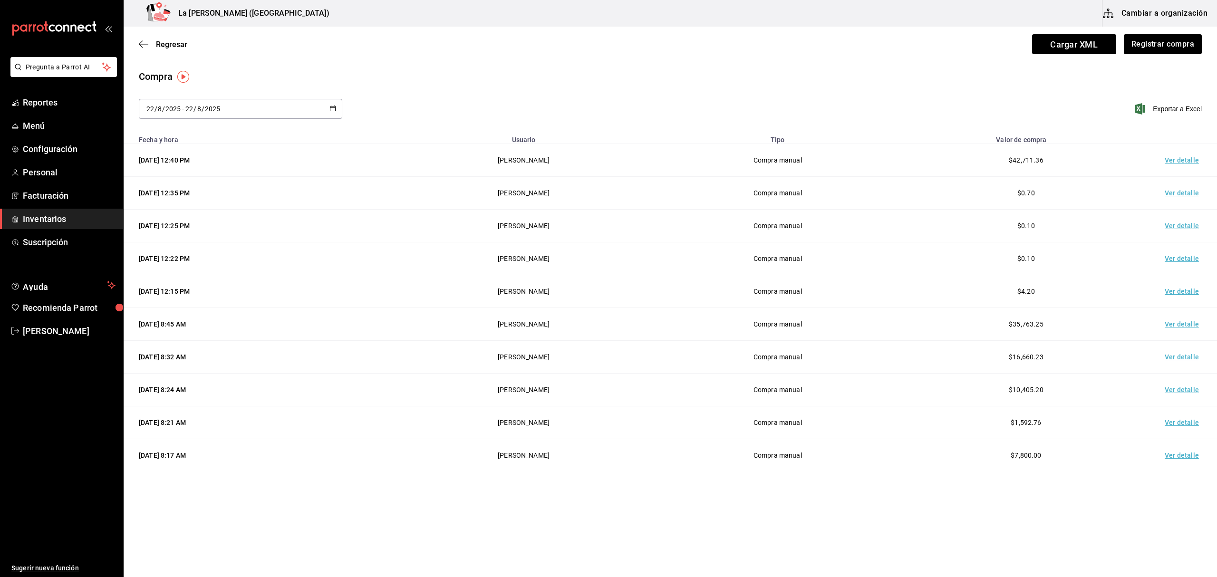
click at [66, 219] on span "Inventarios" at bounding box center [69, 218] width 93 height 13
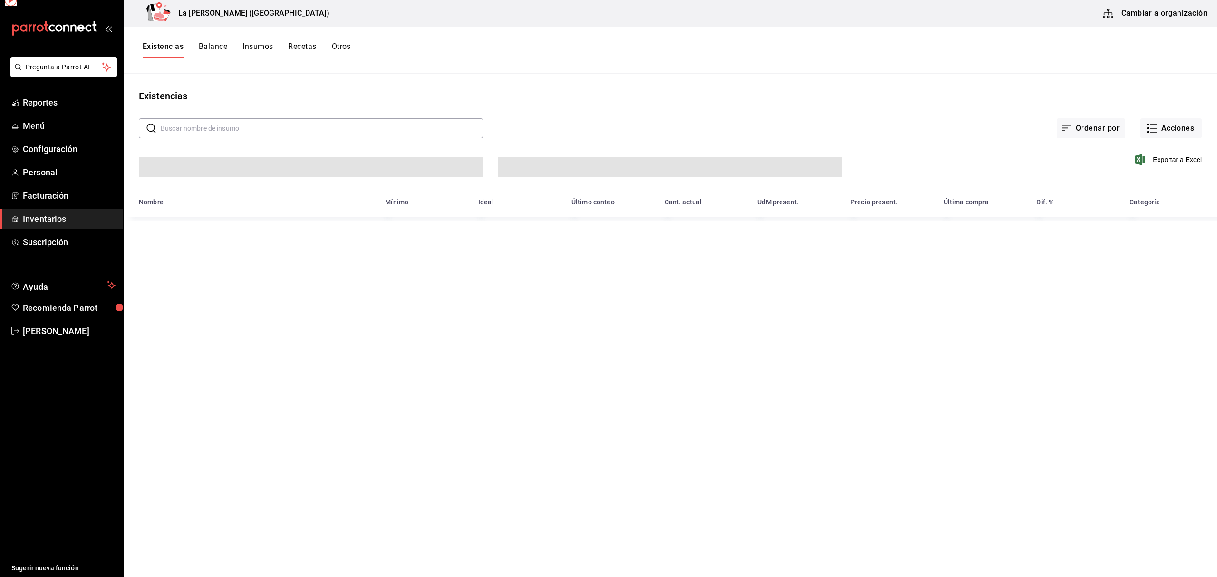
click at [66, 219] on span "Inventarios" at bounding box center [69, 218] width 93 height 13
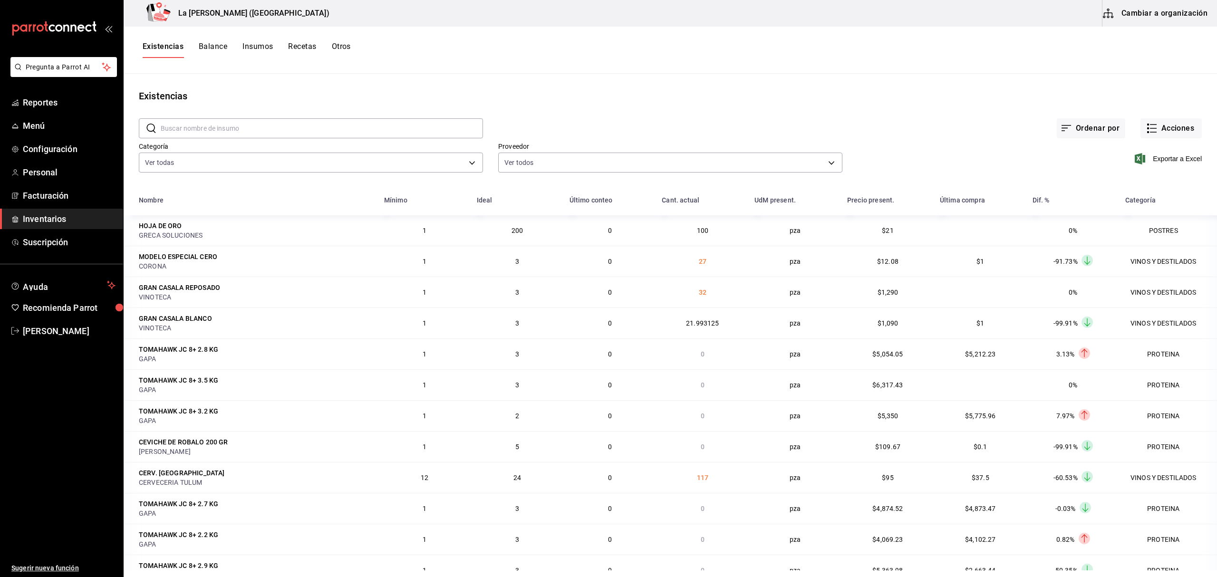
click at [66, 215] on span "Inventarios" at bounding box center [69, 218] width 93 height 13
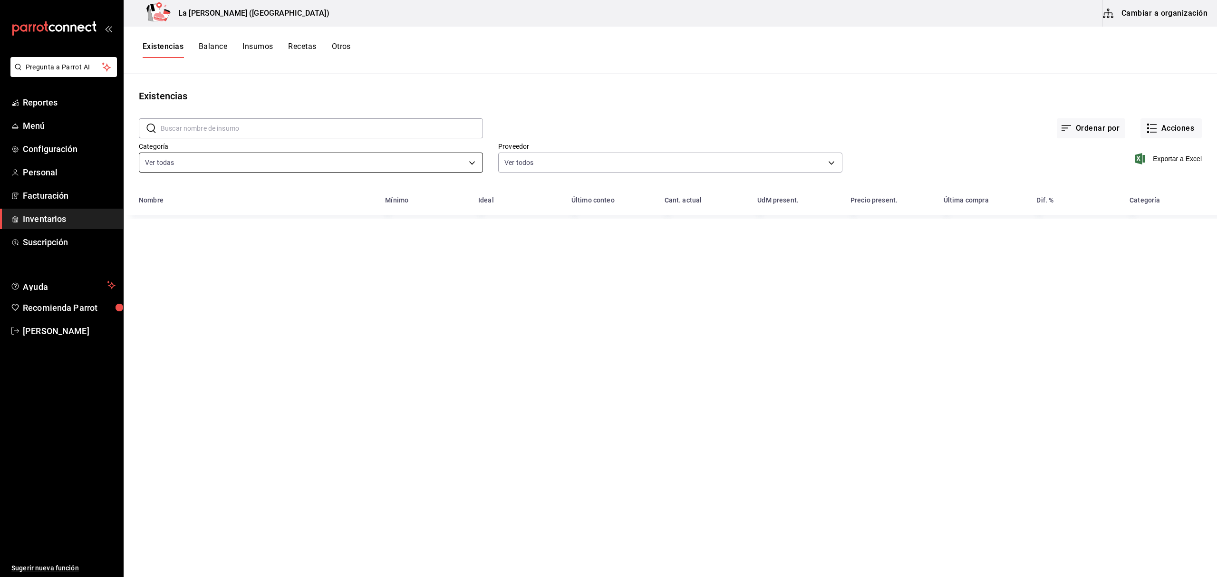
click at [213, 162] on body "Pregunta a Parrot AI Reportes Menú Configuración Personal Facturación Inventari…" at bounding box center [608, 285] width 1217 height 570
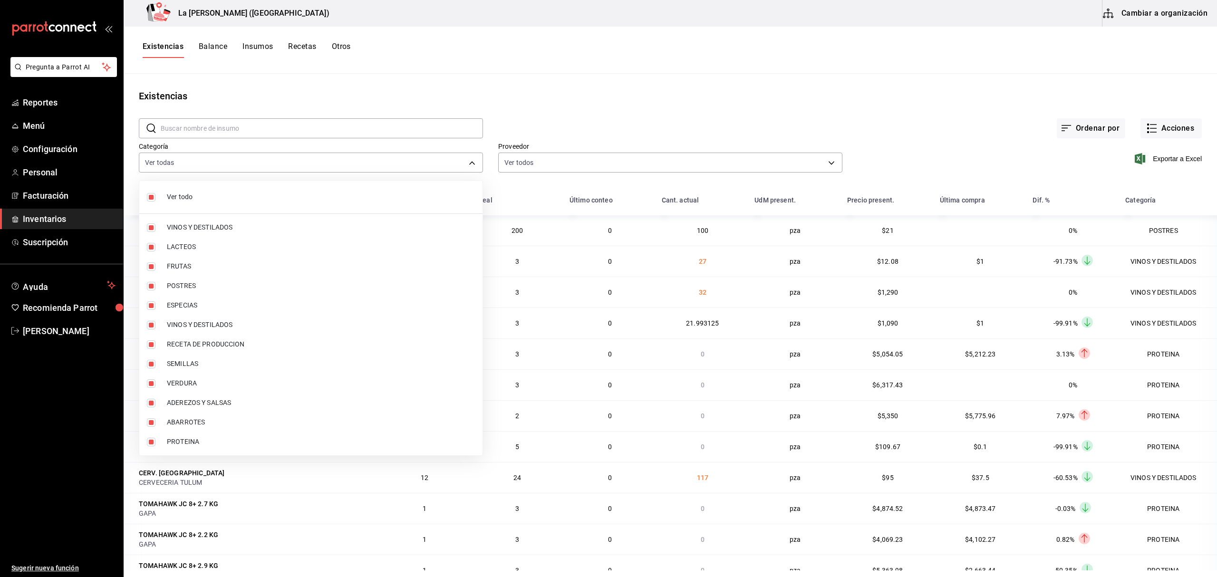
click at [157, 199] on label at bounding box center [153, 197] width 12 height 9
click at [155, 199] on input "checkbox" at bounding box center [151, 197] width 9 height 9
checkbox input "true"
type input "be0ce7a6-2660-4f84-b744-857dbbbd8cf4,a36e3bca-10a6-43db-a253-e8528f4586c4,75fe1…"
checkbox input "true"
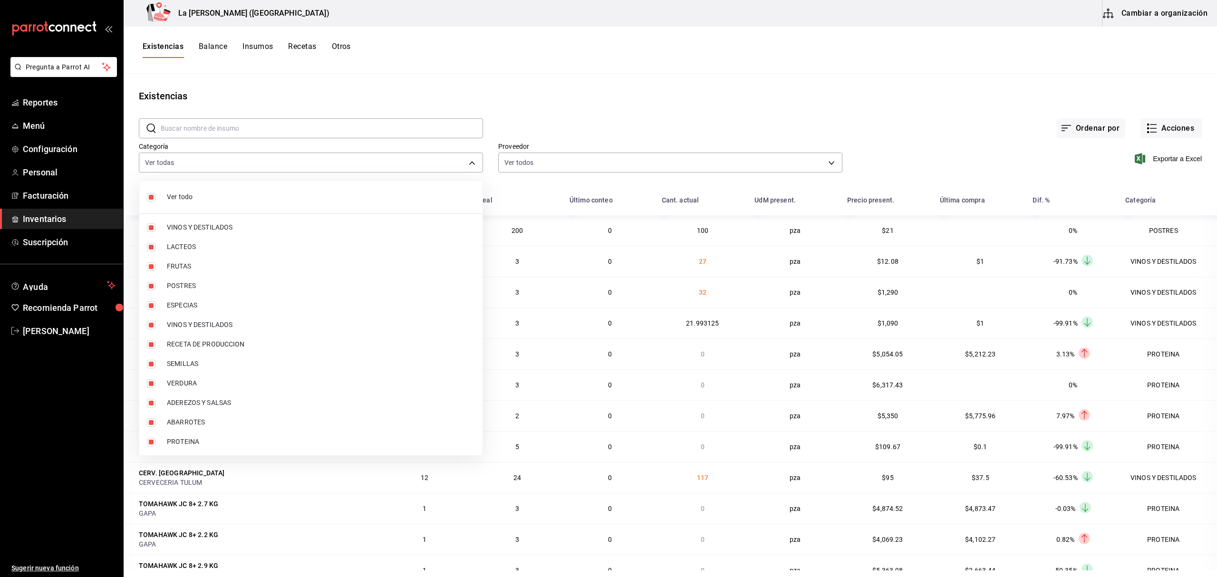
checkbox input "true"
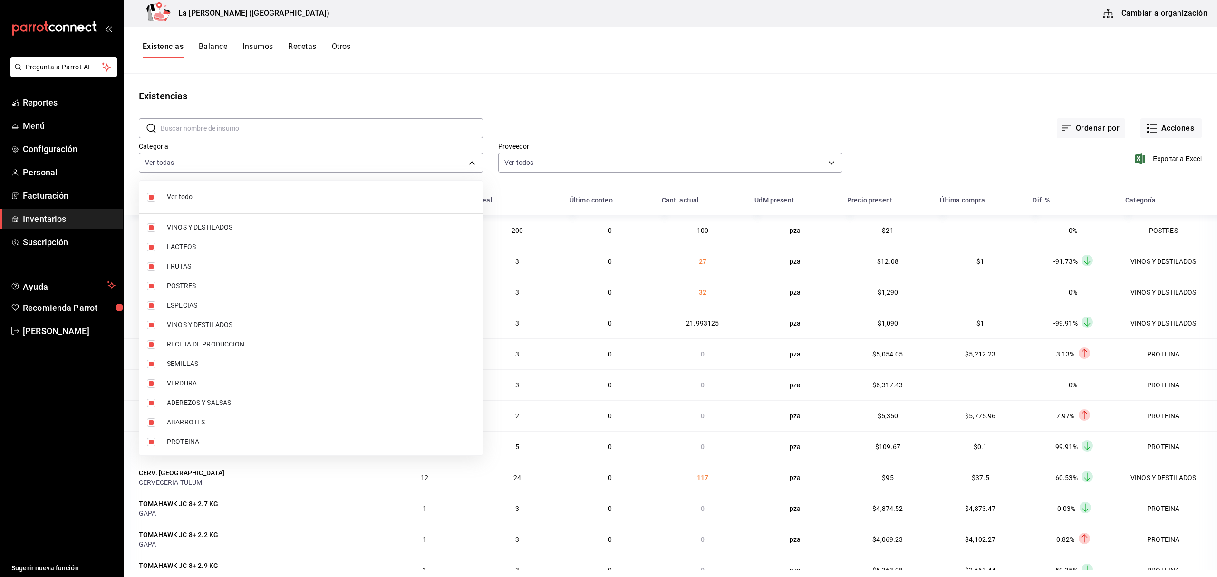
checkbox input "true"
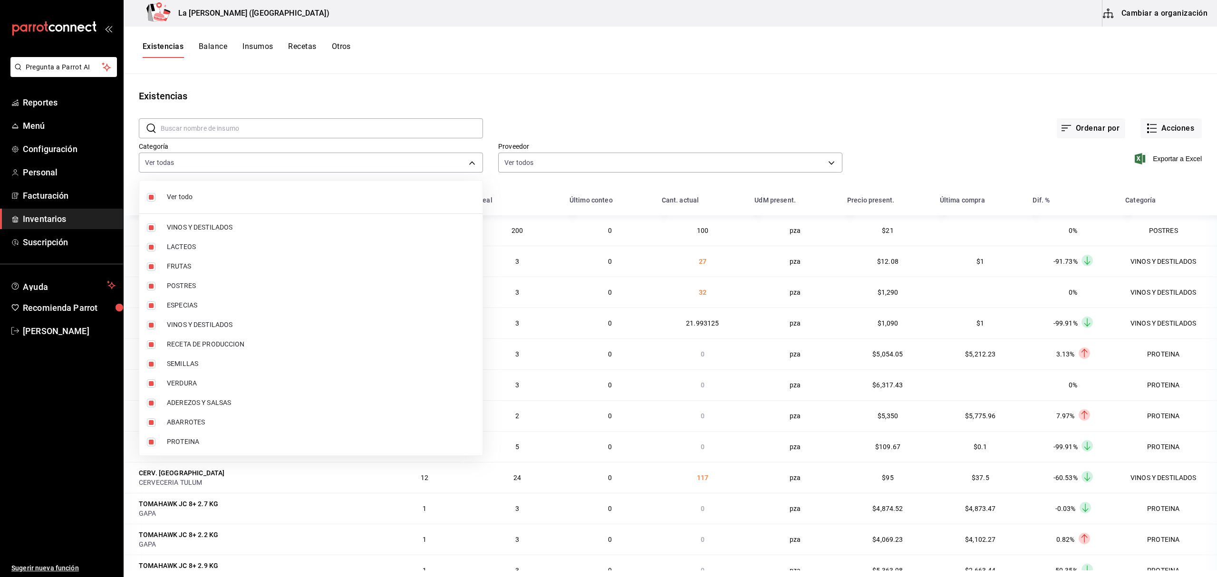
checkbox input "true"
click at [151, 199] on input "checkbox" at bounding box center [151, 197] width 9 height 9
checkbox input "false"
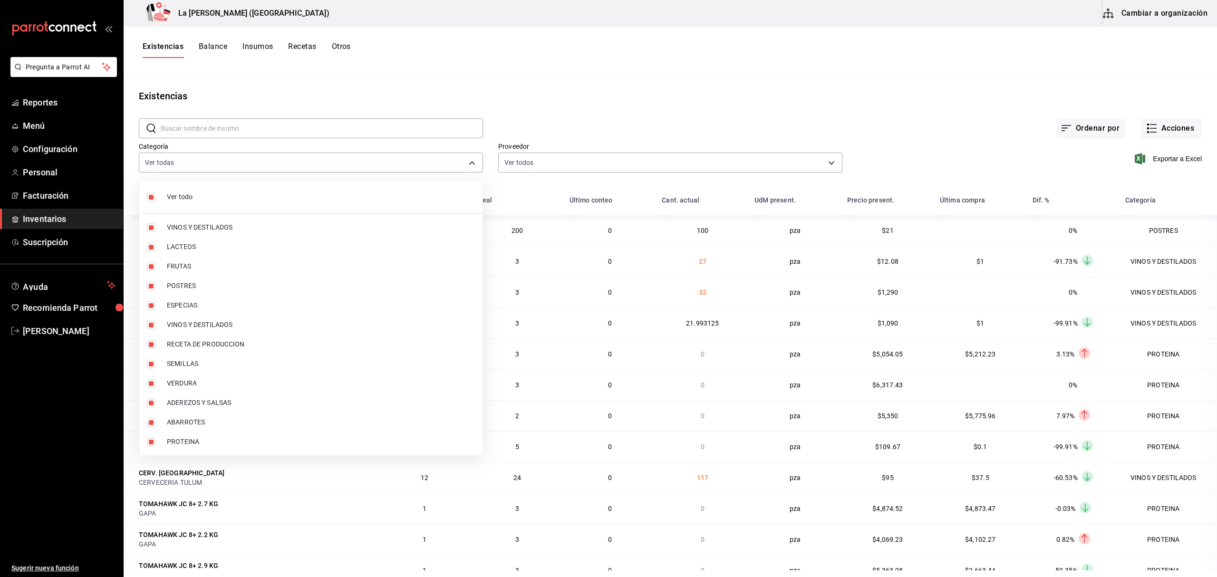
checkbox input "false"
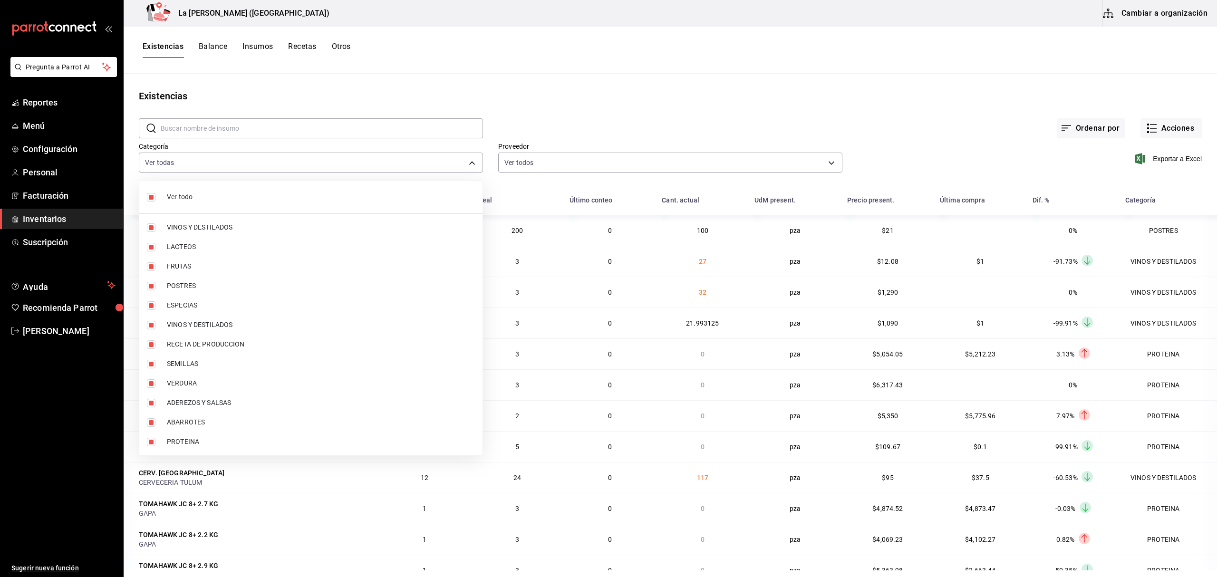
checkbox input "false"
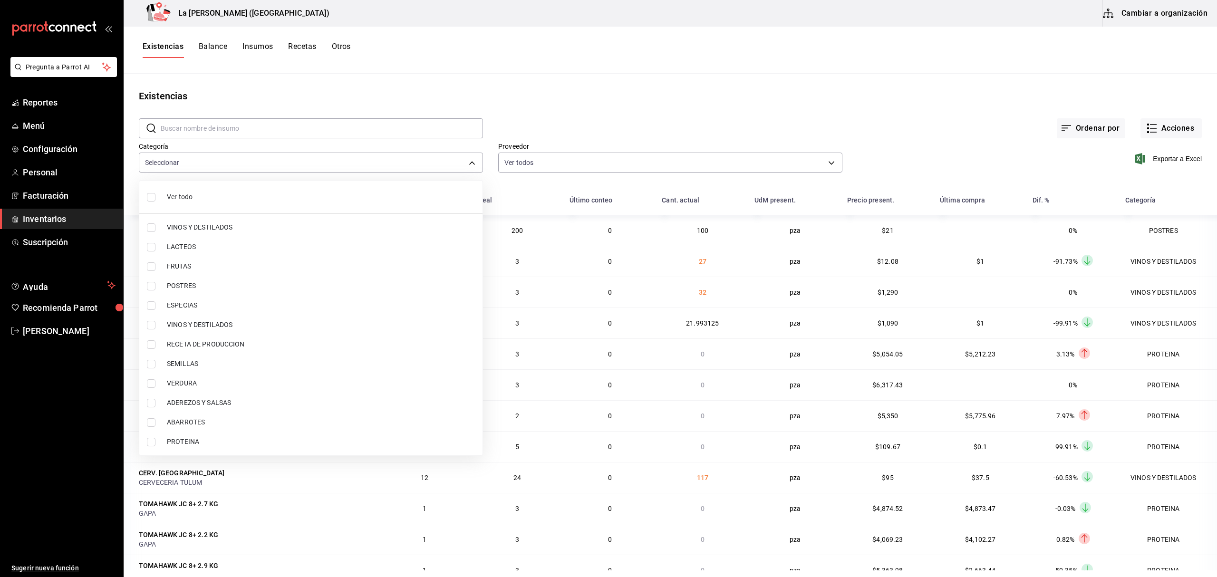
click at [150, 289] on input "checkbox" at bounding box center [151, 286] width 9 height 9
checkbox input "true"
type input "300b8f87-2b59-439f-b980-3e97300322fa"
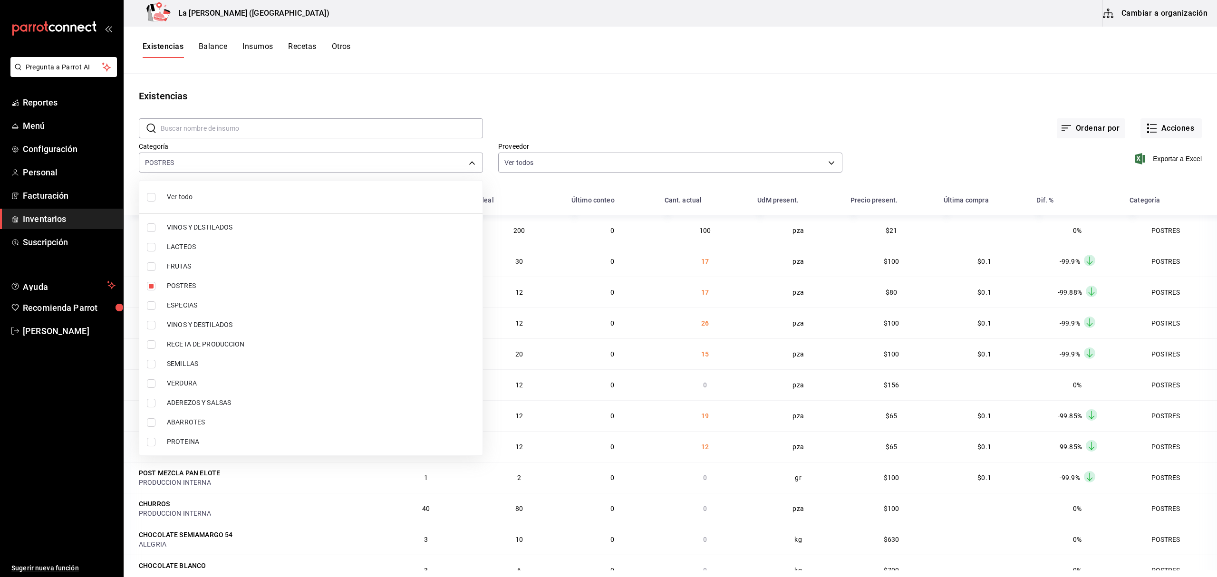
click at [152, 442] on input "checkbox" at bounding box center [151, 442] width 9 height 9
checkbox input "true"
type input "300b8f87-2b59-439f-b980-3e97300322fa,89020659-a685-42c8-84d5-b1543ef933a3"
click at [699, 101] on div at bounding box center [608, 288] width 1217 height 577
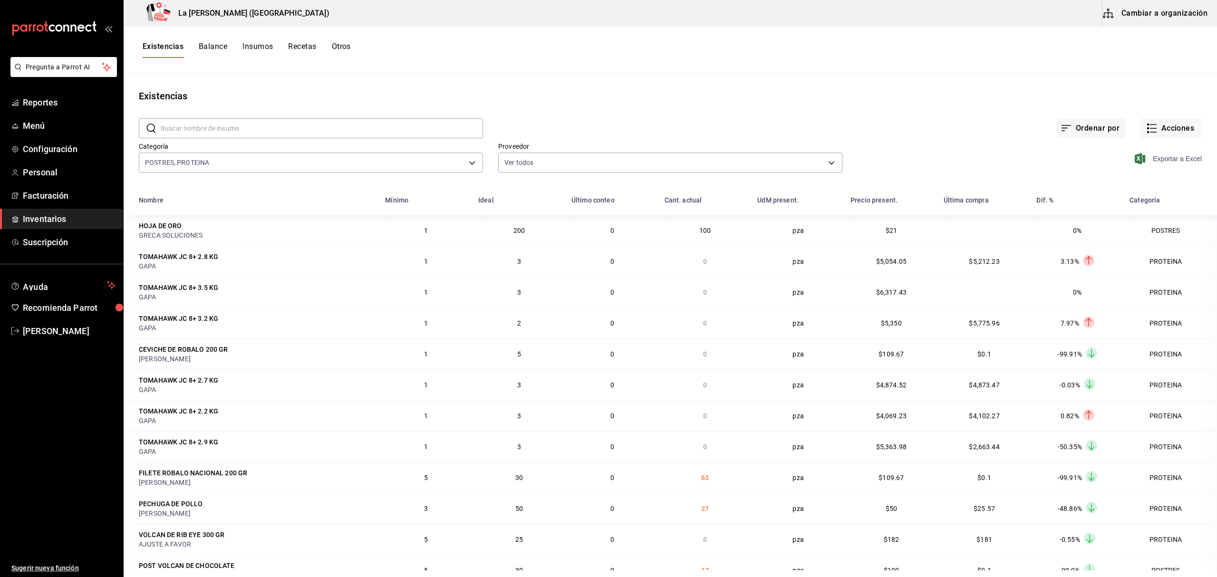
click at [1163, 159] on span "Exportar a Excel" at bounding box center [1168, 158] width 65 height 11
